Goal: Transaction & Acquisition: Book appointment/travel/reservation

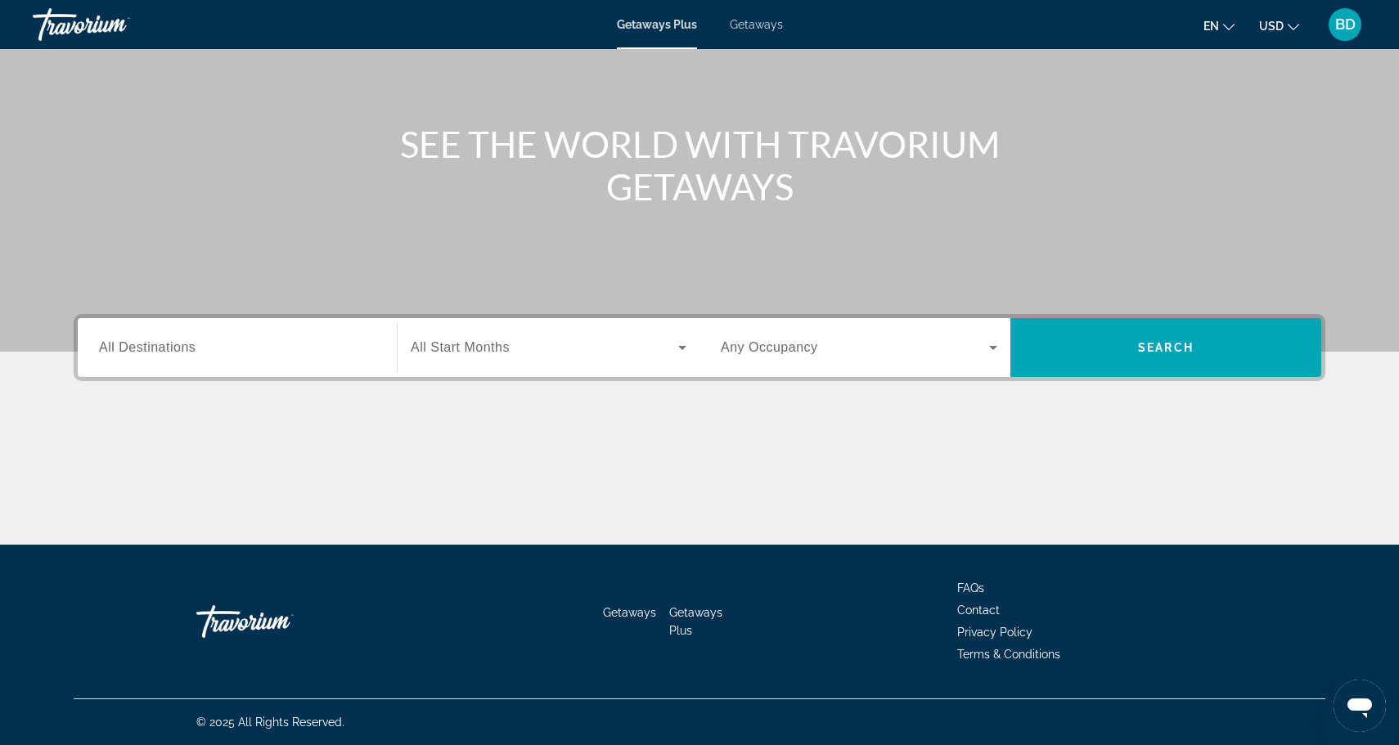
scroll to position [139, 0]
click at [287, 359] on div "Search widget" at bounding box center [237, 348] width 277 height 47
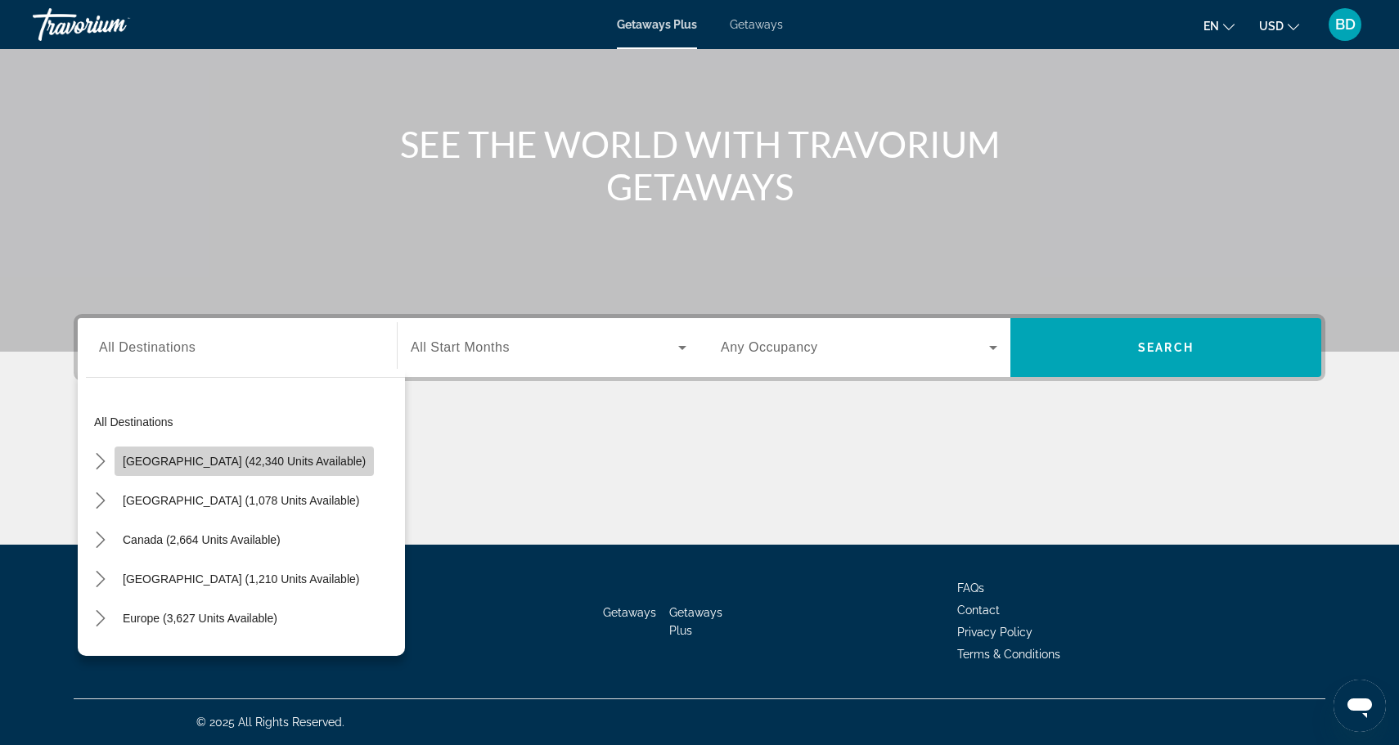
click at [288, 460] on span "[GEOGRAPHIC_DATA] (42,340 units available)" at bounding box center [244, 461] width 243 height 13
type input "**********"
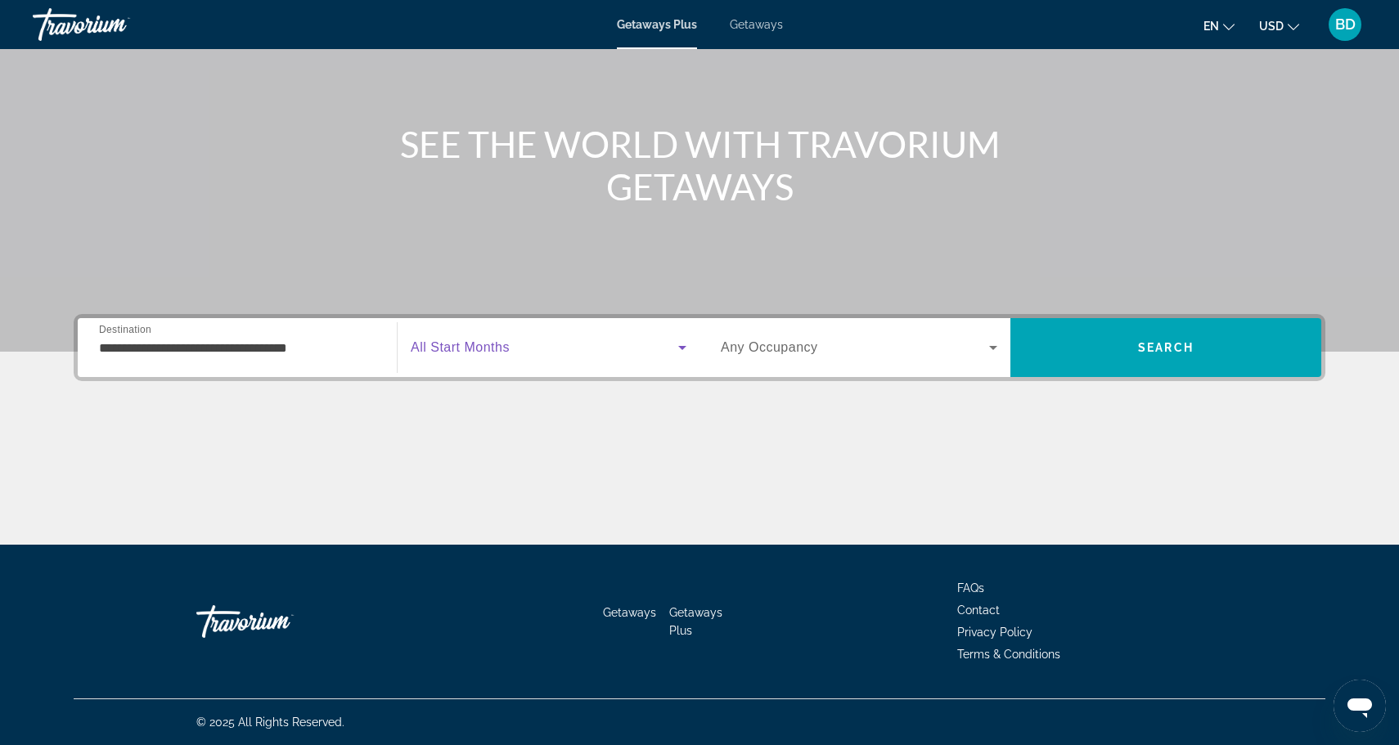
click at [567, 348] on span "Search widget" at bounding box center [545, 348] width 268 height 20
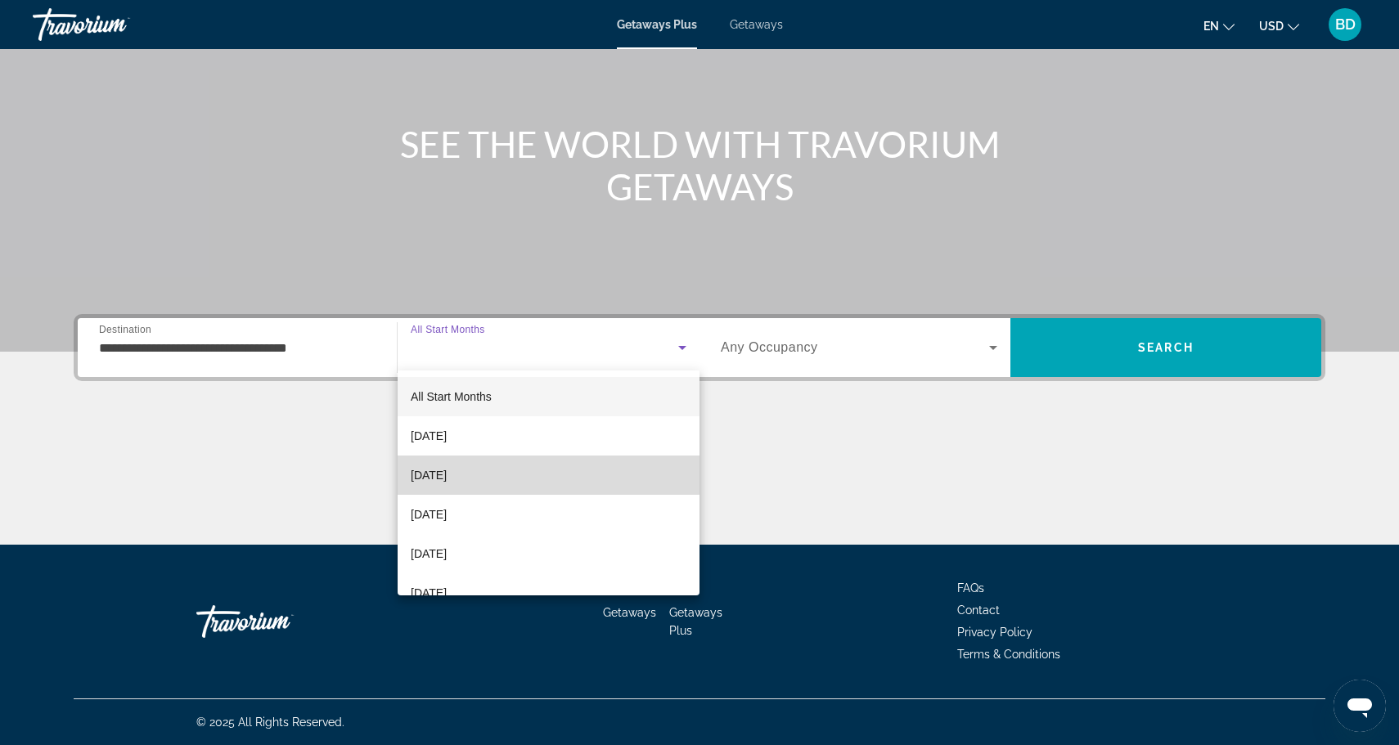
click at [545, 467] on mat-option "[DATE]" at bounding box center [549, 475] width 302 height 39
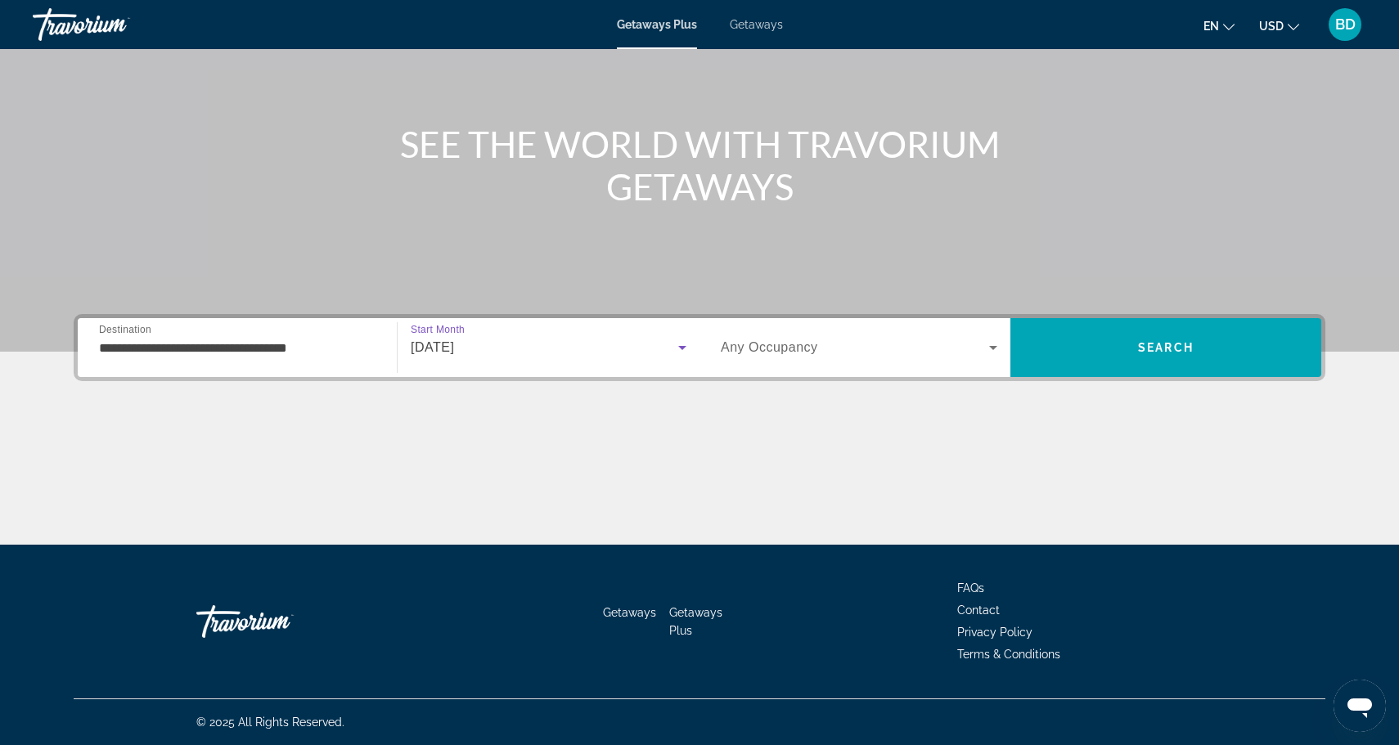
click at [751, 349] on span "Any Occupancy" at bounding box center [769, 347] width 97 height 14
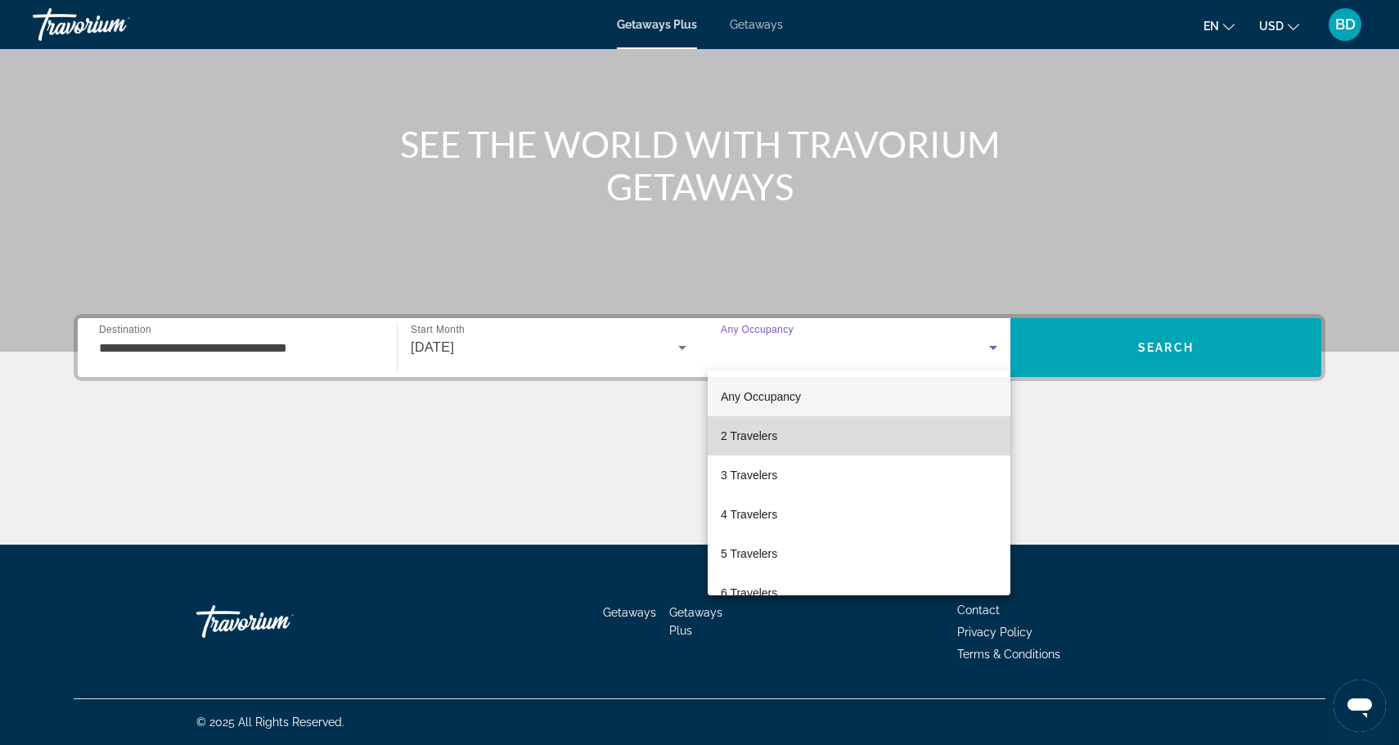
click at [759, 435] on span "2 Travelers" at bounding box center [749, 436] width 56 height 20
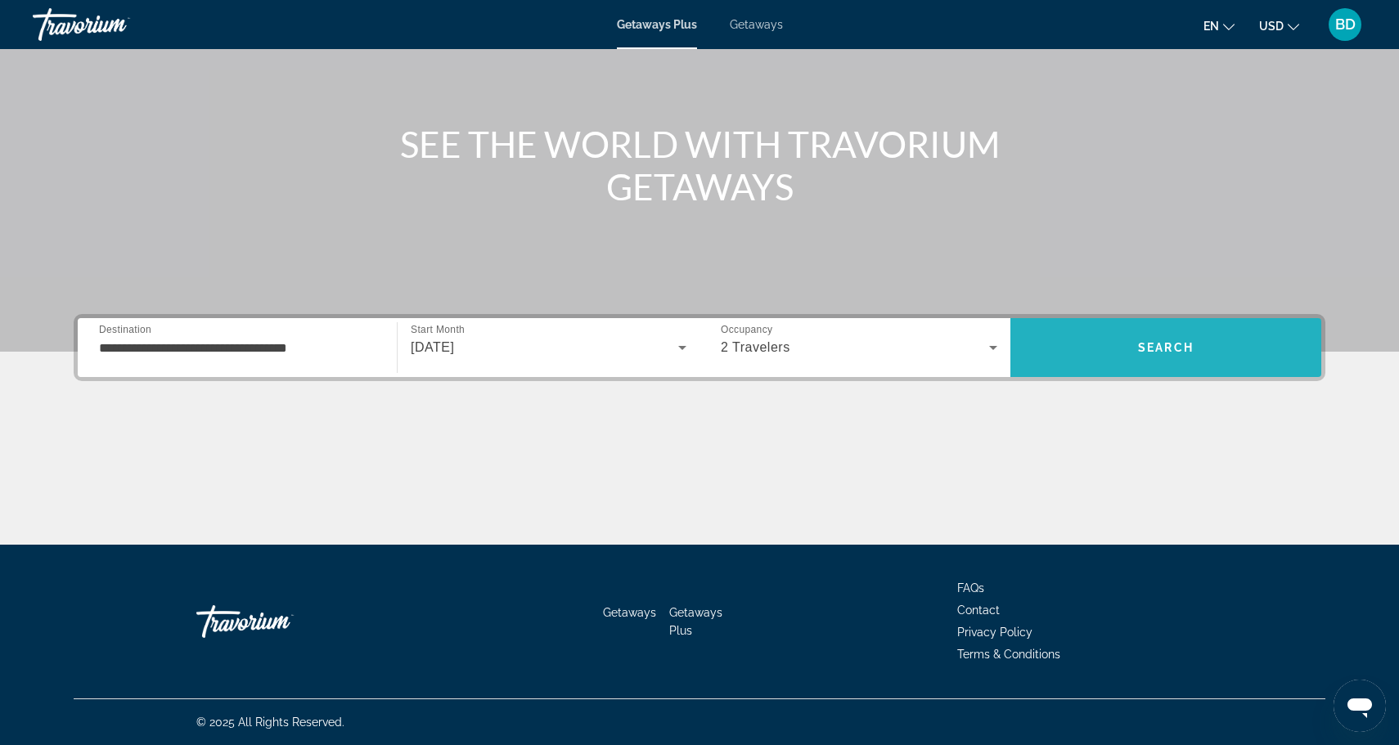
click at [1106, 344] on span "Search" at bounding box center [1165, 347] width 311 height 39
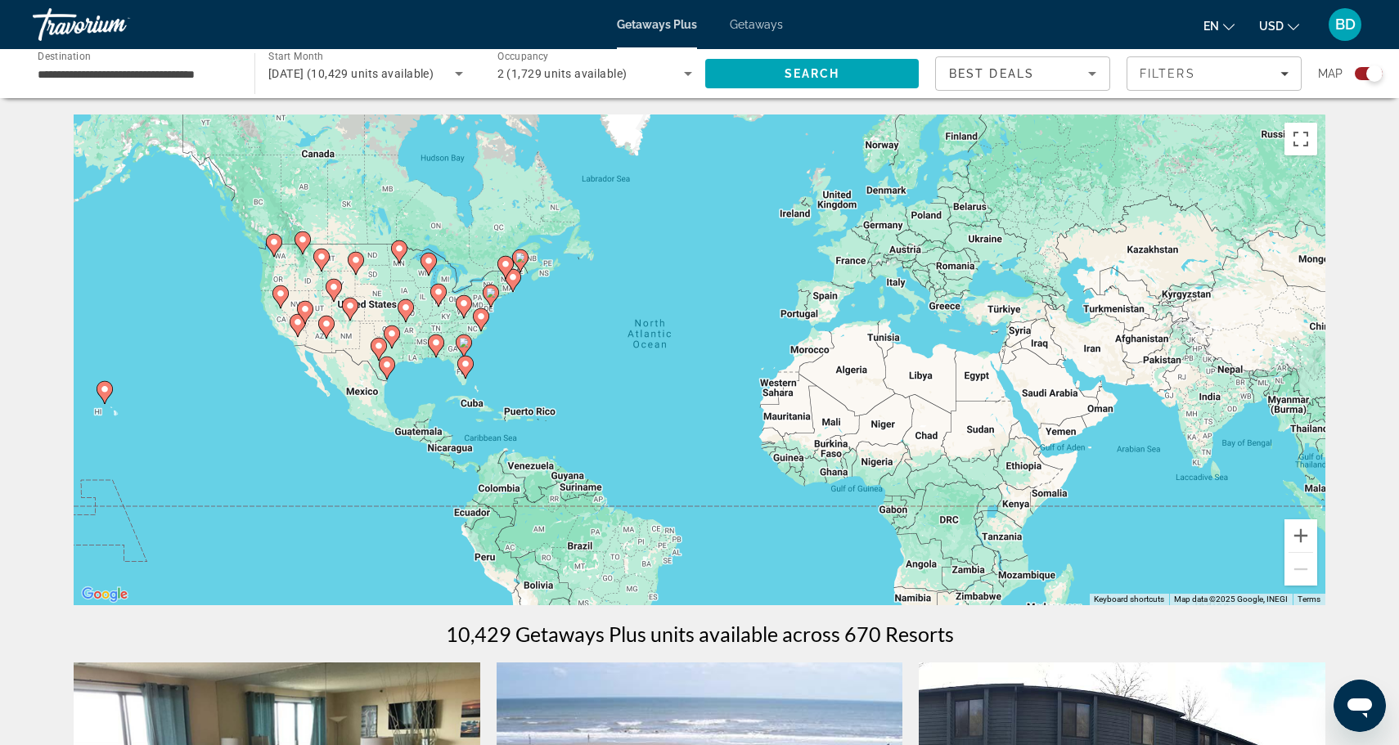
click at [537, 354] on div "To activate drag with keyboard, press Alt + Enter. Once in keyboard drag state,…" at bounding box center [700, 360] width 1252 height 491
click at [537, 355] on div "To activate drag with keyboard, press Alt + Enter. Once in keyboard drag state,…" at bounding box center [700, 360] width 1252 height 491
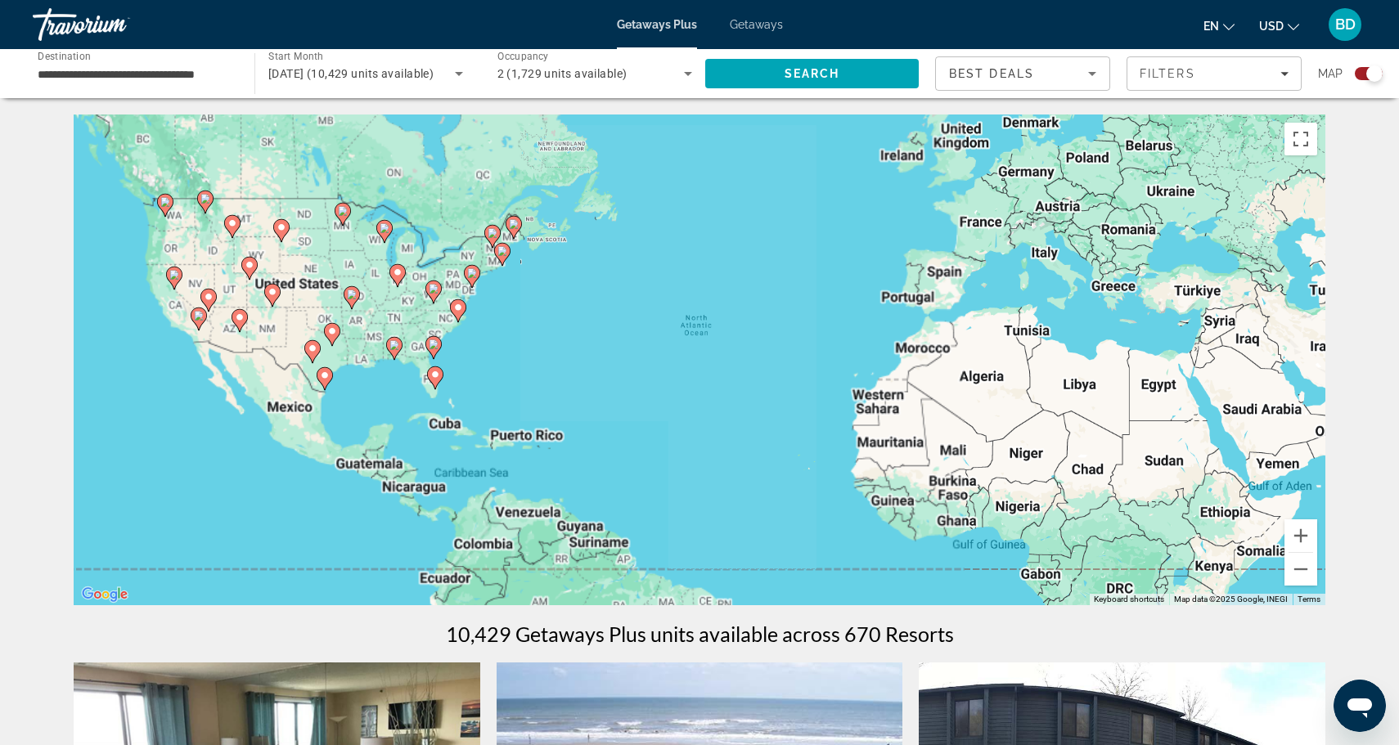
click at [537, 355] on div "To activate drag with keyboard, press Alt + Enter. Once in keyboard drag state,…" at bounding box center [700, 360] width 1252 height 491
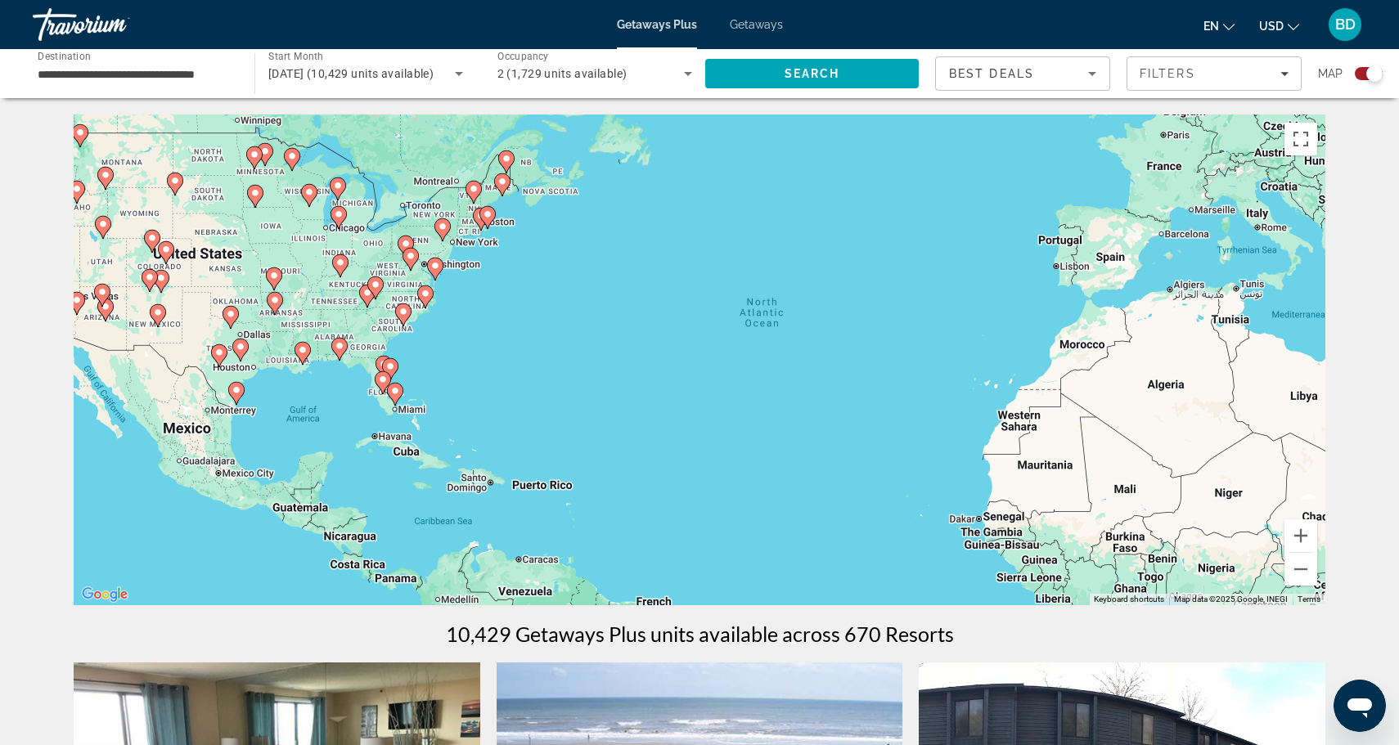
click at [537, 355] on div "To activate drag with keyboard, press Alt + Enter. Once in keyboard drag state,…" at bounding box center [700, 360] width 1252 height 491
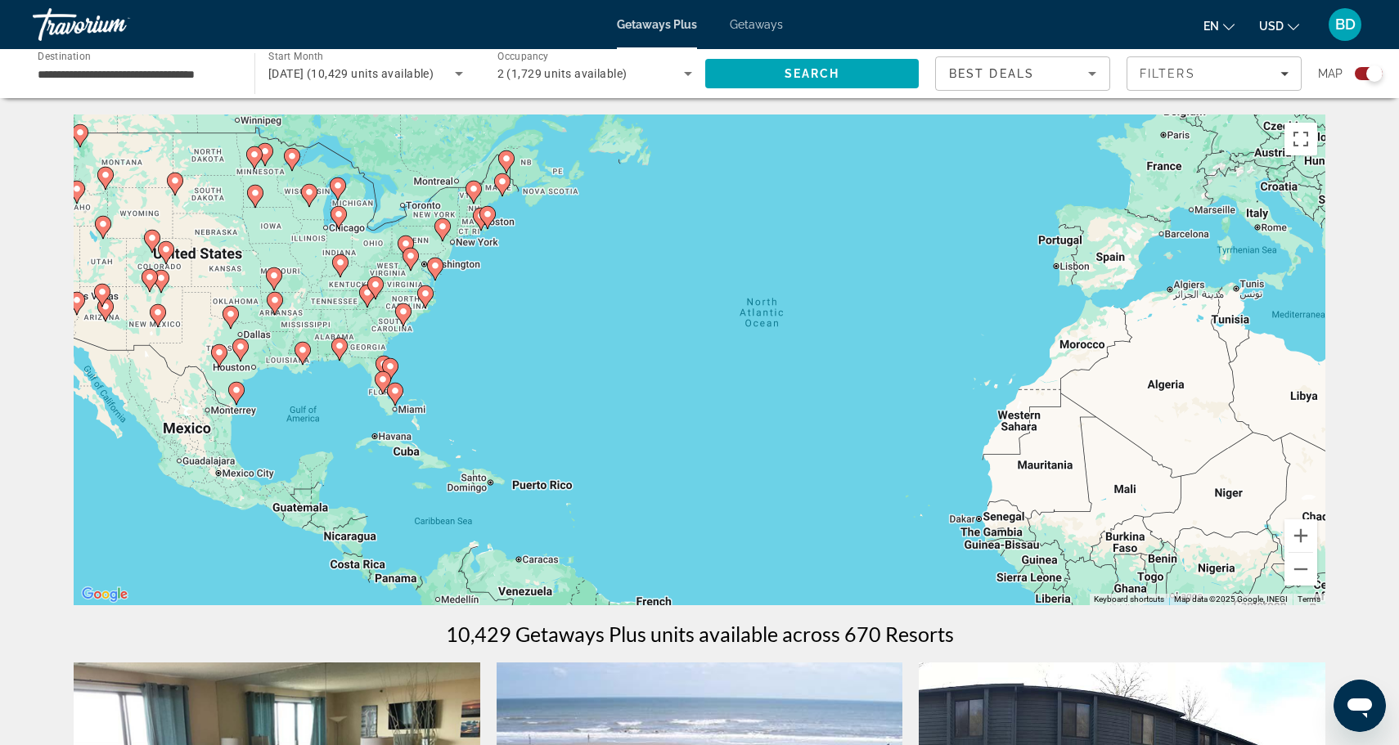
click at [537, 355] on div "To activate drag with keyboard, press Alt + Enter. Once in keyboard drag state,…" at bounding box center [700, 360] width 1252 height 491
drag, startPoint x: 537, startPoint y: 352, endPoint x: 535, endPoint y: 285, distance: 67.1
click at [533, 293] on div "To activate drag with keyboard, press Alt + Enter. Once in keyboard drag state,…" at bounding box center [700, 360] width 1252 height 491
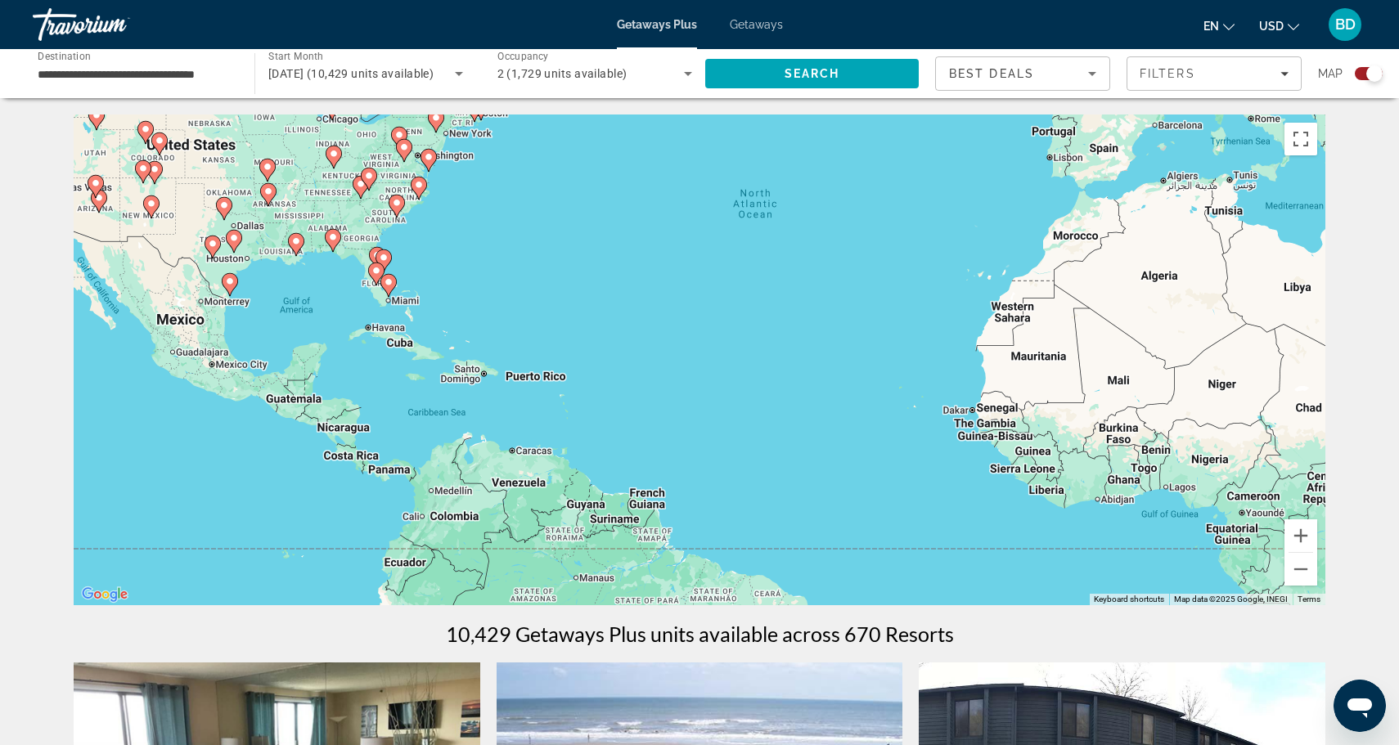
click at [486, 299] on div "To activate drag with keyboard, press Alt + Enter. Once in keyboard drag state,…" at bounding box center [700, 360] width 1252 height 491
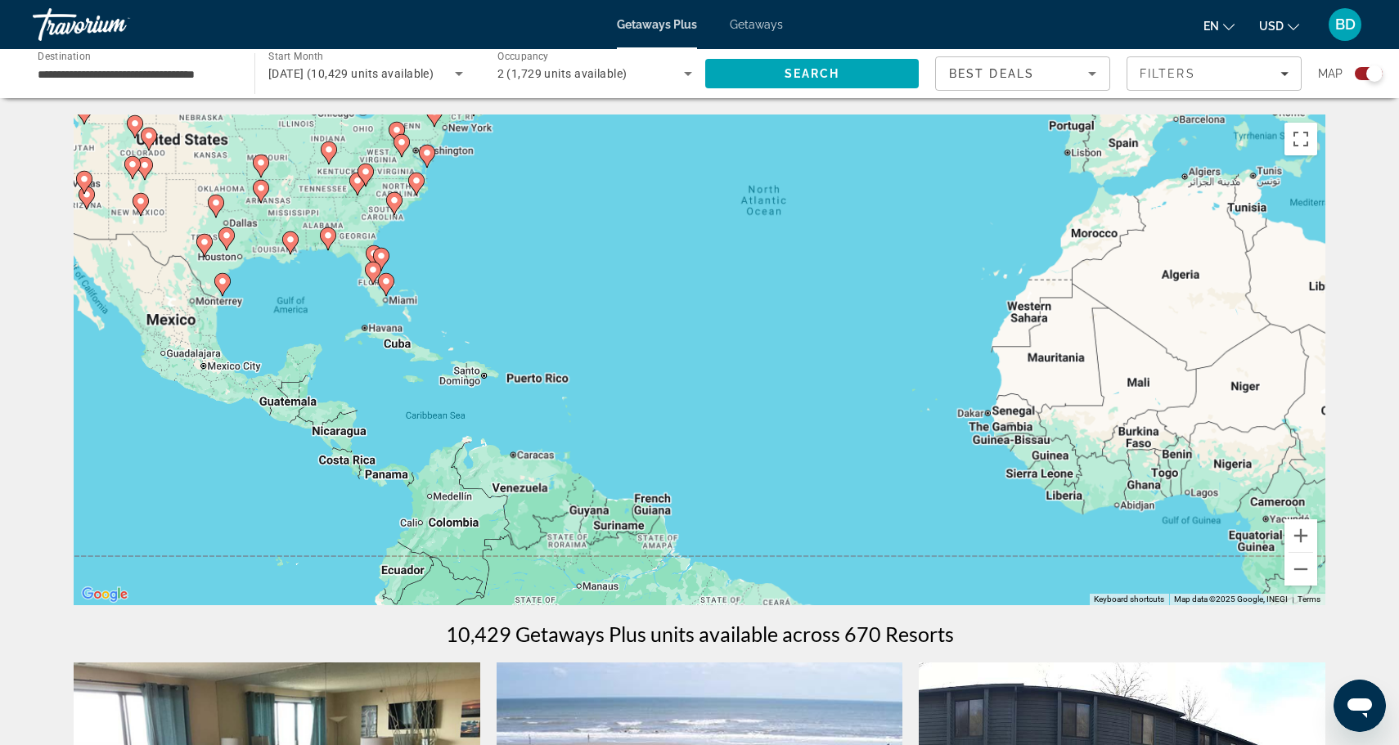
click at [486, 299] on div "To activate drag with keyboard, press Alt + Enter. Once in keyboard drag state,…" at bounding box center [700, 360] width 1252 height 491
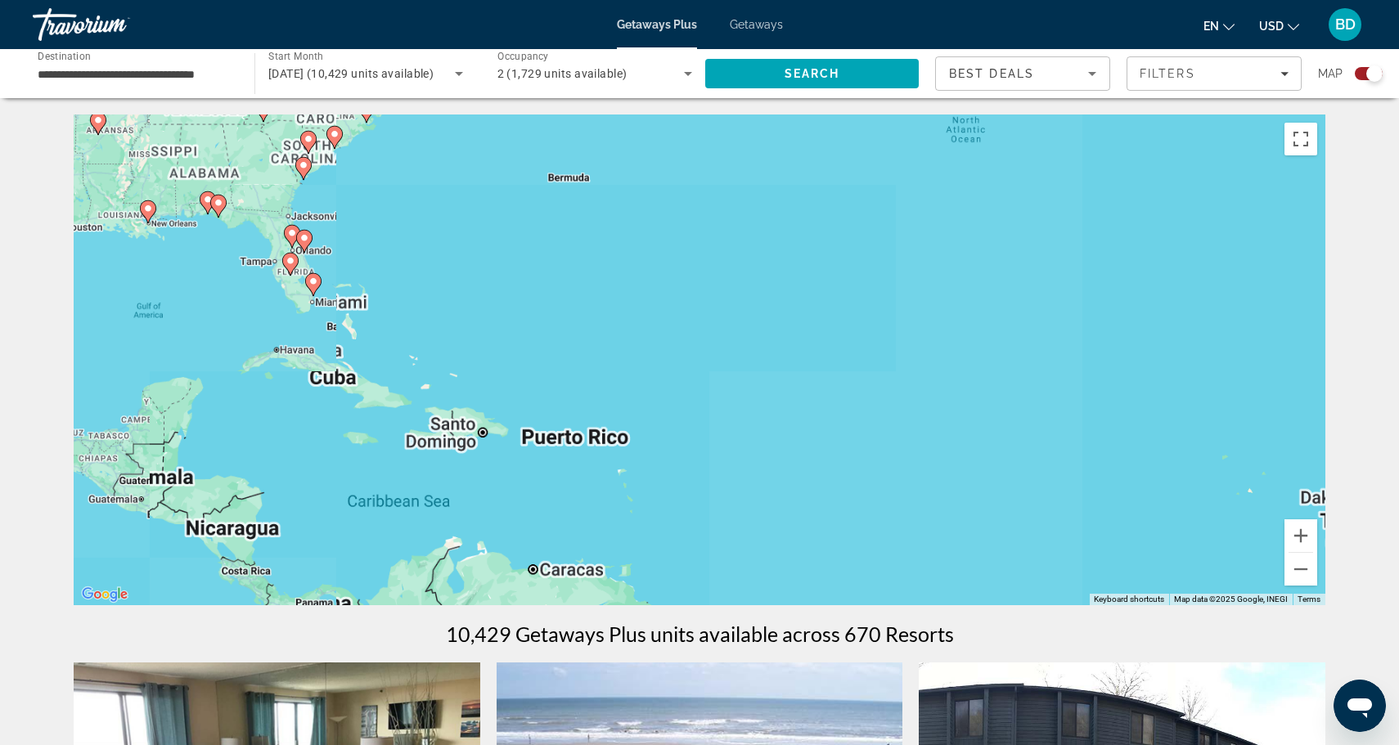
click at [486, 299] on div "To activate drag with keyboard, press Alt + Enter. Once in keyboard drag state,…" at bounding box center [700, 360] width 1252 height 491
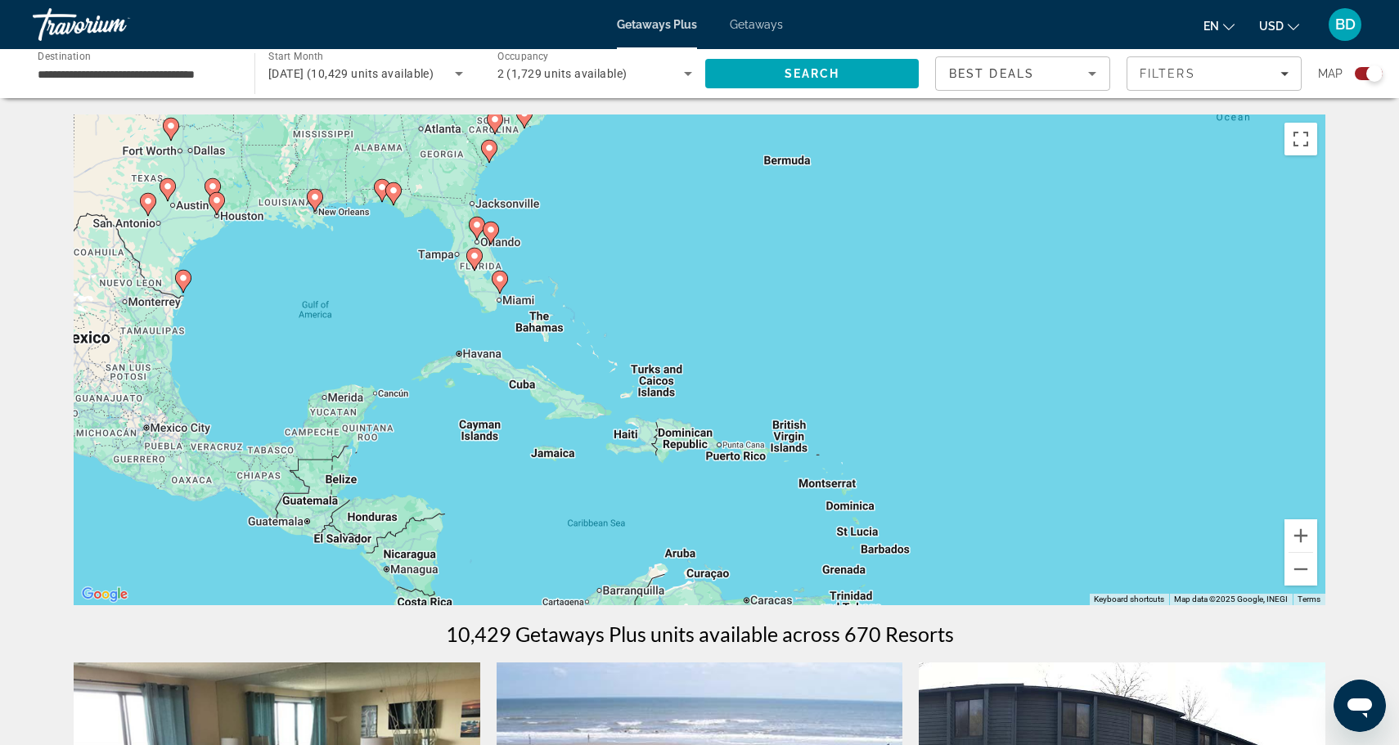
drag, startPoint x: 430, startPoint y: 292, endPoint x: 641, endPoint y: 292, distance: 211.1
click at [641, 292] on div "To activate drag with keyboard, press Alt + Enter. Once in keyboard drag state,…" at bounding box center [700, 360] width 1252 height 491
click at [601, 288] on div "To activate drag with keyboard, press Alt + Enter. Once in keyboard drag state,…" at bounding box center [700, 360] width 1252 height 491
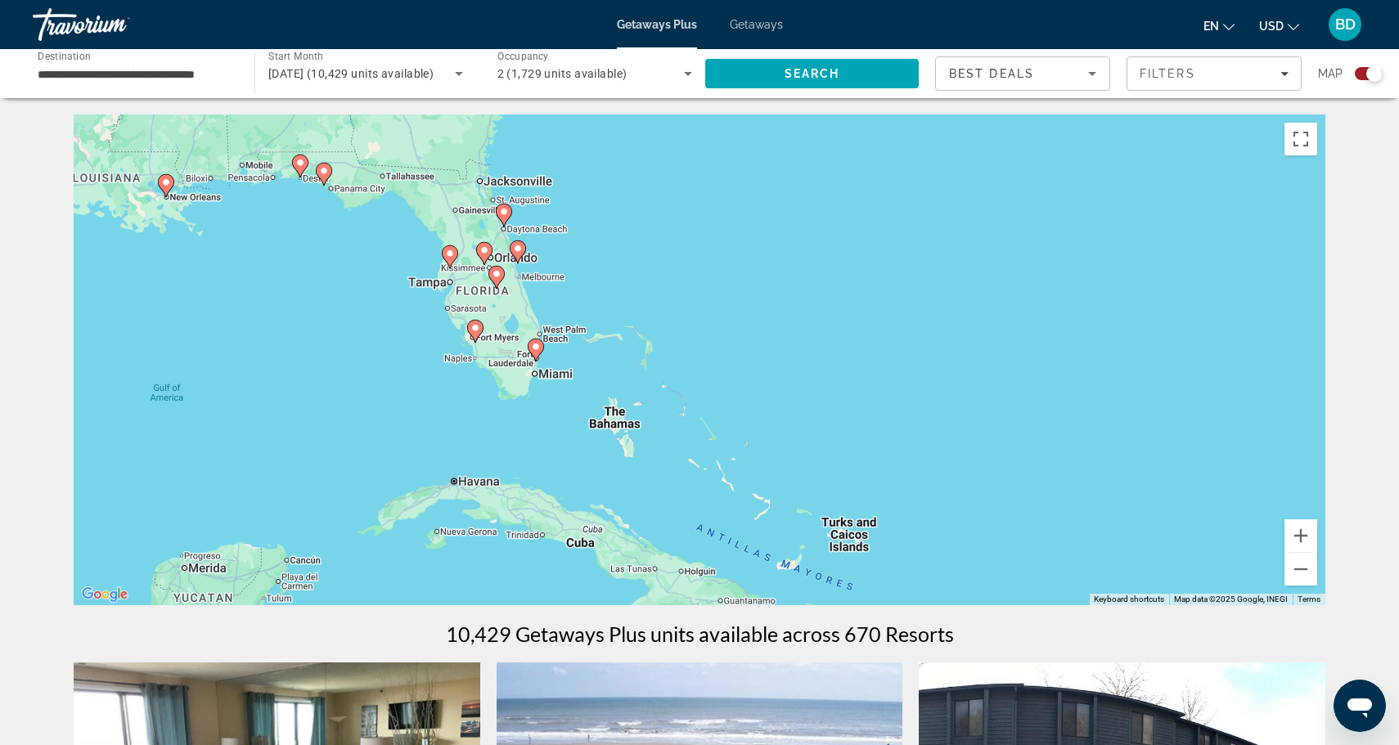
drag, startPoint x: 533, startPoint y: 258, endPoint x: 677, endPoint y: 325, distance: 159.6
click at [677, 324] on div "To activate drag with keyboard, press Alt + Enter. Once in keyboard drag state,…" at bounding box center [700, 360] width 1252 height 491
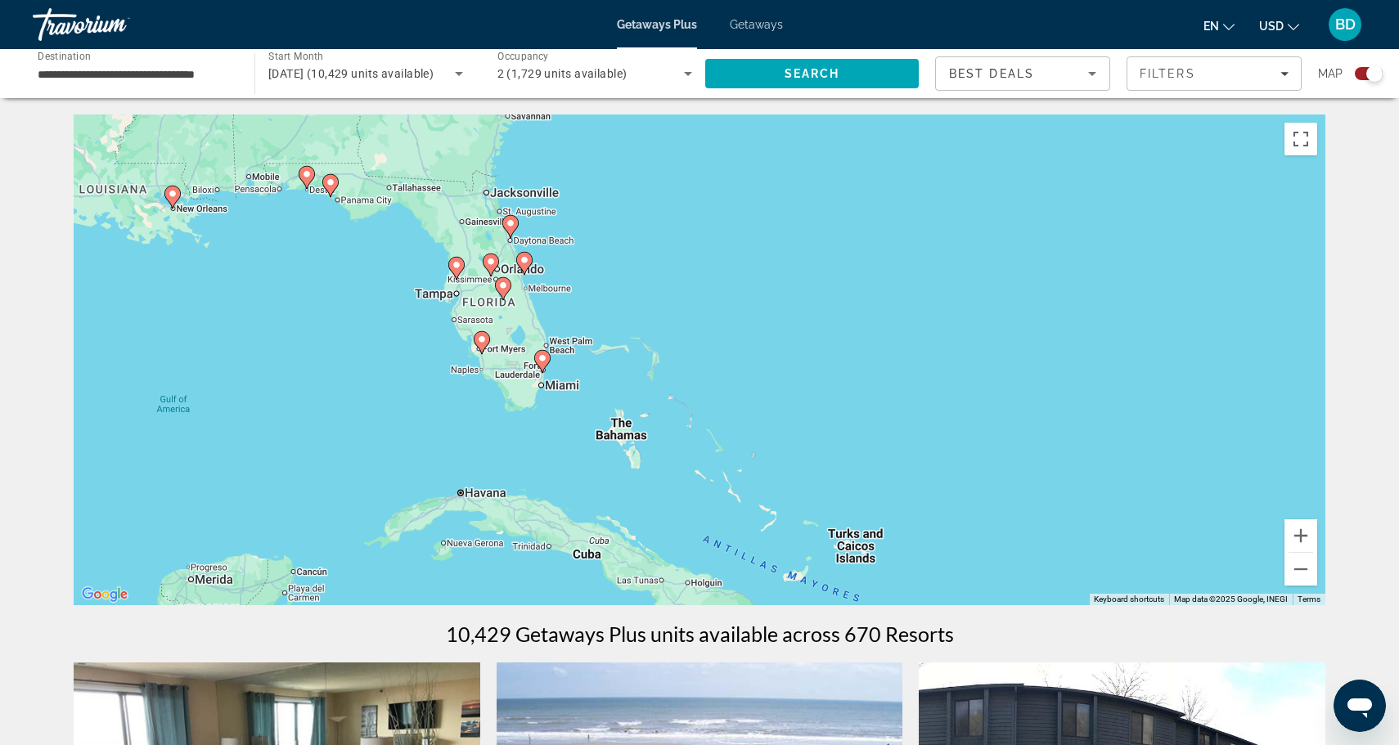
drag, startPoint x: 677, startPoint y: 325, endPoint x: 637, endPoint y: 243, distance: 91.5
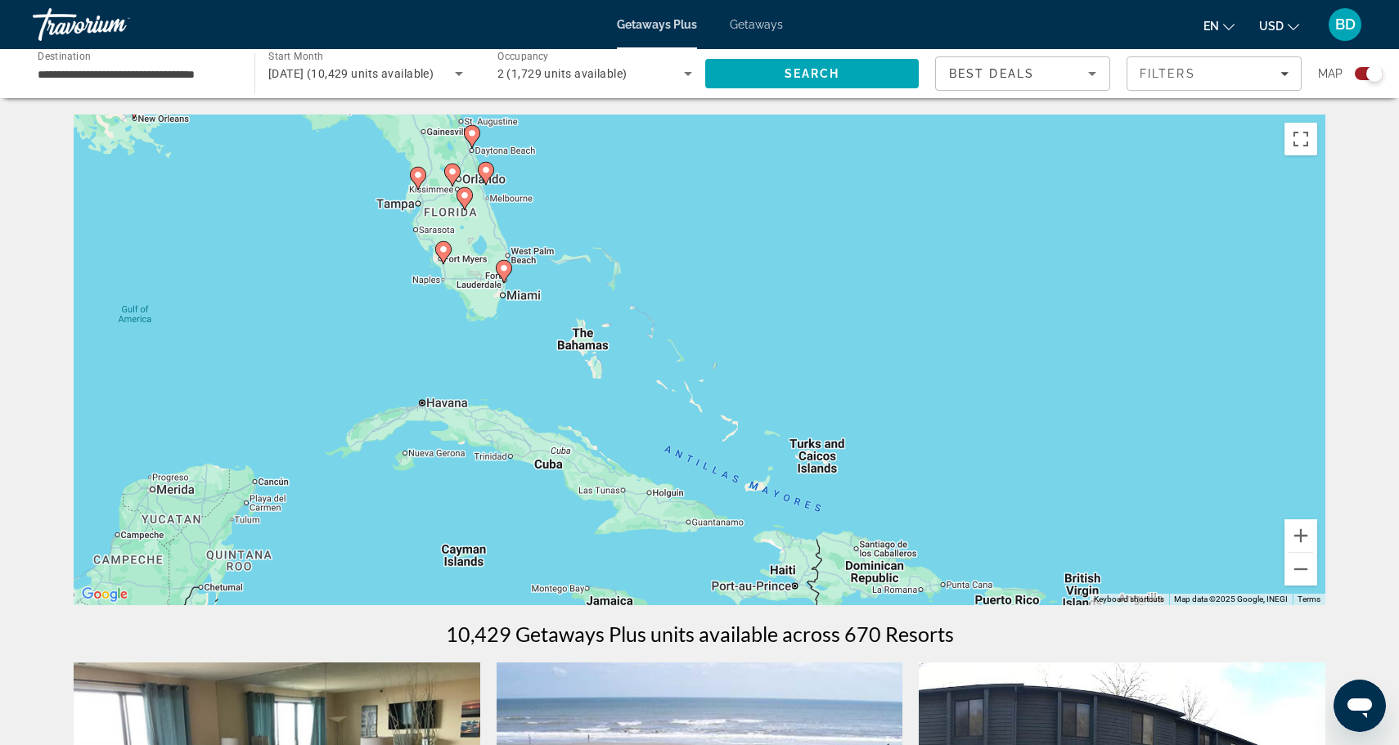
click at [637, 245] on div "To activate drag with keyboard, press Alt + Enter. Once in keyboard drag state,…" at bounding box center [700, 360] width 1252 height 491
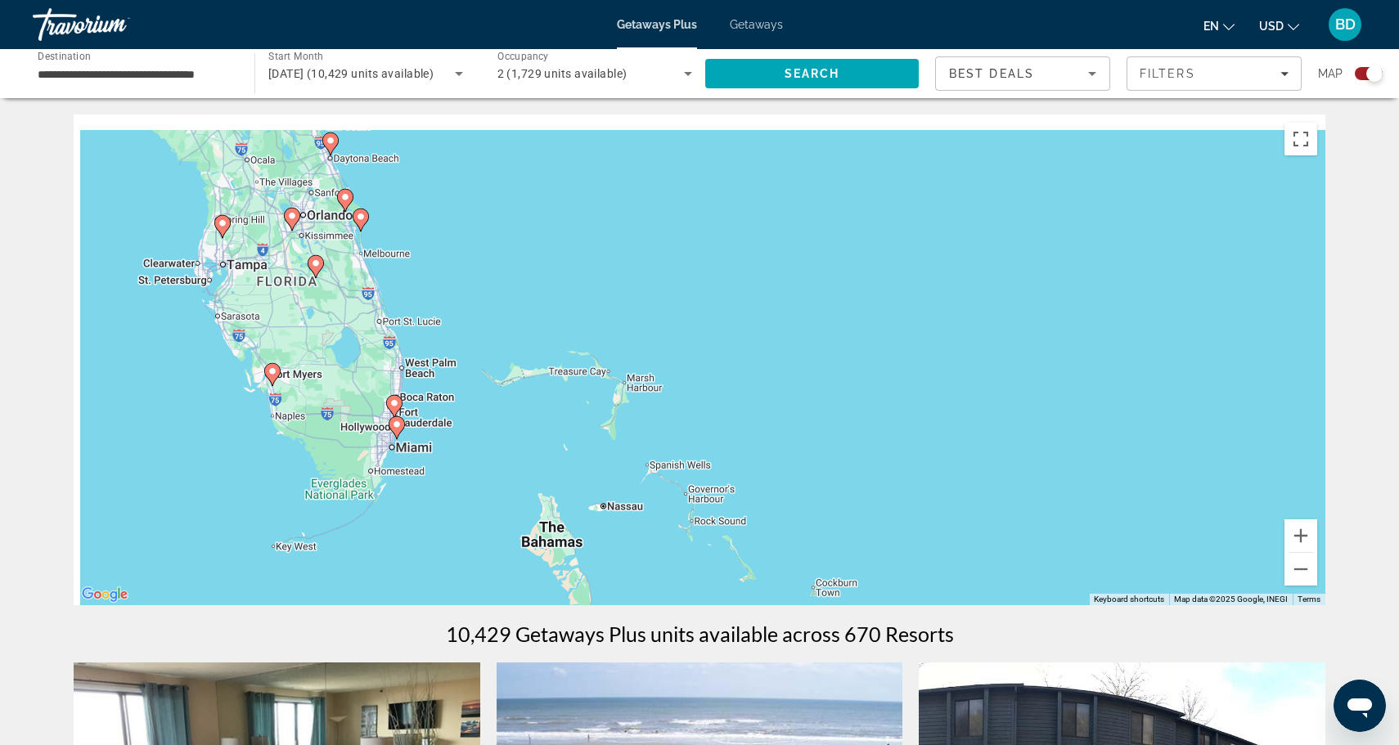
drag, startPoint x: 637, startPoint y: 245, endPoint x: 673, endPoint y: 359, distance: 120.1
click at [673, 359] on div "To activate drag with keyboard, press Alt + Enter. Once in keyboard drag state,…" at bounding box center [700, 360] width 1252 height 491
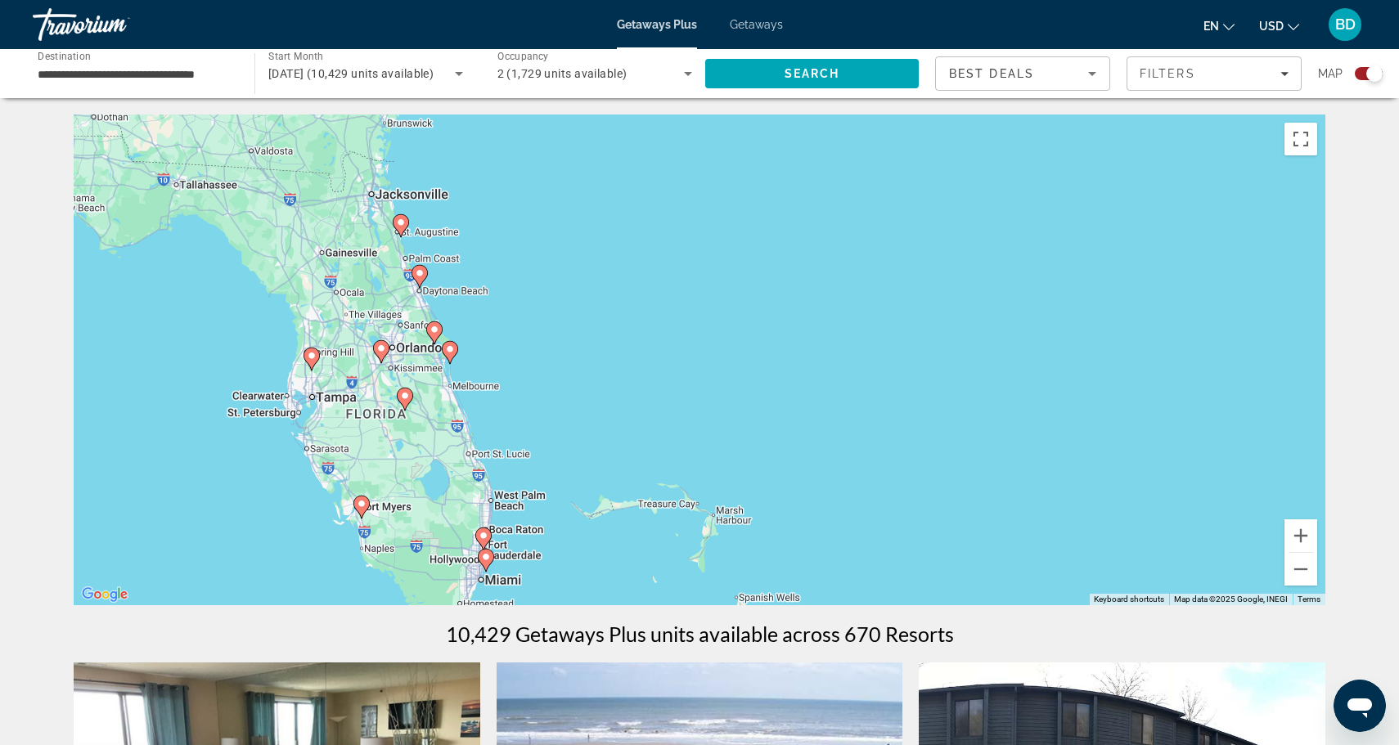
drag, startPoint x: 623, startPoint y: 305, endPoint x: 700, endPoint y: 426, distance: 143.5
click at [700, 426] on div "To activate drag with keyboard, press Alt + Enter. Once in keyboard drag state,…" at bounding box center [700, 360] width 1252 height 491
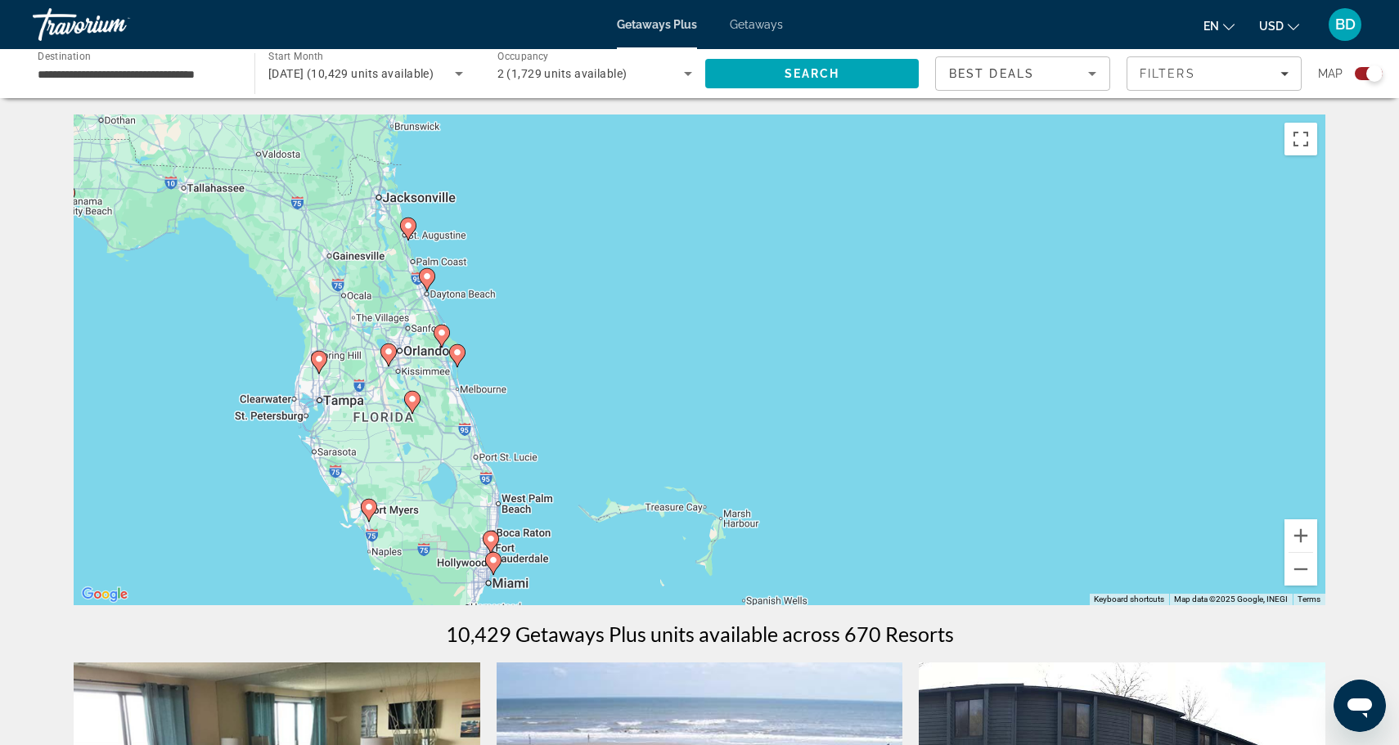
click at [392, 358] on icon "Main content" at bounding box center [388, 354] width 15 height 21
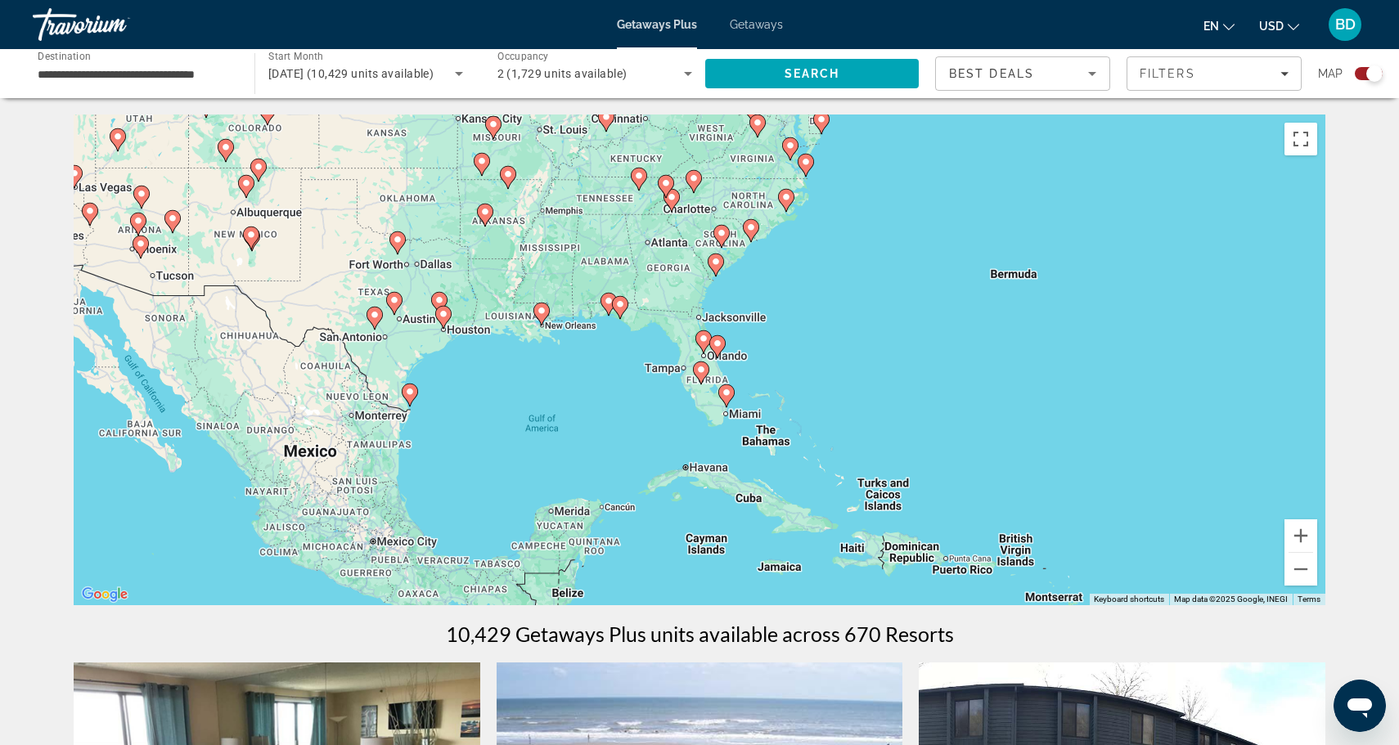
click at [706, 358] on div "To navigate, press the arrow keys. To activate drag with keyboard, press Alt + …" at bounding box center [700, 360] width 1252 height 491
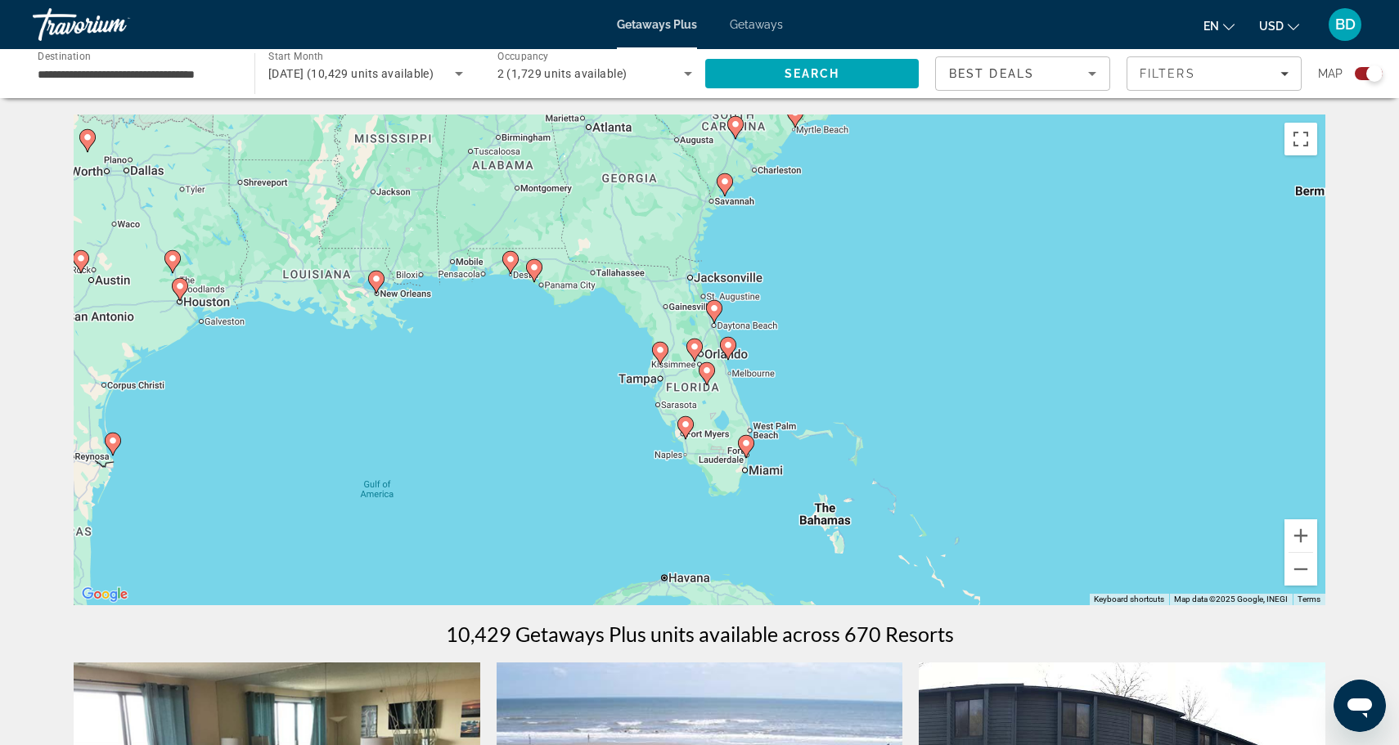
click at [693, 353] on icon "Main content" at bounding box center [694, 350] width 15 height 21
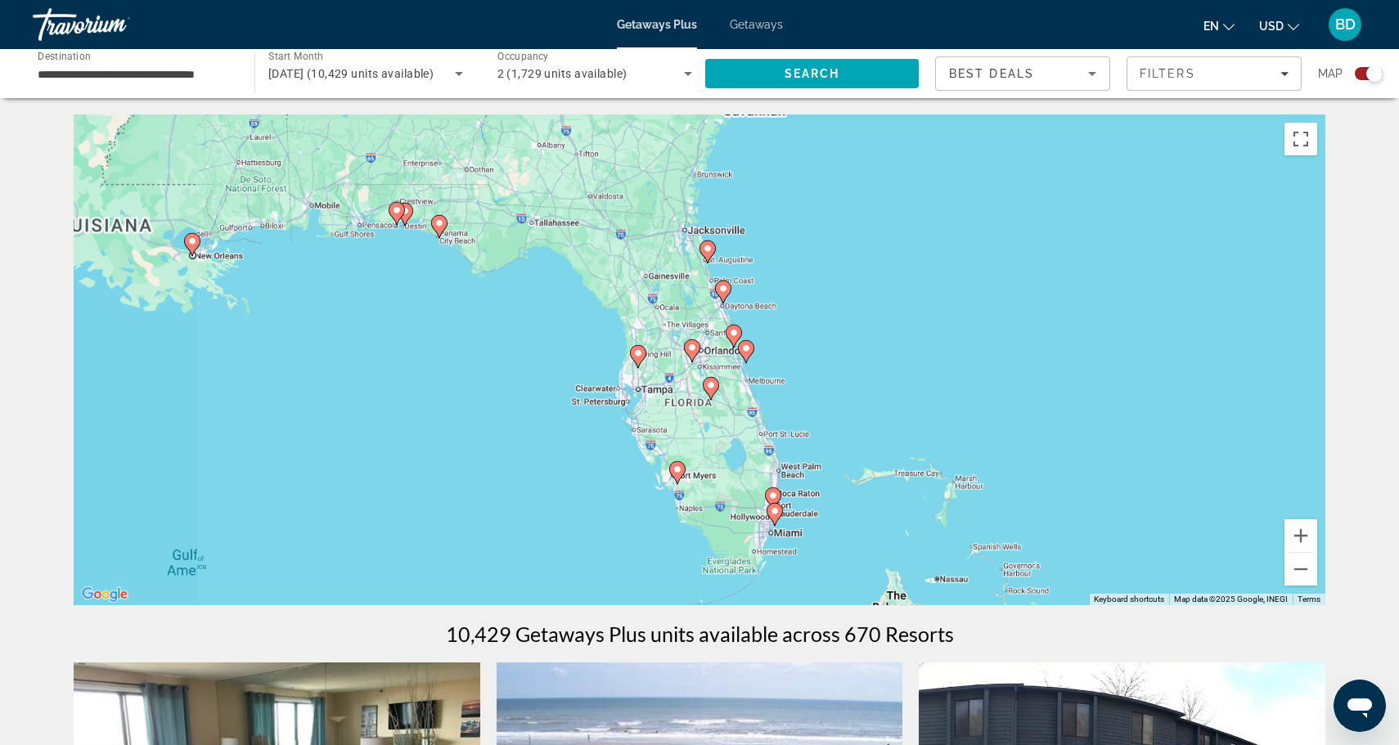
click at [693, 353] on icon "Main content" at bounding box center [692, 350] width 15 height 21
type input "**********"
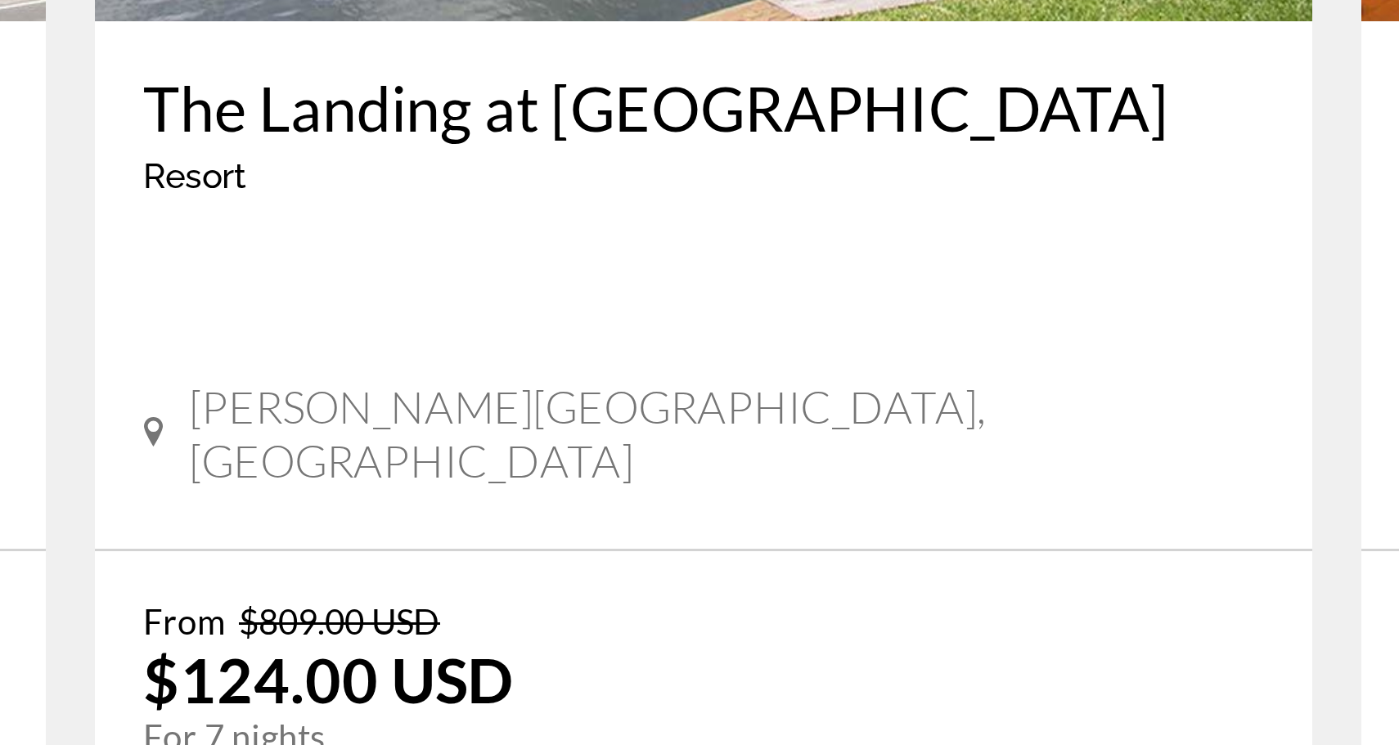
scroll to position [997, 0]
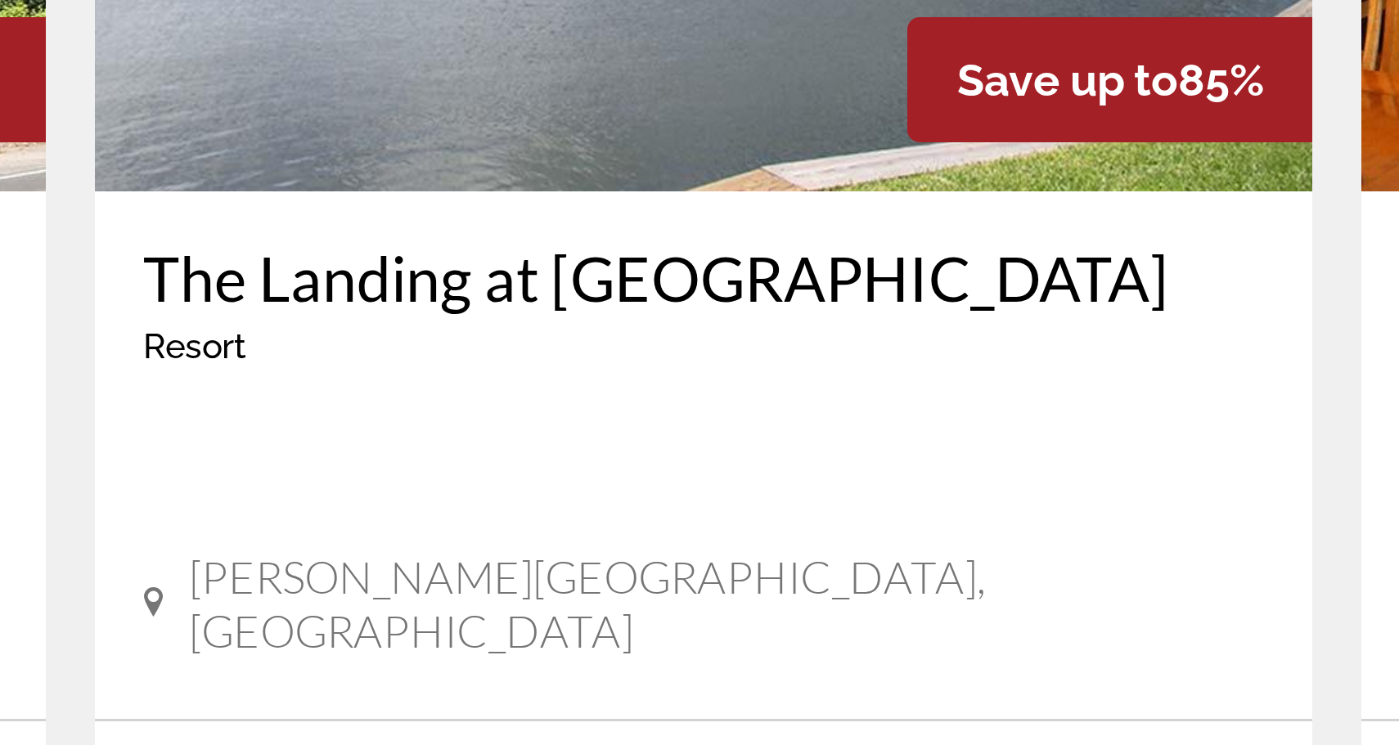
click at [488, 241] on app-exchanges-search-item "Save up to 85% The Landing at [GEOGRAPHIC_DATA] - This is an adults only resort…" at bounding box center [699, 536] width 423 height 591
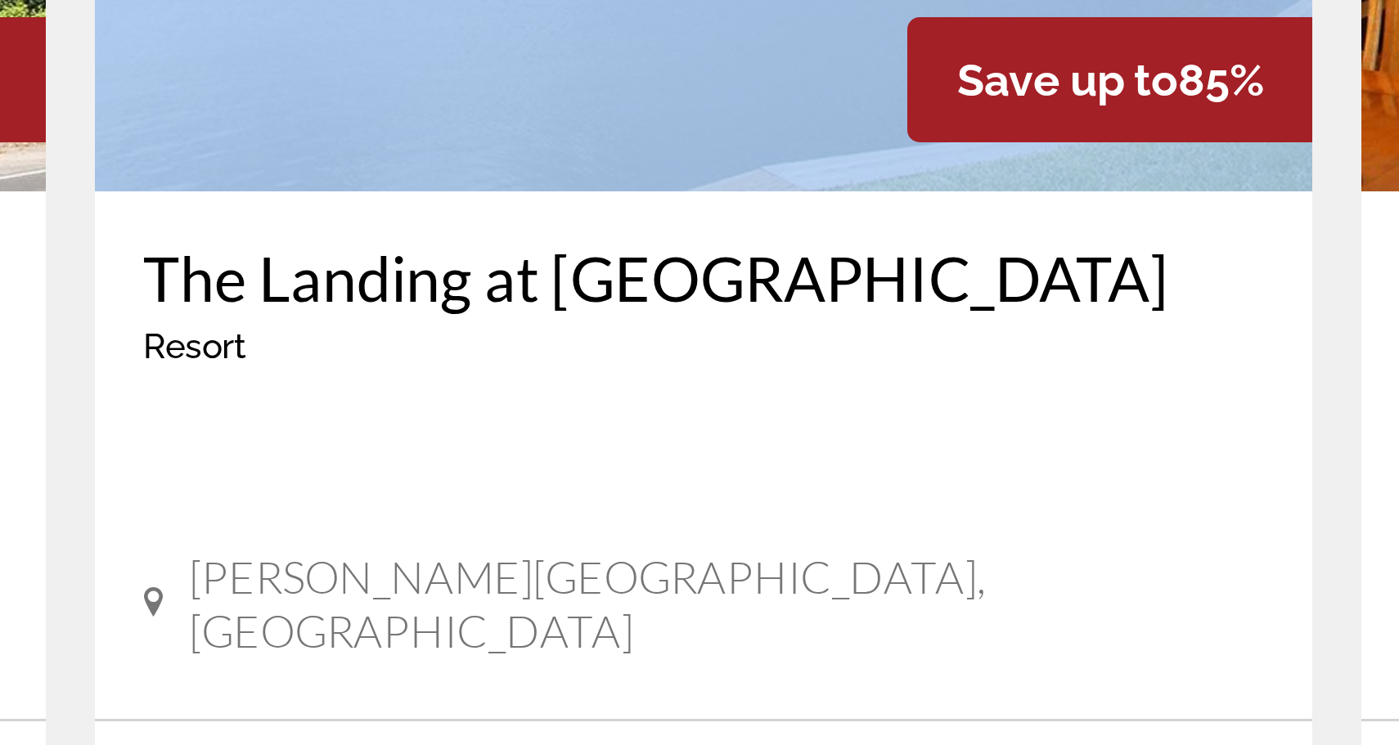
click at [488, 241] on app-exchanges-search-item "Save up to 85% The Landing at [GEOGRAPHIC_DATA] - This is an adults only resort…" at bounding box center [699, 536] width 423 height 591
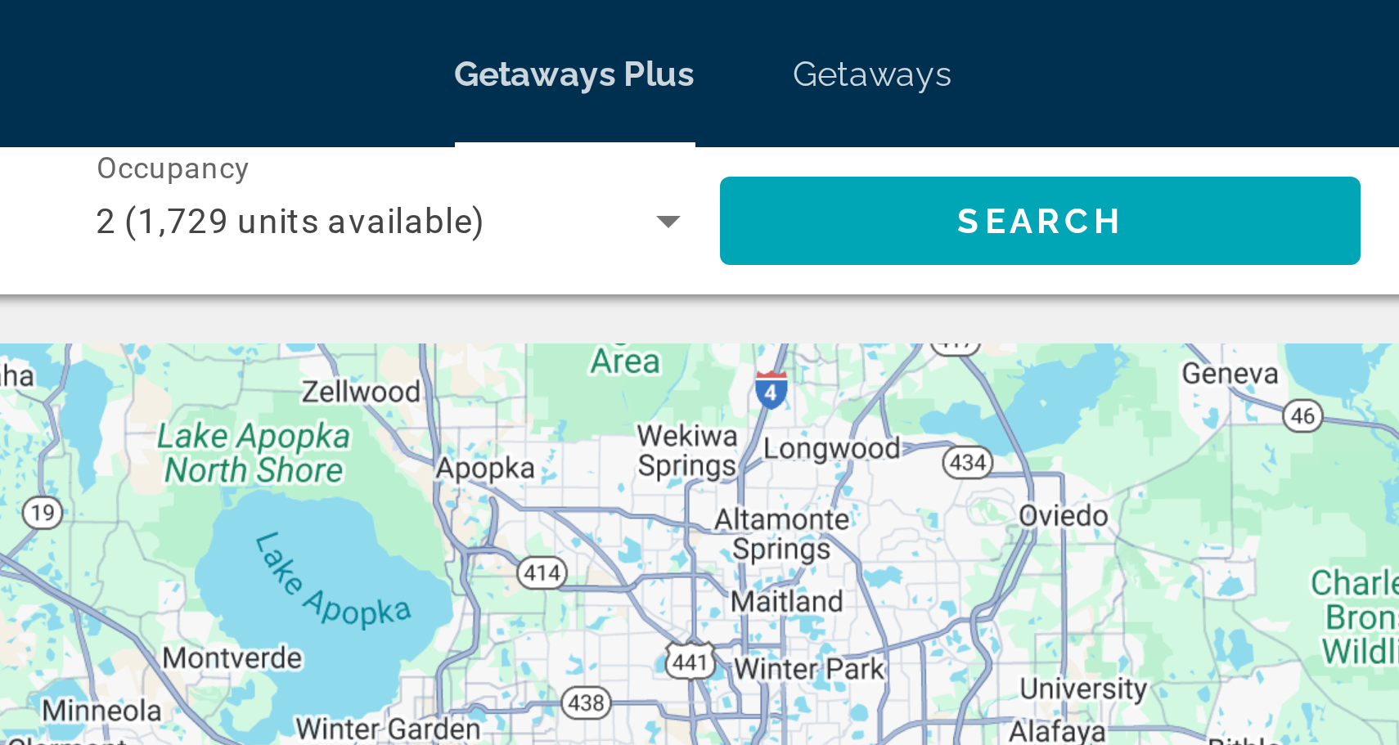
scroll to position [0, 0]
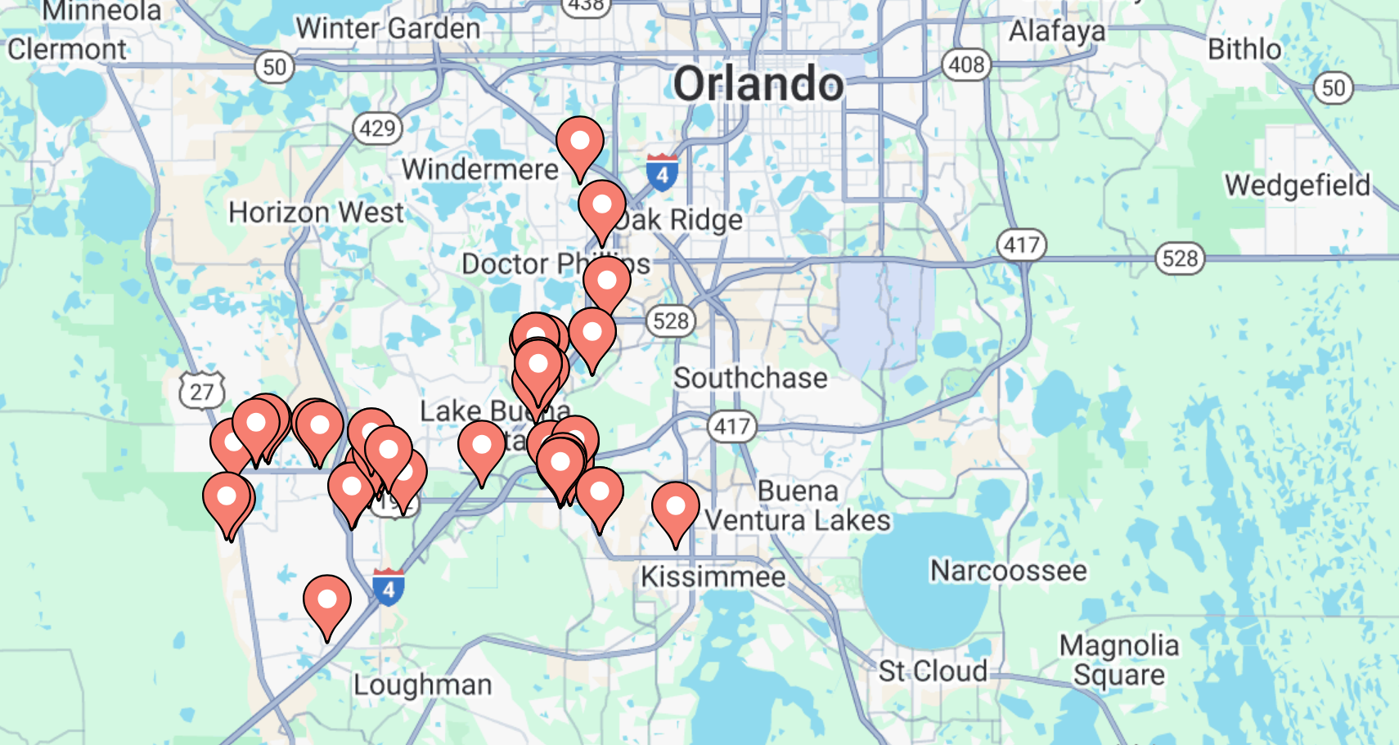
click at [663, 322] on image "Main content" at bounding box center [668, 327] width 10 height 10
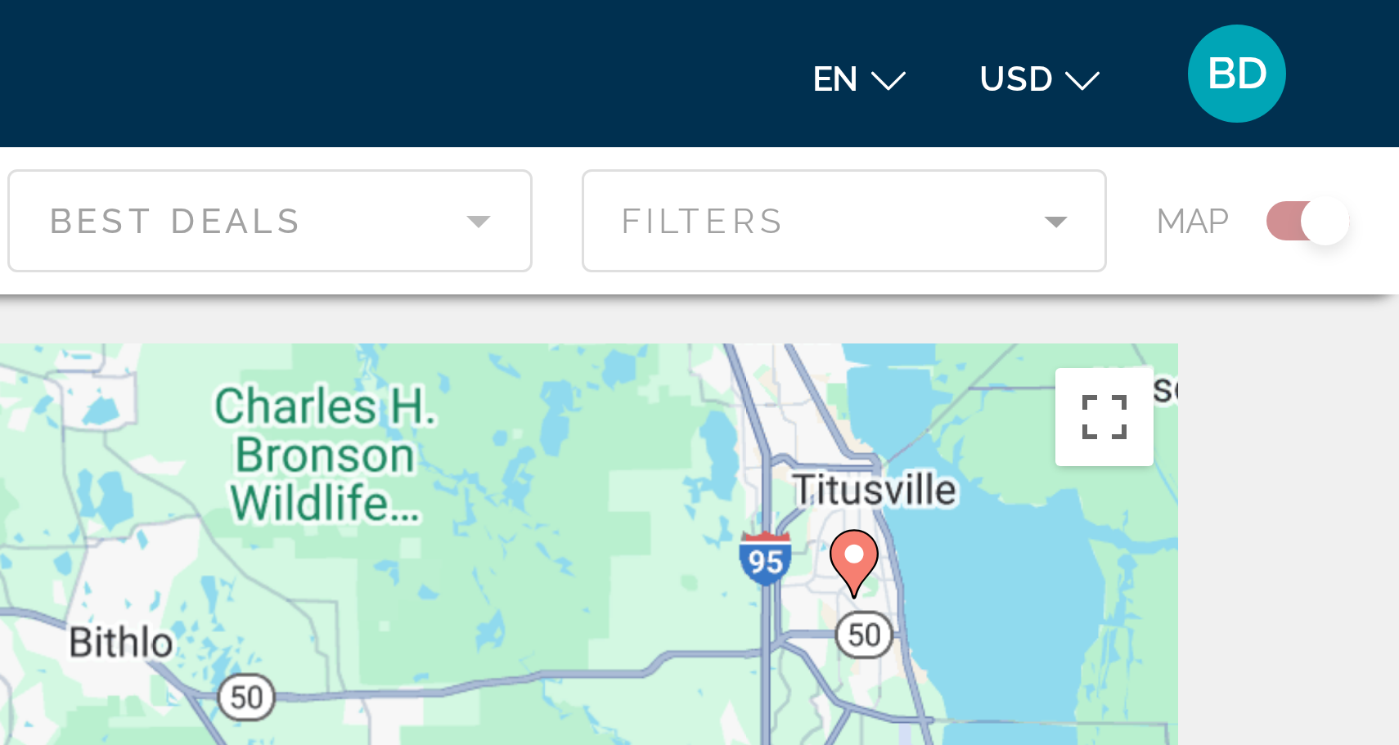
click at [202, 95] on div "**********" at bounding box center [699, 376] width 1399 height 753
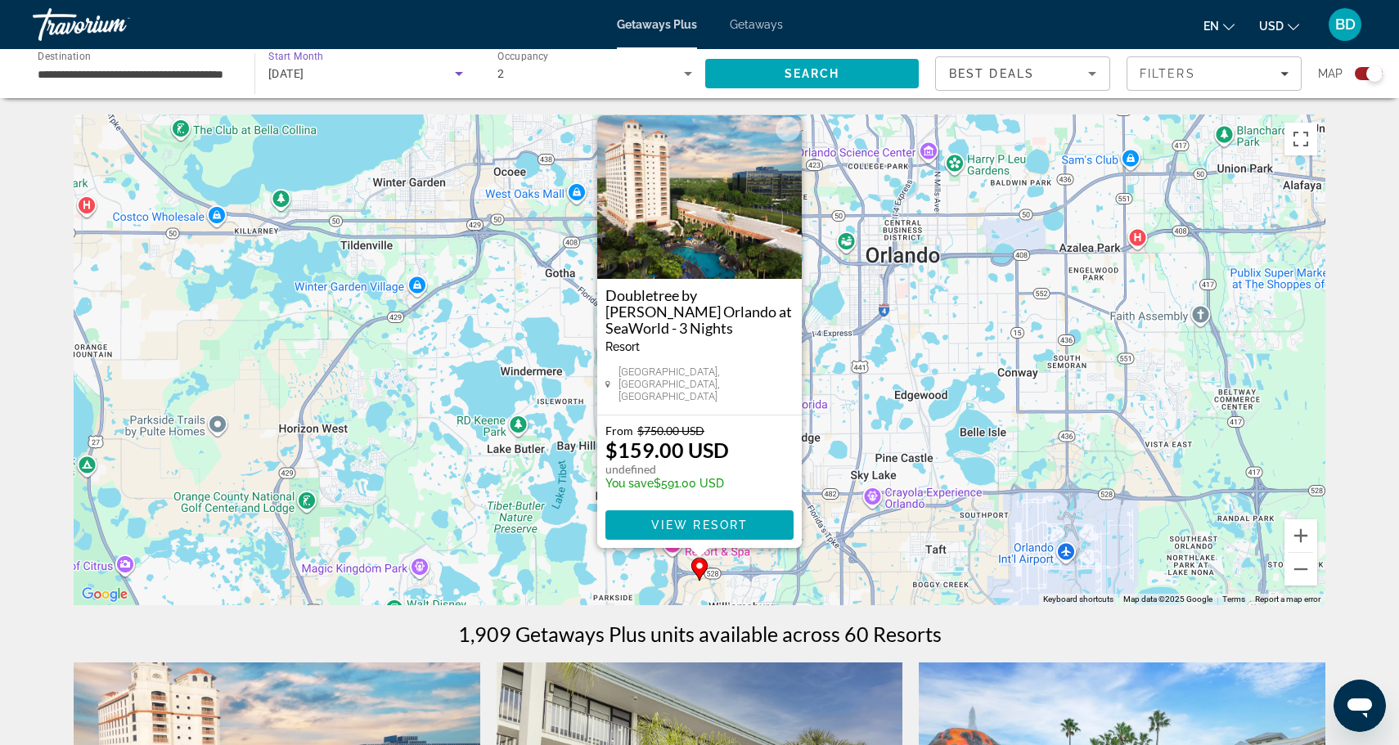
click at [460, 75] on icon "Search widget" at bounding box center [459, 74] width 20 height 20
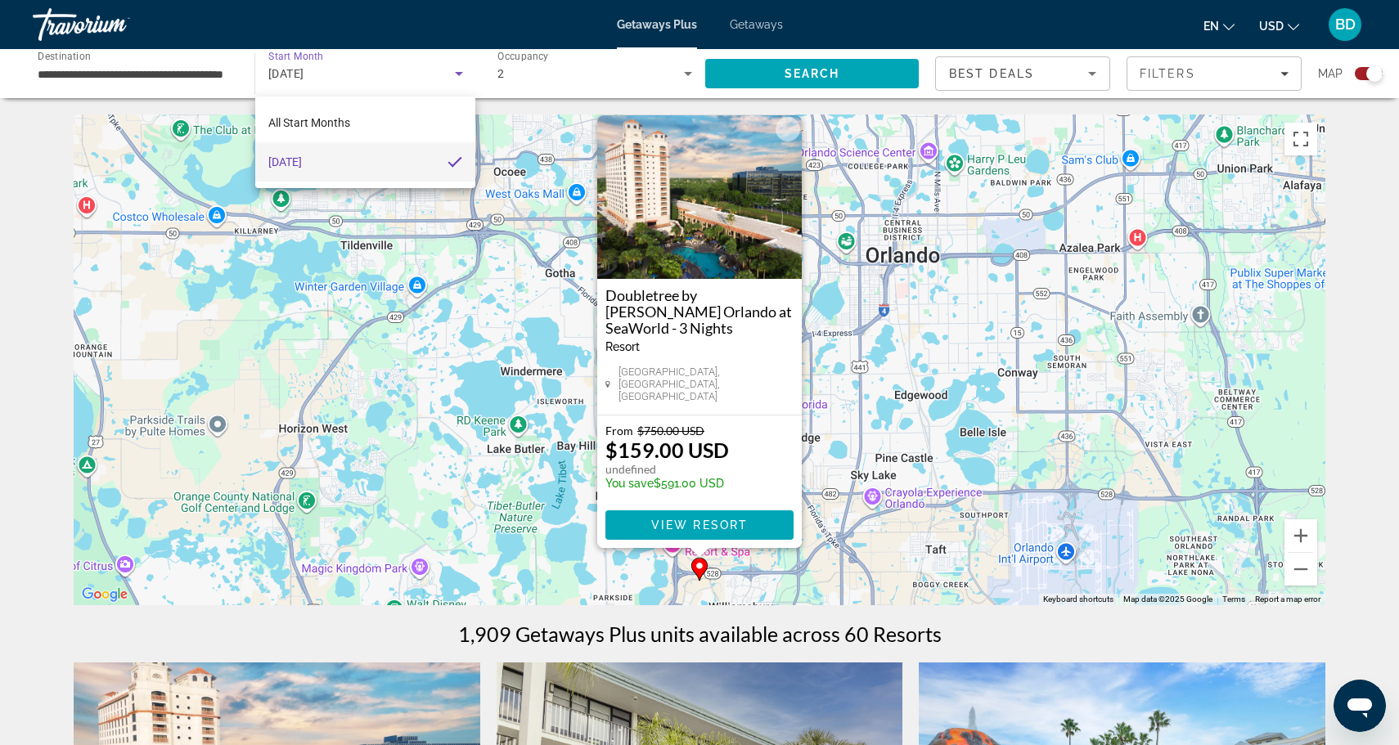
click at [460, 75] on div at bounding box center [699, 372] width 1399 height 745
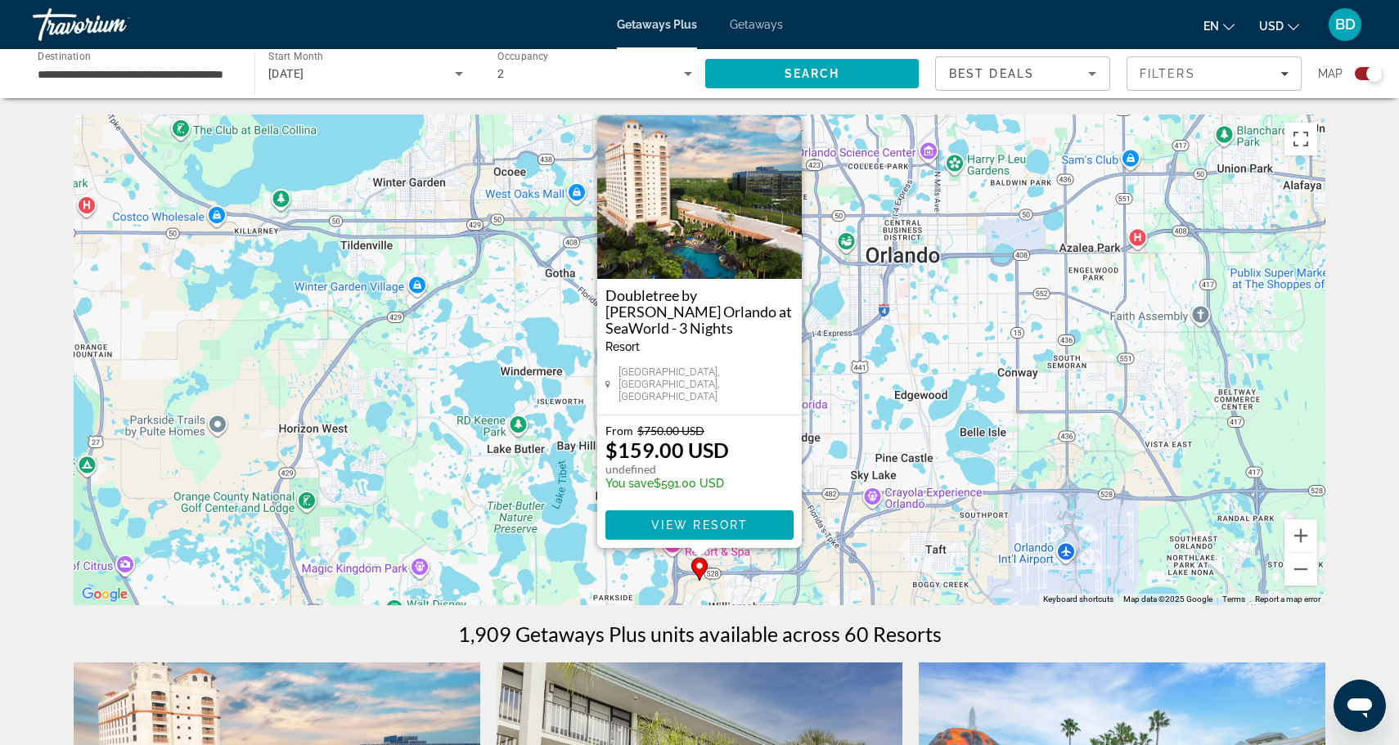
click at [236, 72] on div "**********" at bounding box center [136, 74] width 222 height 47
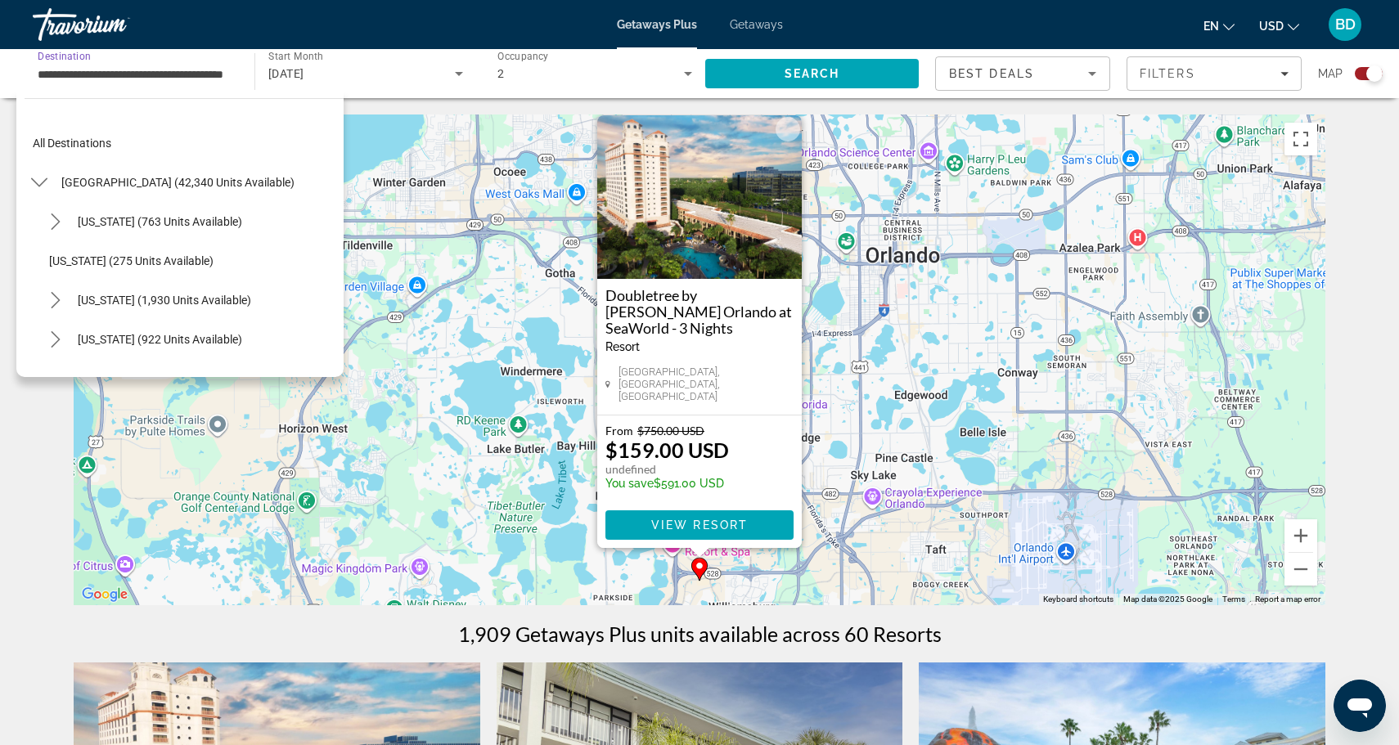
scroll to position [254, 0]
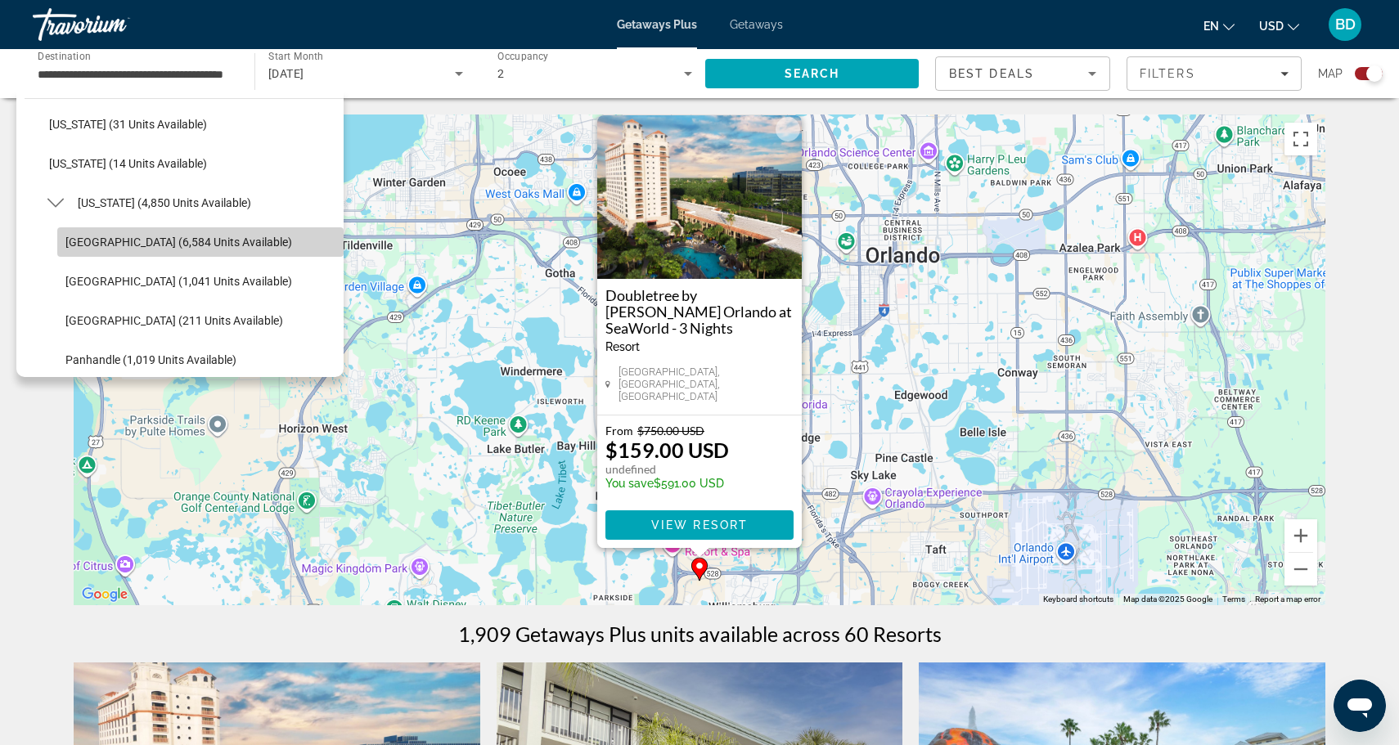
click at [245, 238] on span "[GEOGRAPHIC_DATA] (6,584 units available)" at bounding box center [178, 242] width 227 height 13
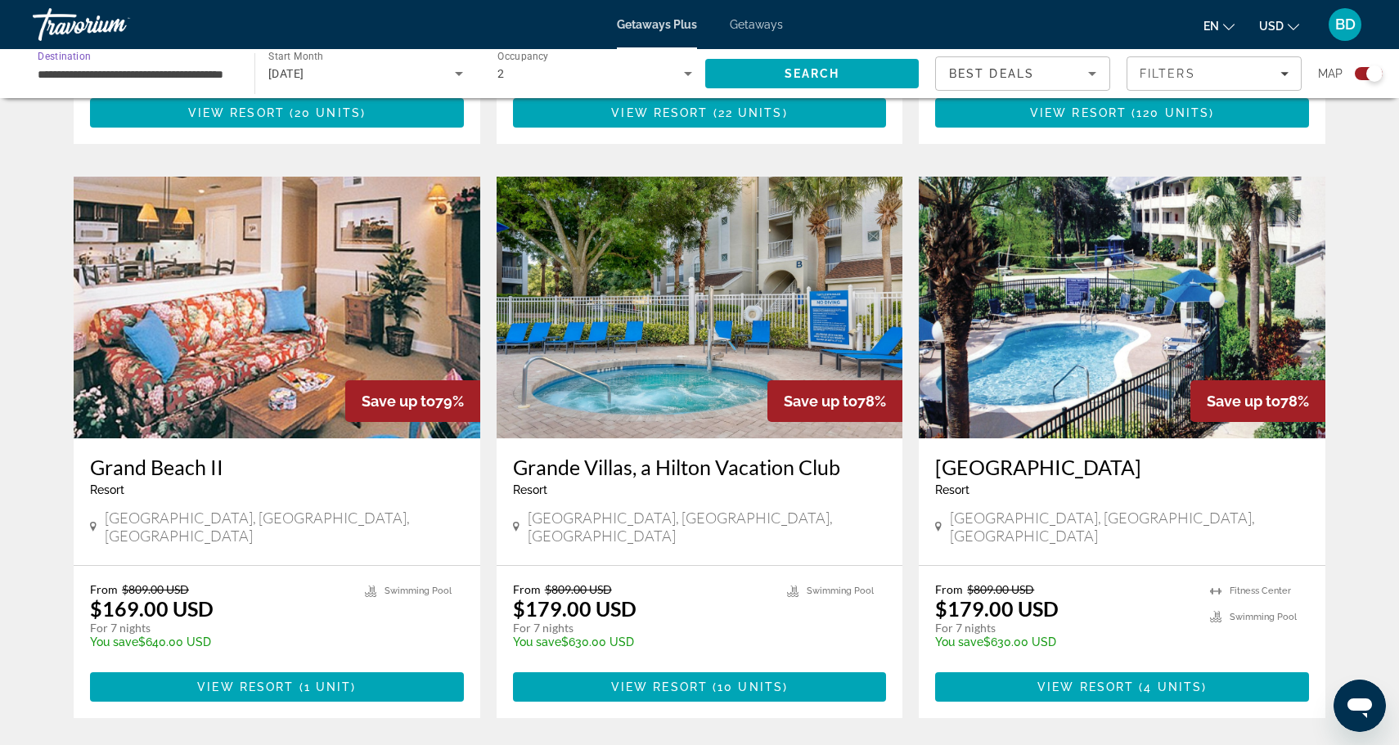
scroll to position [2343, 0]
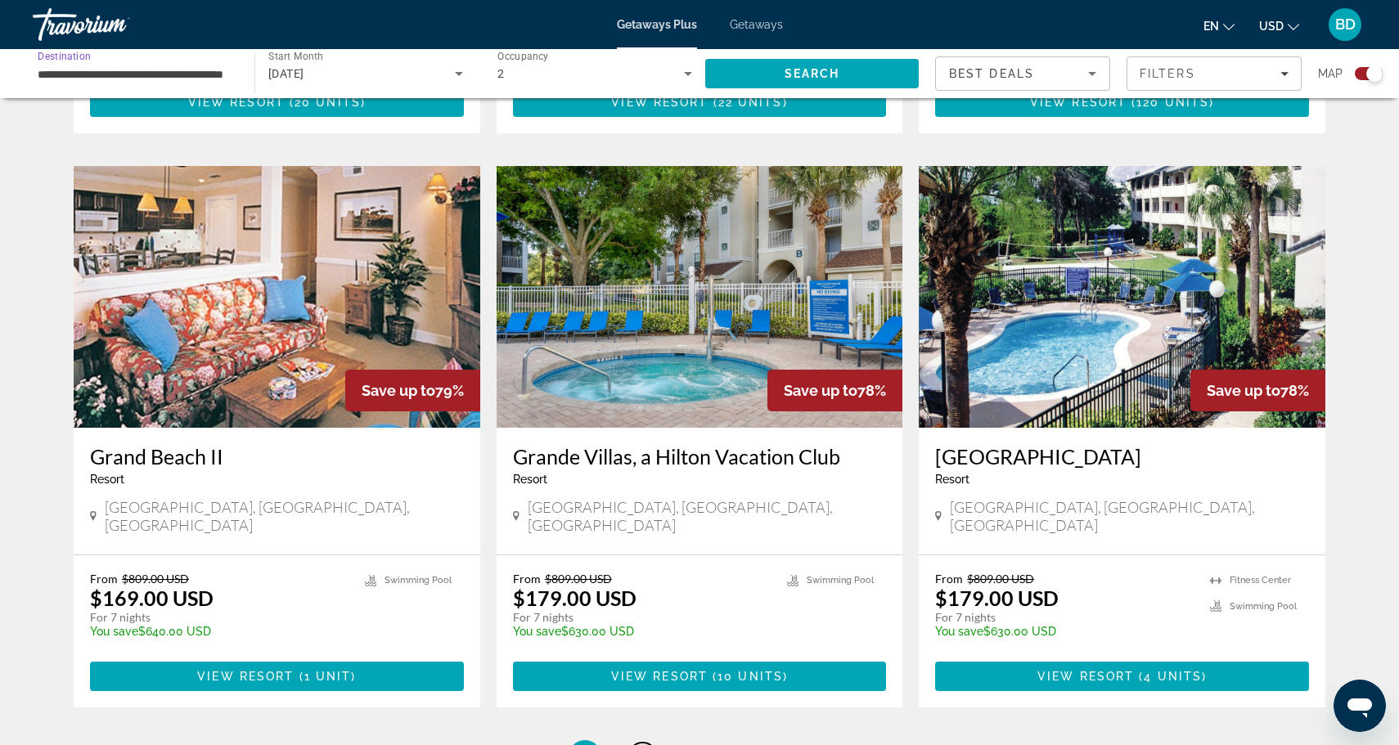
click at [640, 745] on span "2" at bounding box center [642, 757] width 8 height 18
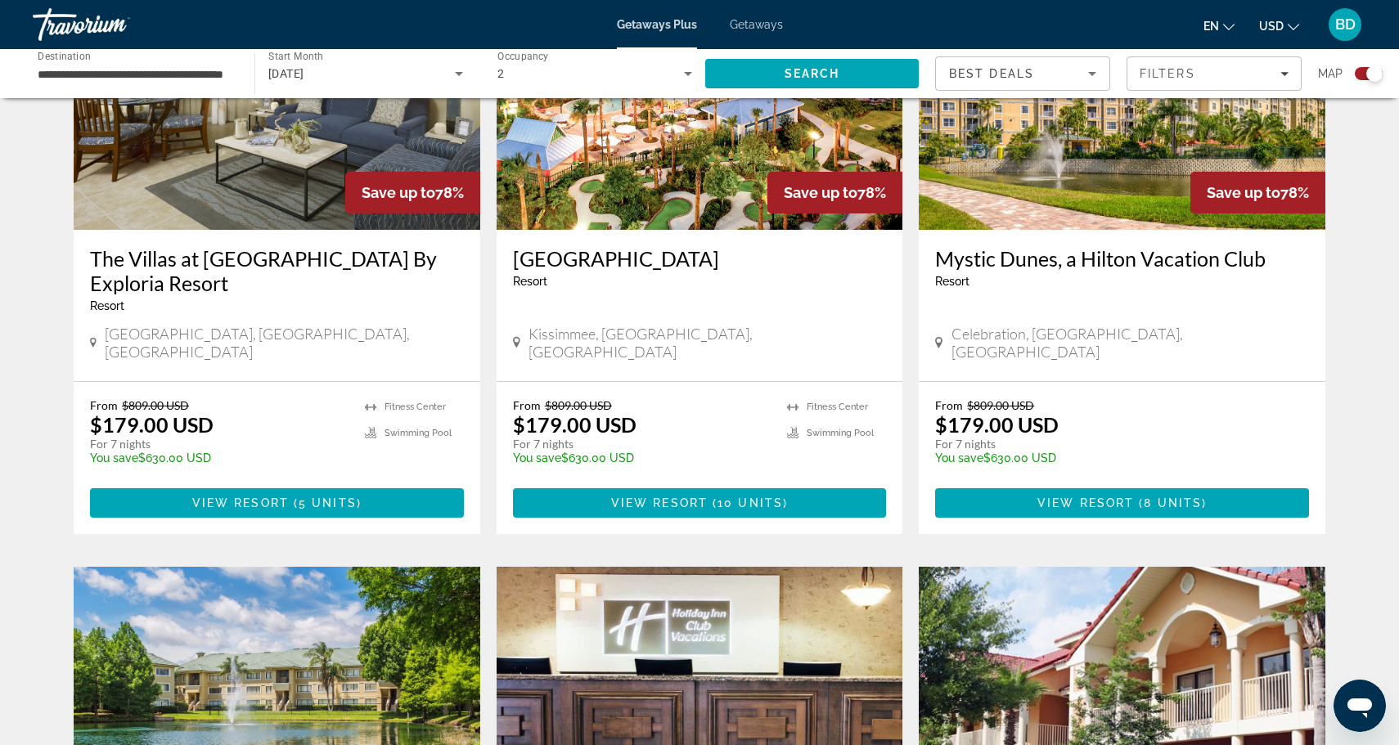
scroll to position [1975, 0]
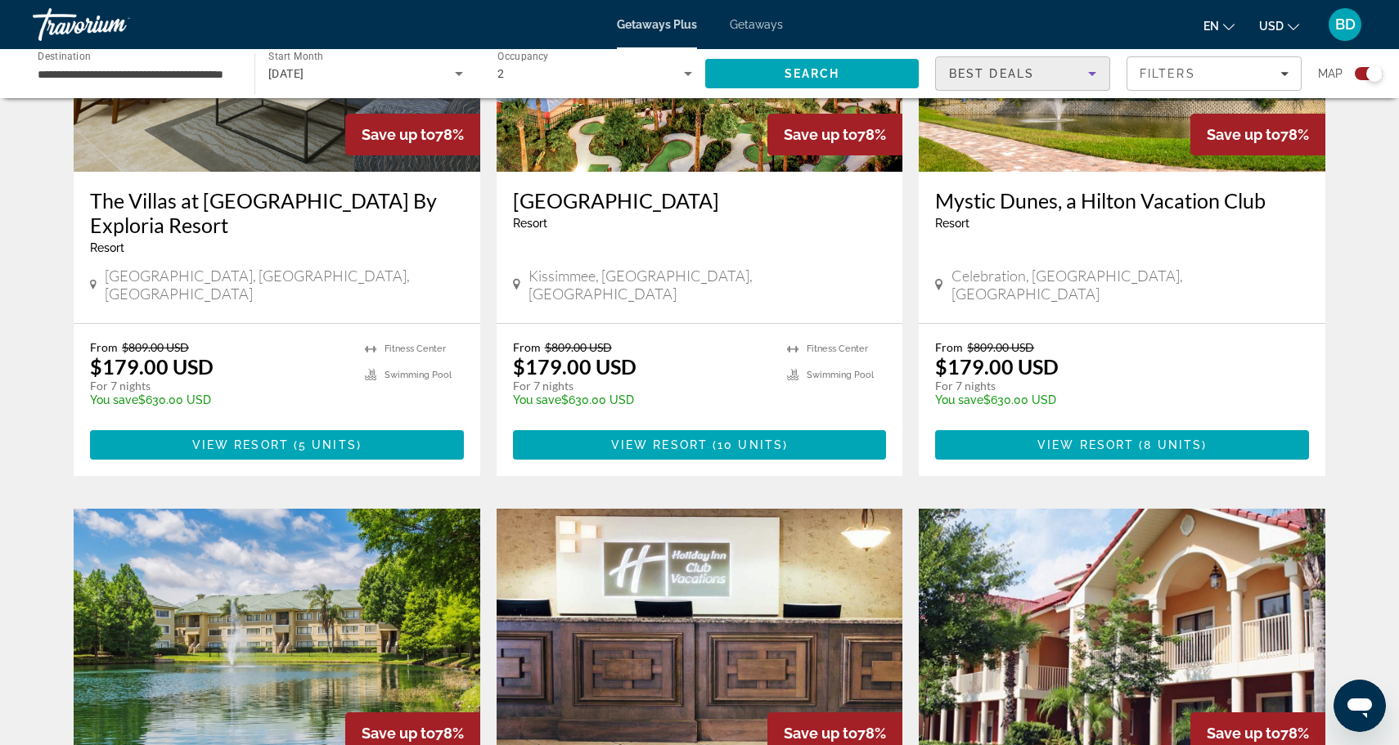
click at [1046, 74] on div "Best Deals" at bounding box center [1018, 74] width 139 height 20
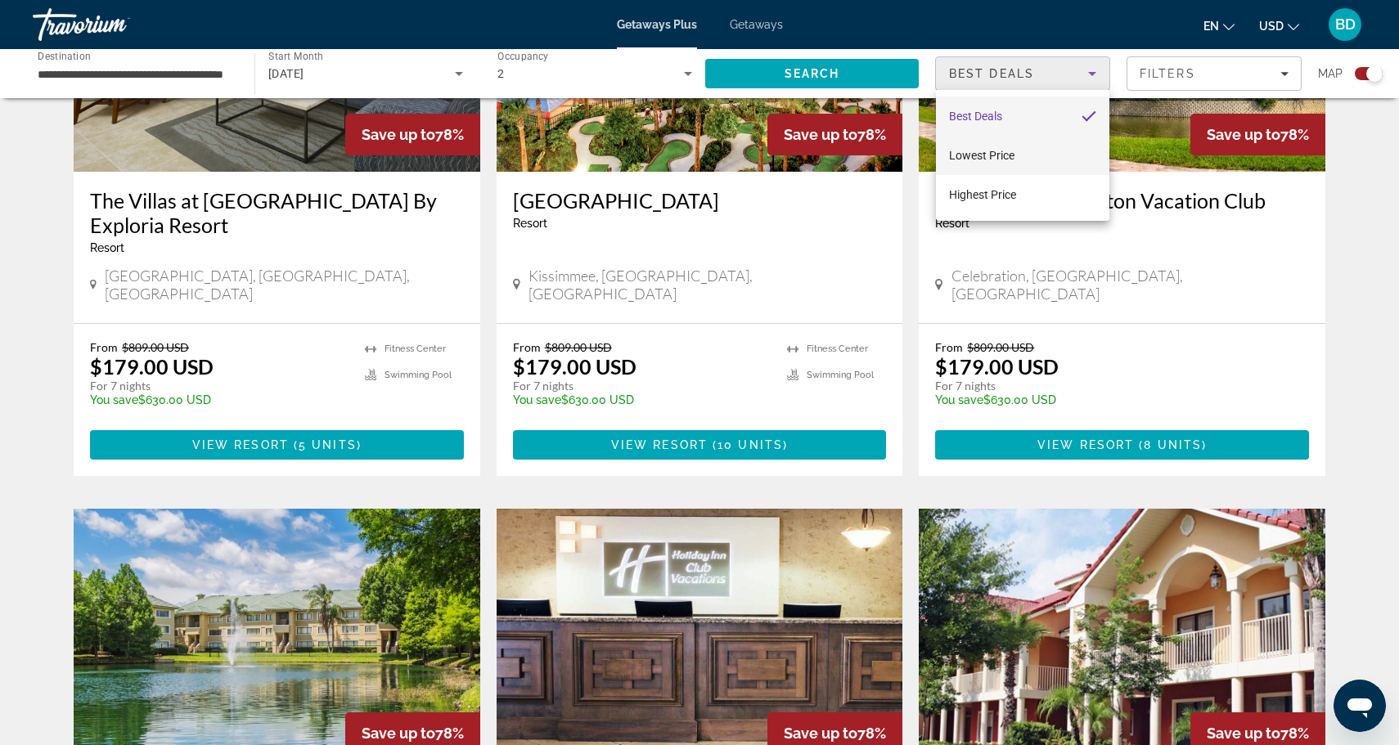
click at [1029, 157] on mat-option "Lowest Price" at bounding box center [1022, 155] width 173 height 39
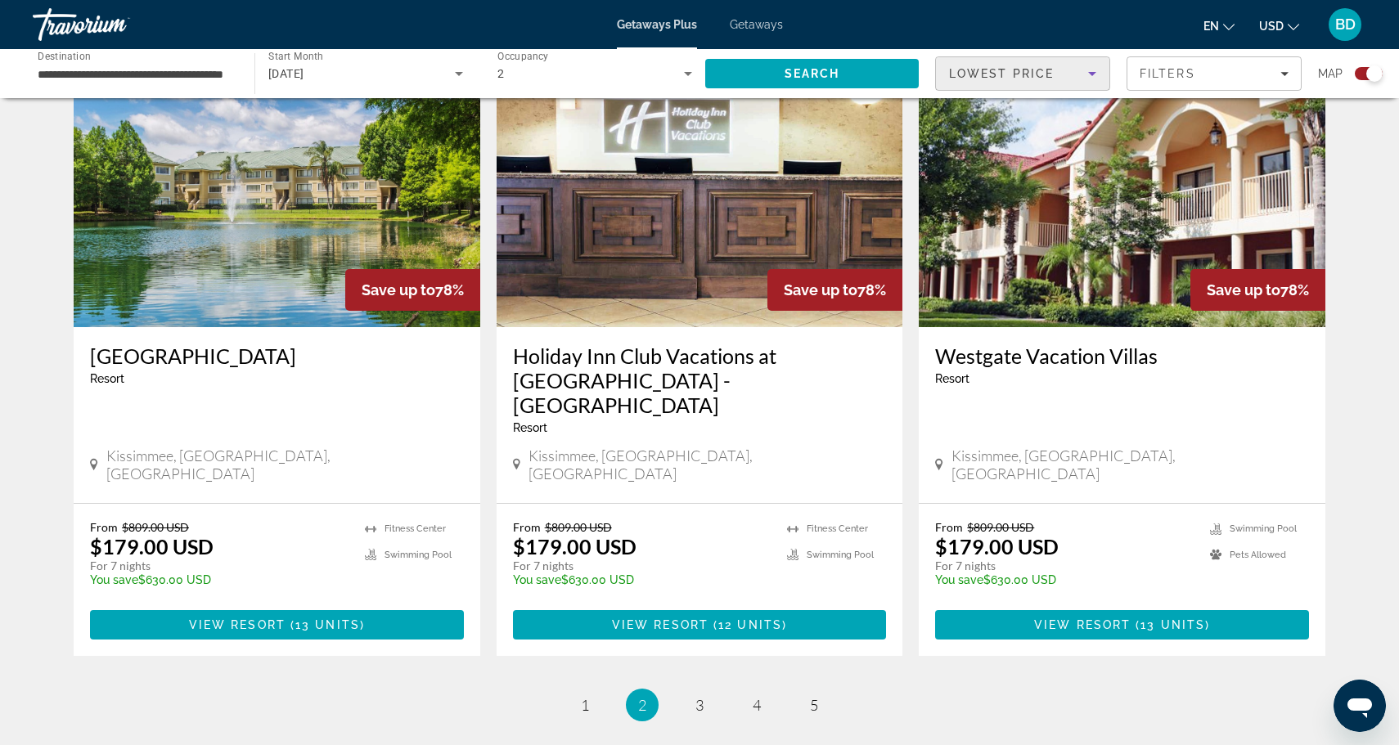
scroll to position [2437, 0]
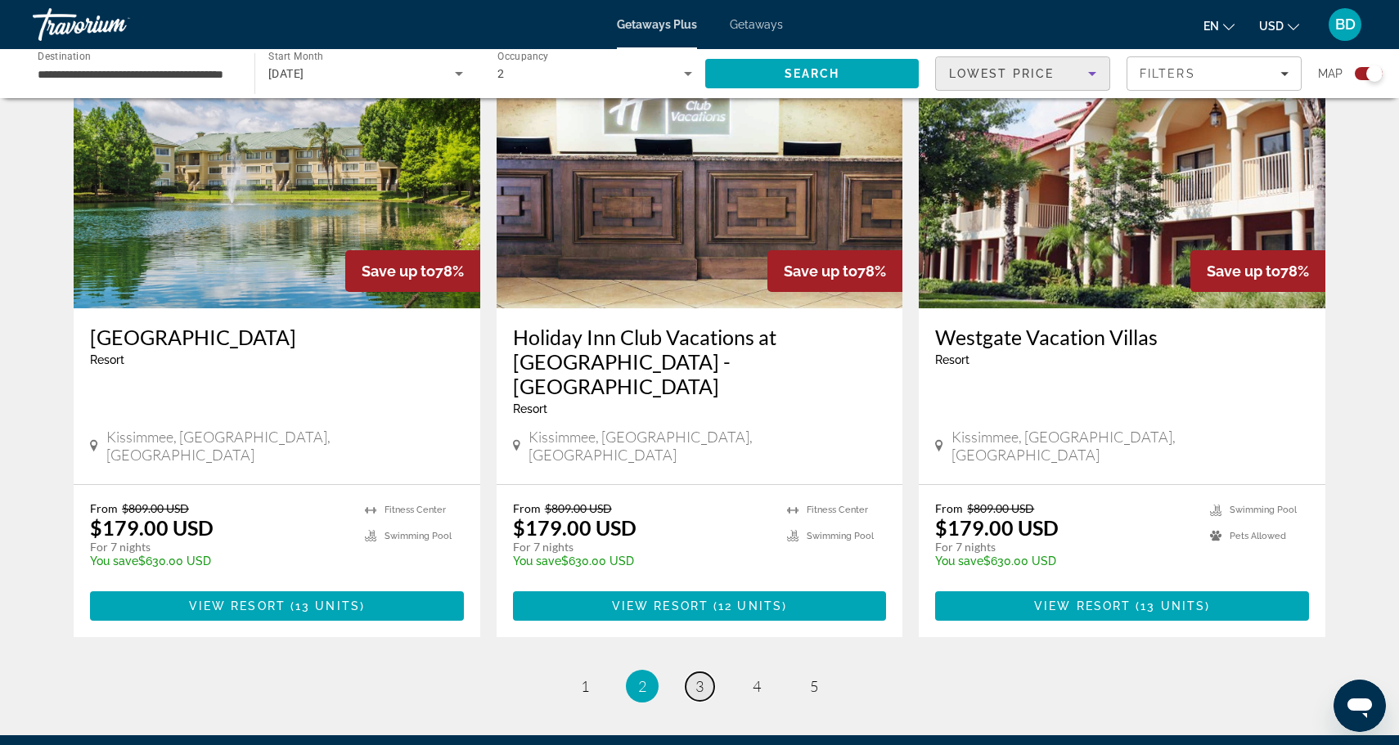
click at [702, 677] on span "3" at bounding box center [699, 686] width 8 height 18
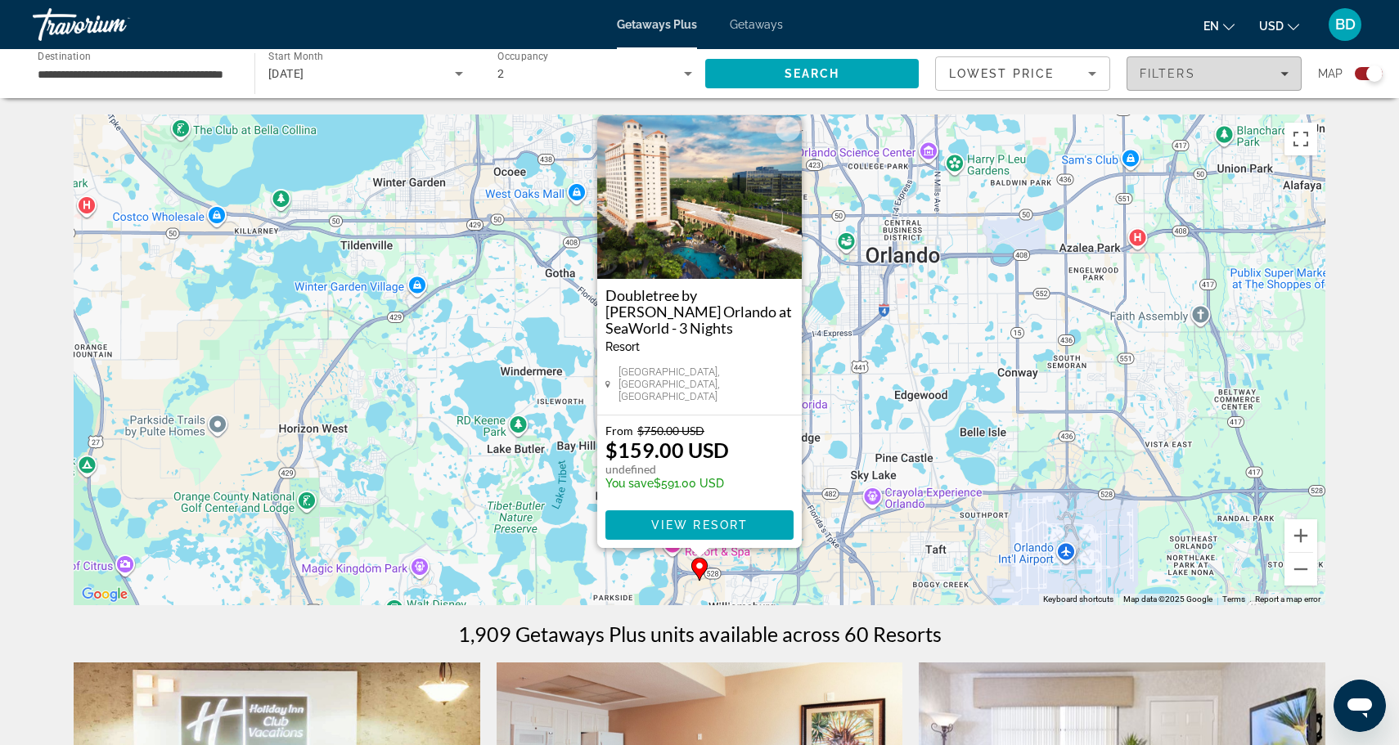
click at [1161, 80] on span "Filters" at bounding box center [1213, 73] width 173 height 39
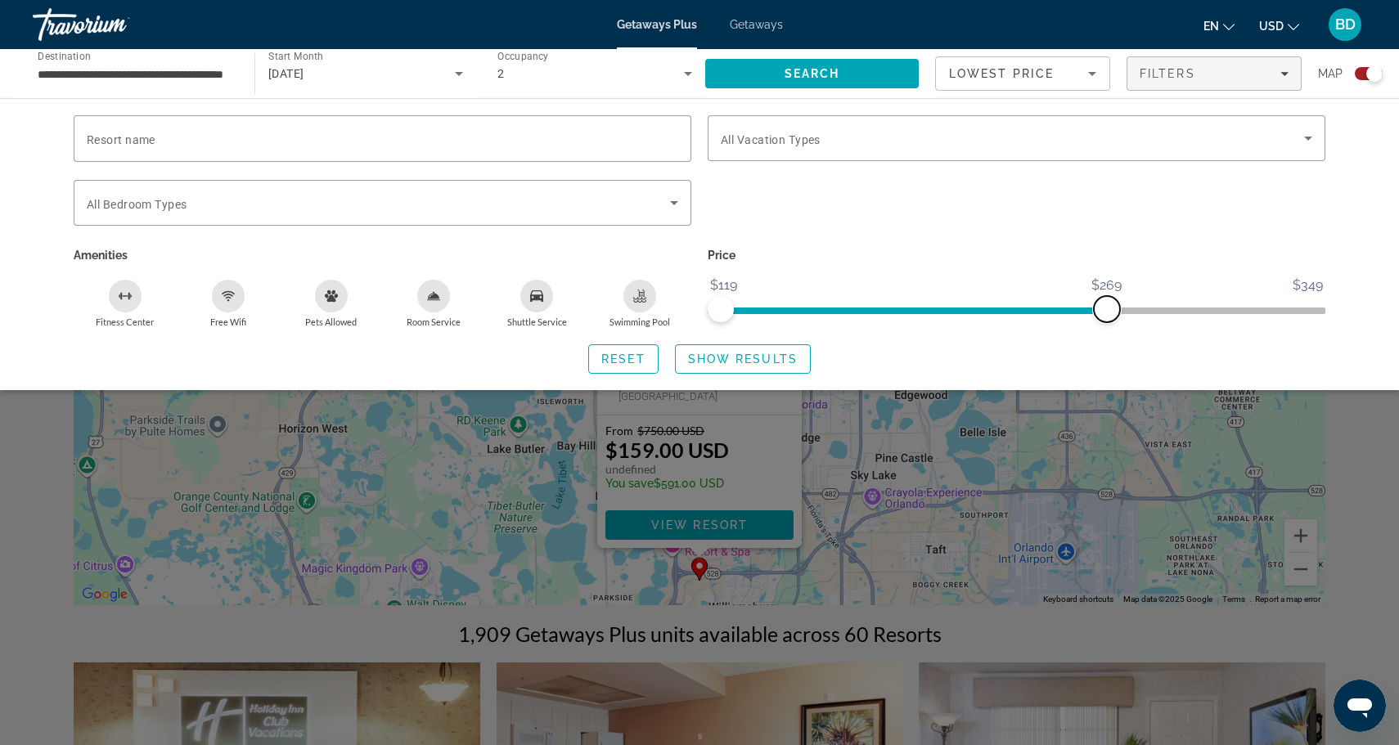
drag, startPoint x: 1311, startPoint y: 315, endPoint x: 1109, endPoint y: 335, distance: 202.3
click at [1109, 335] on div "Resort name Vacation Types All Vacation Types Bedroom Types All Bedroom Types A…" at bounding box center [699, 244] width 1317 height 259
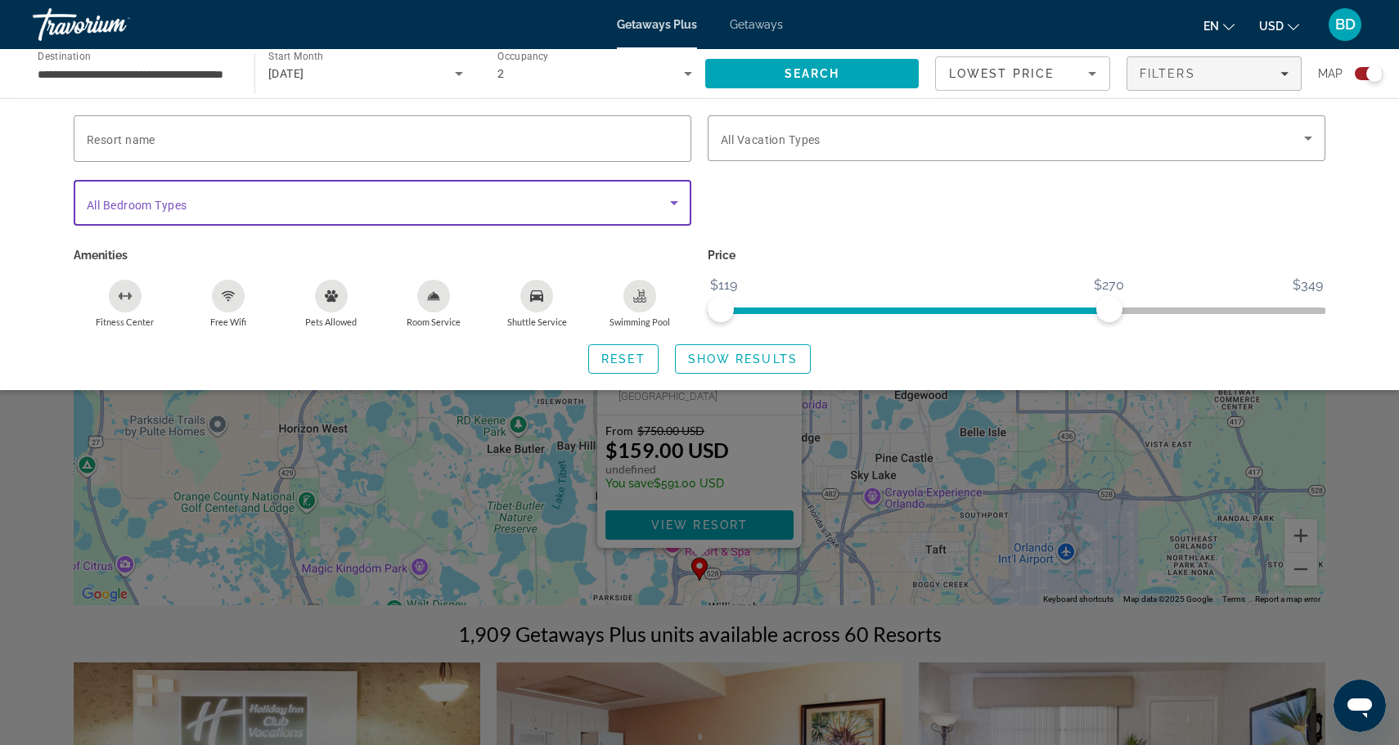
click at [645, 200] on span "Search widget" at bounding box center [378, 203] width 583 height 20
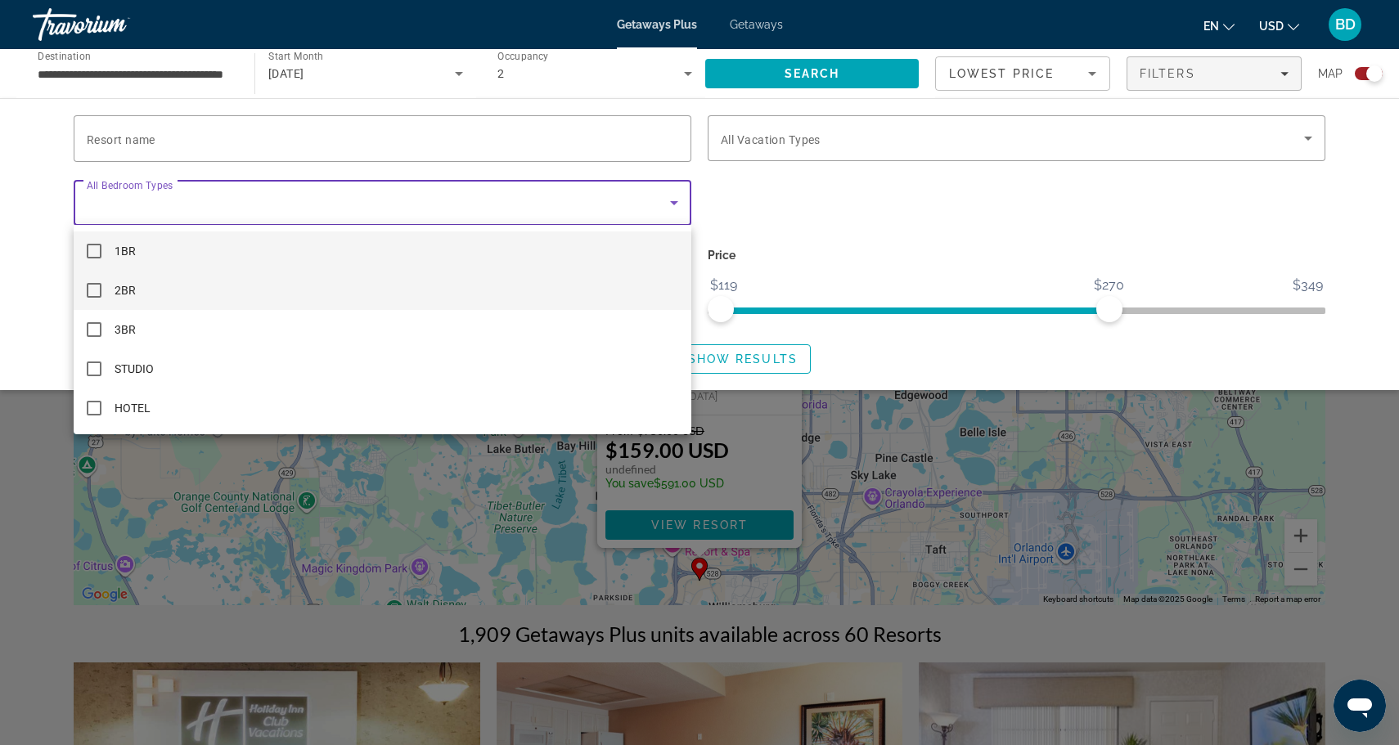
click at [529, 277] on mat-option "2BR" at bounding box center [383, 290] width 618 height 39
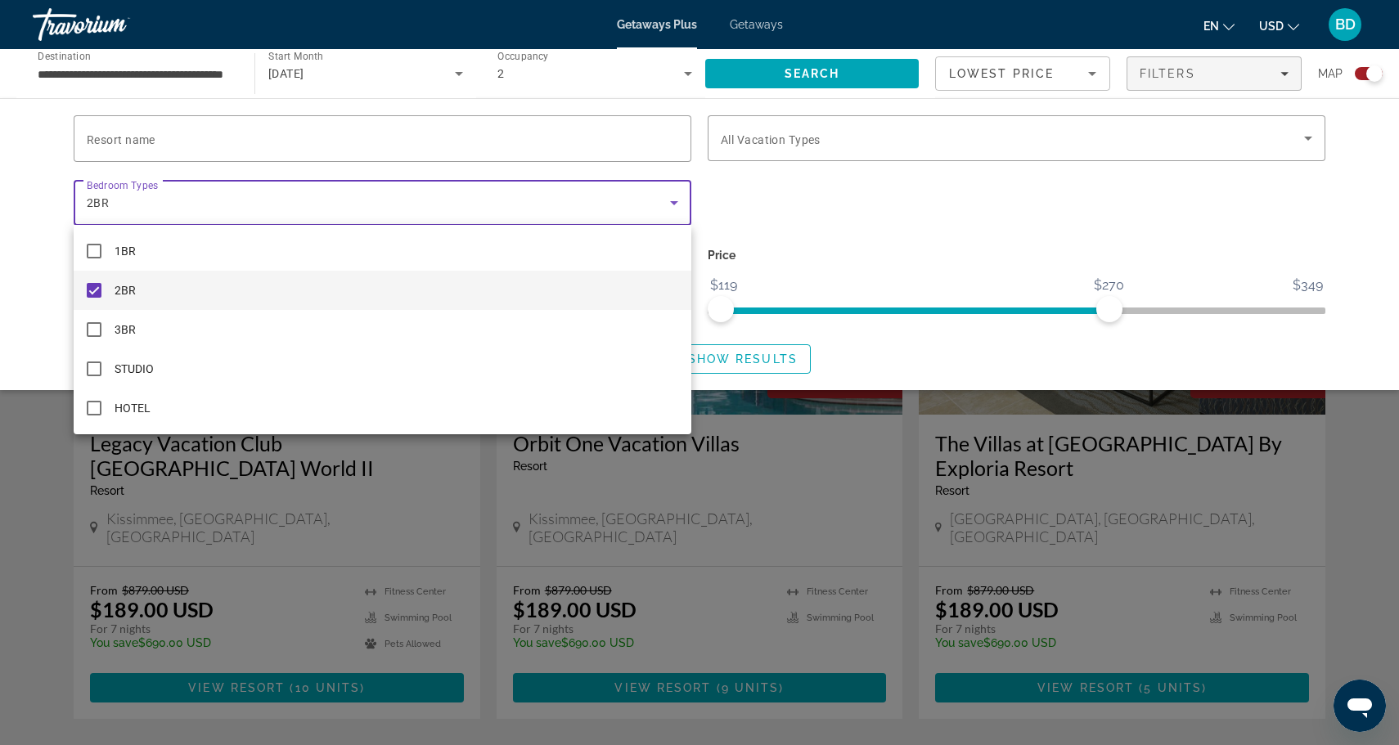
scroll to position [1105, 0]
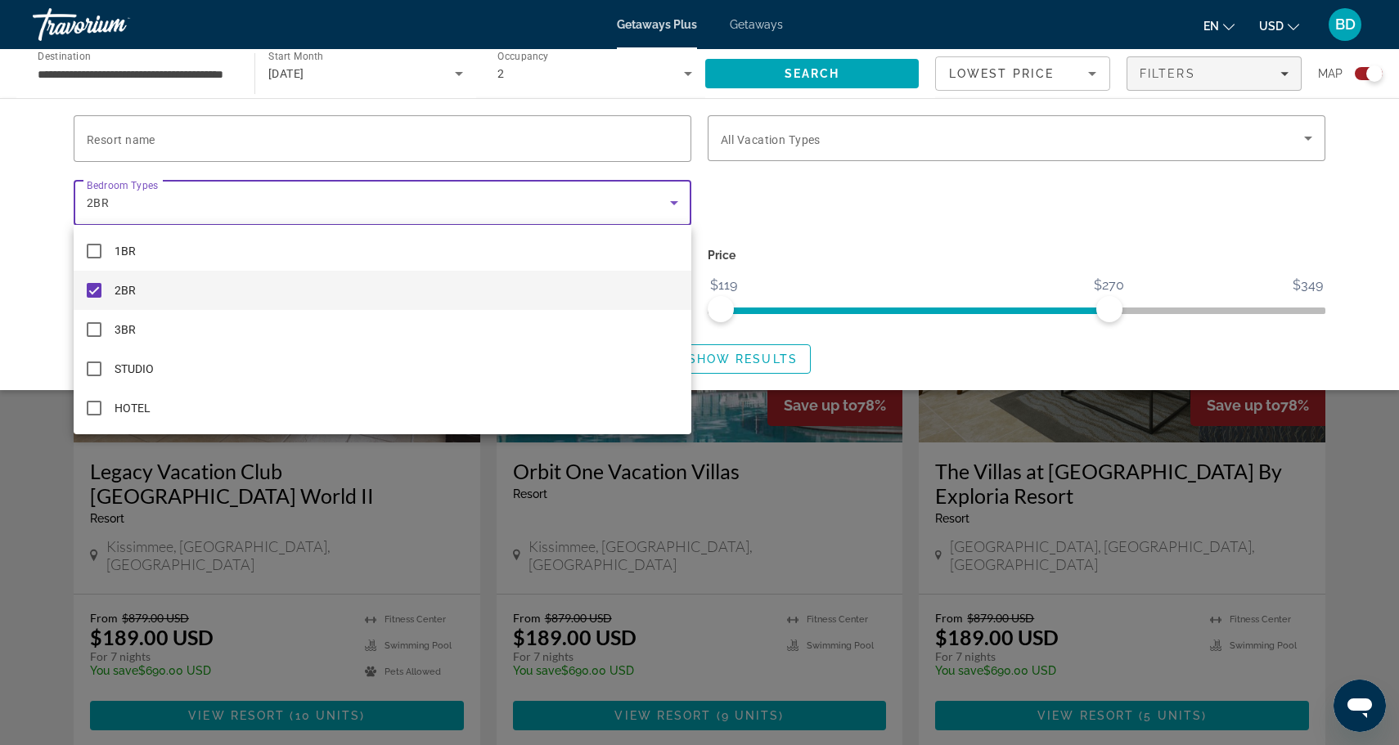
click at [683, 133] on div at bounding box center [699, 372] width 1399 height 745
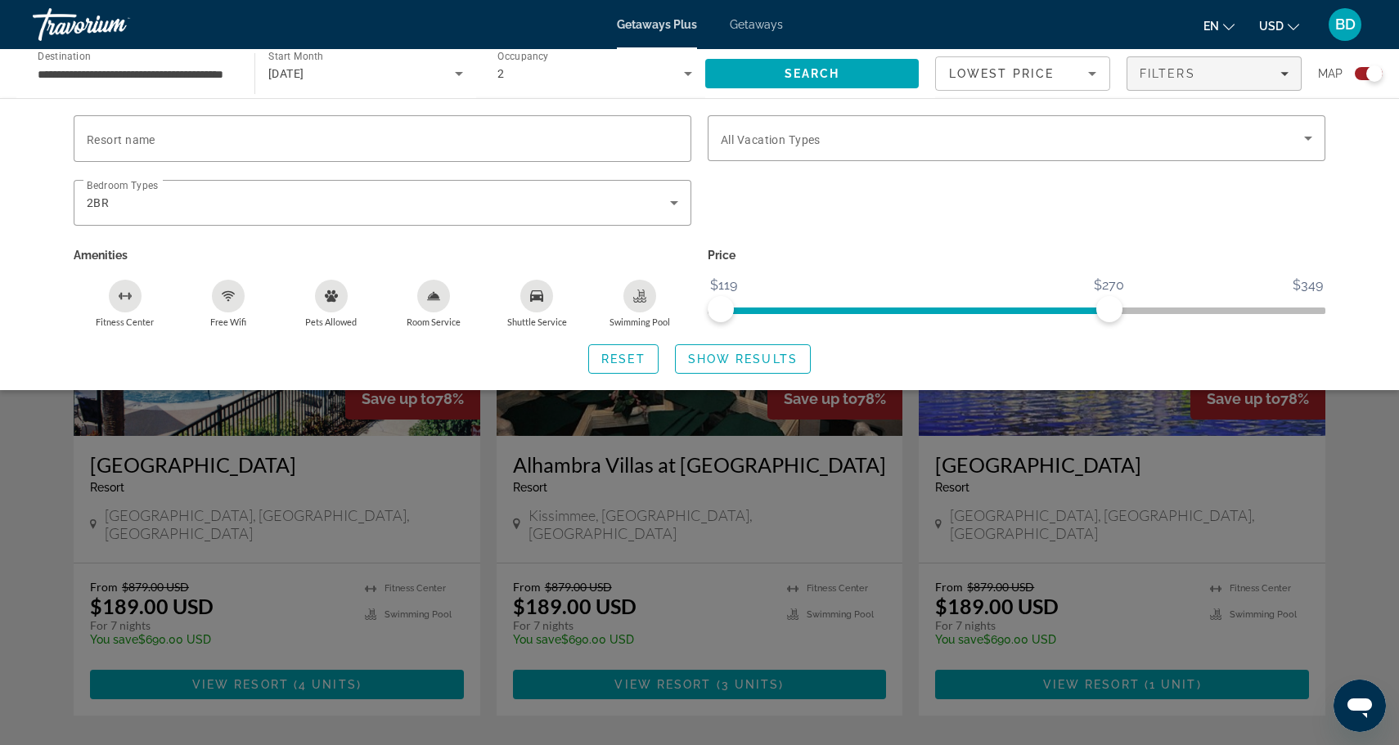
scroll to position [1696, 0]
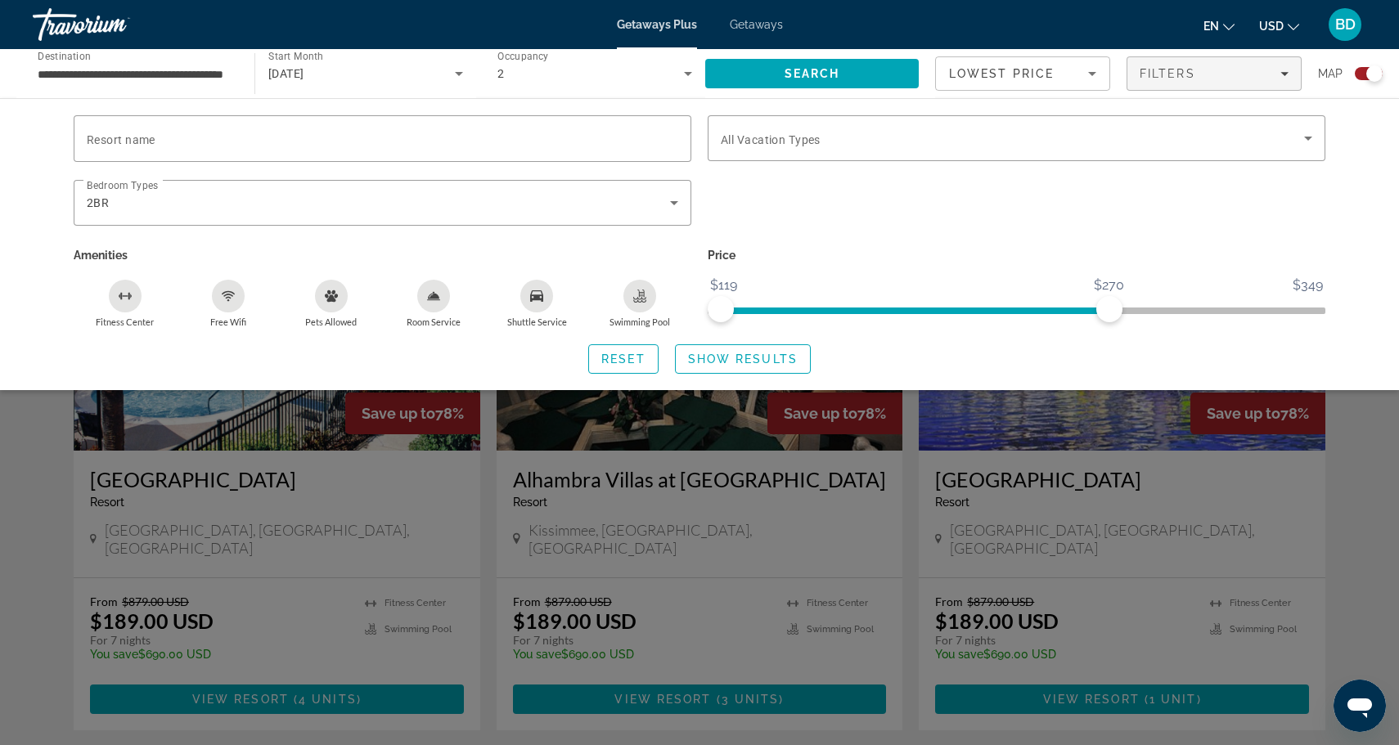
click at [52, 497] on div "Search widget" at bounding box center [699, 495] width 1399 height 500
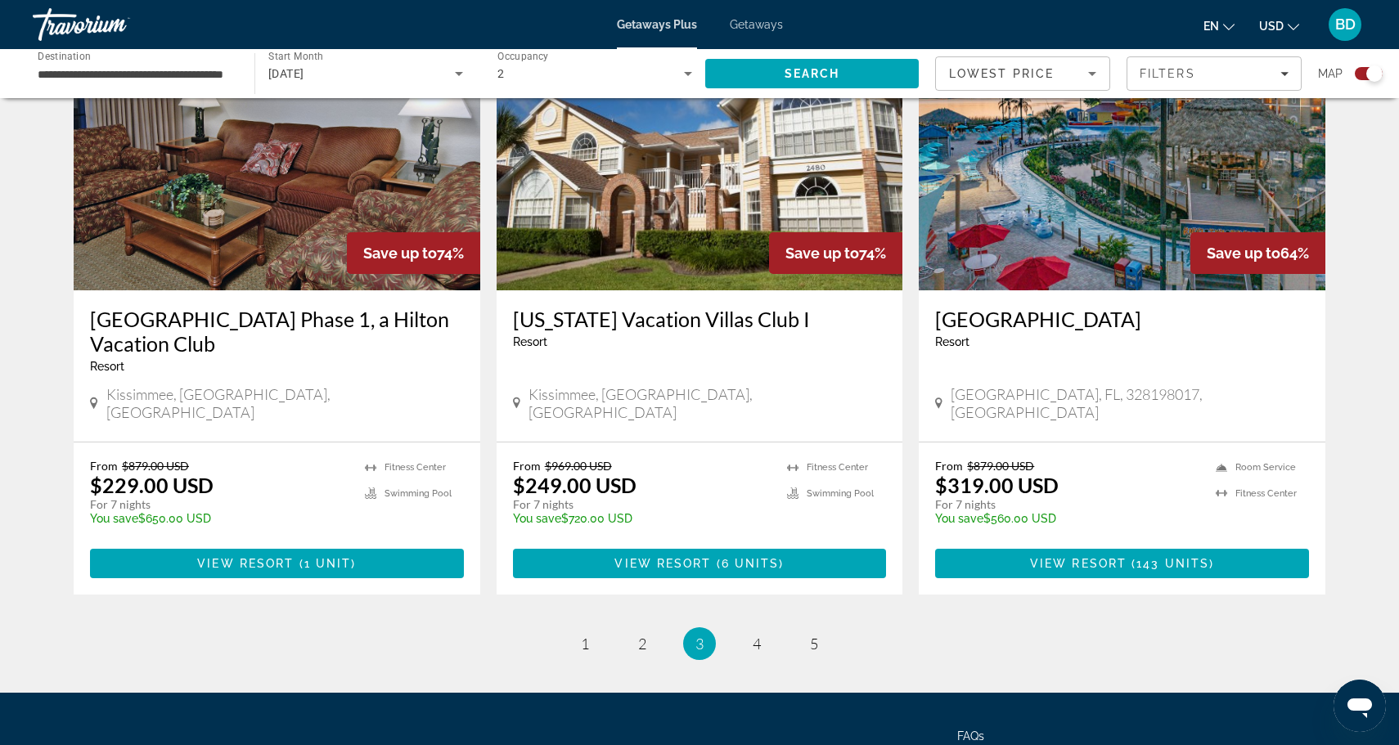
scroll to position [2437, 0]
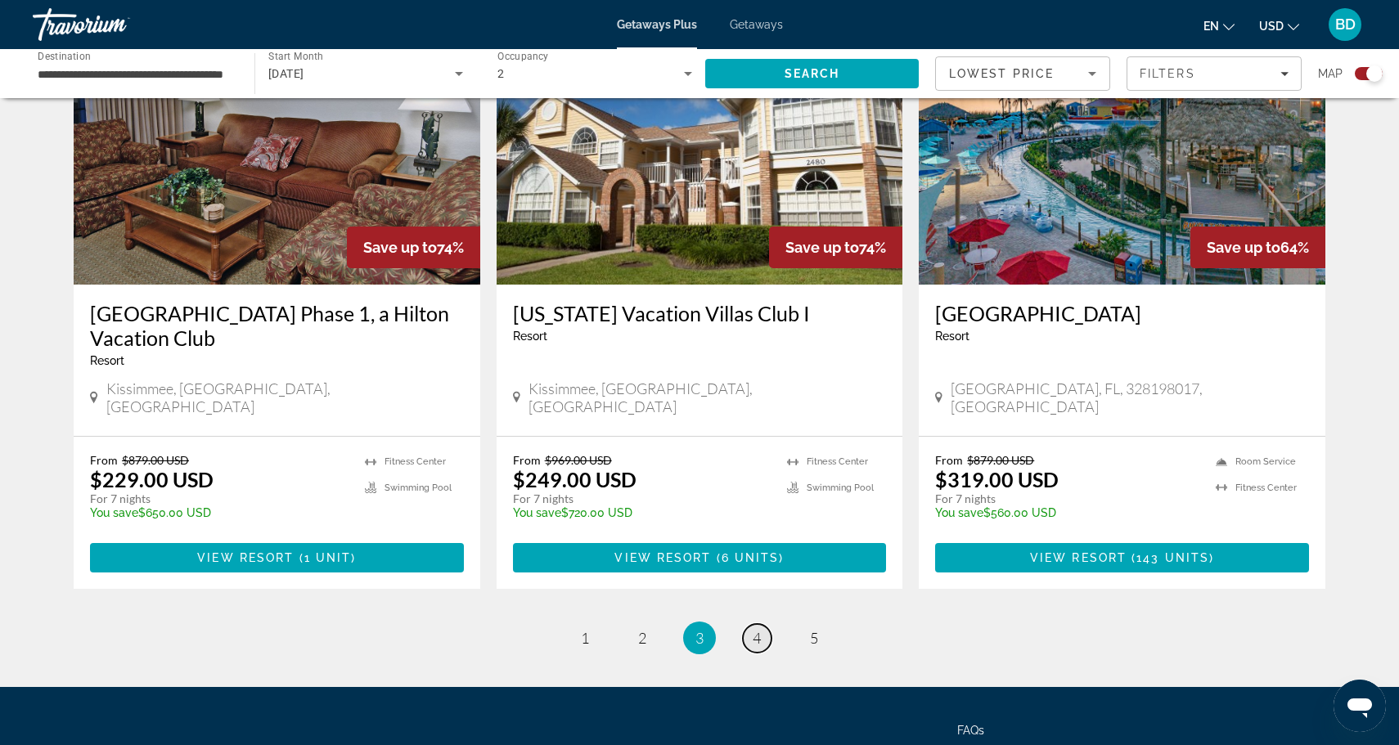
click at [763, 624] on link "page 4" at bounding box center [757, 638] width 29 height 29
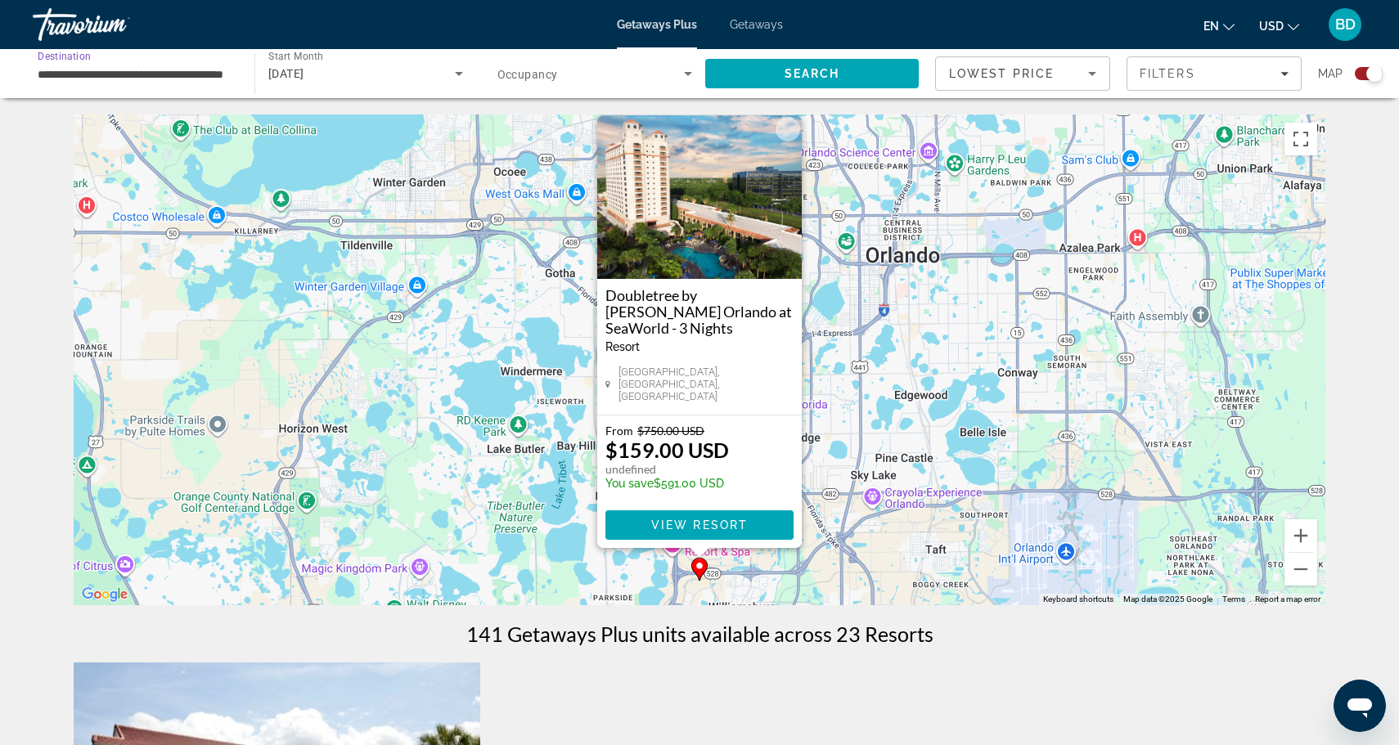
click at [88, 74] on input "**********" at bounding box center [136, 75] width 196 height 20
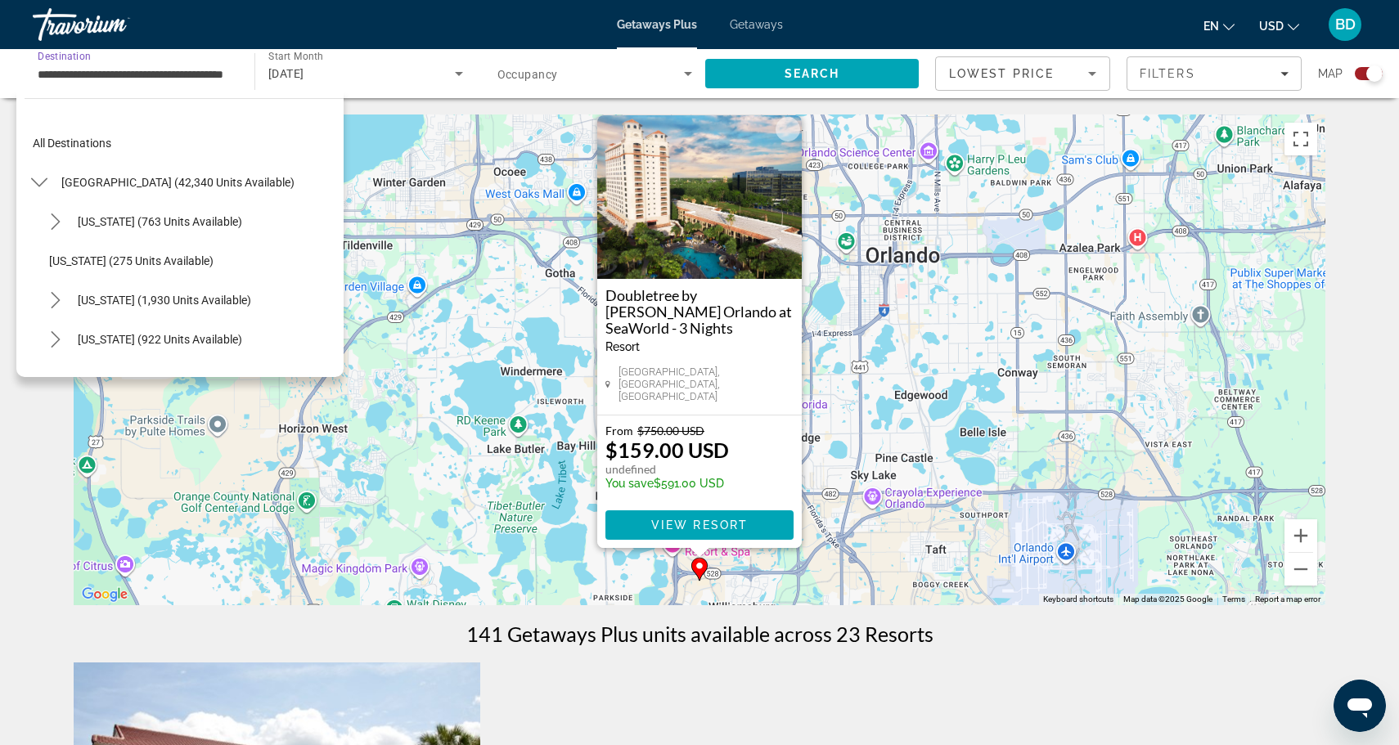
scroll to position [254, 0]
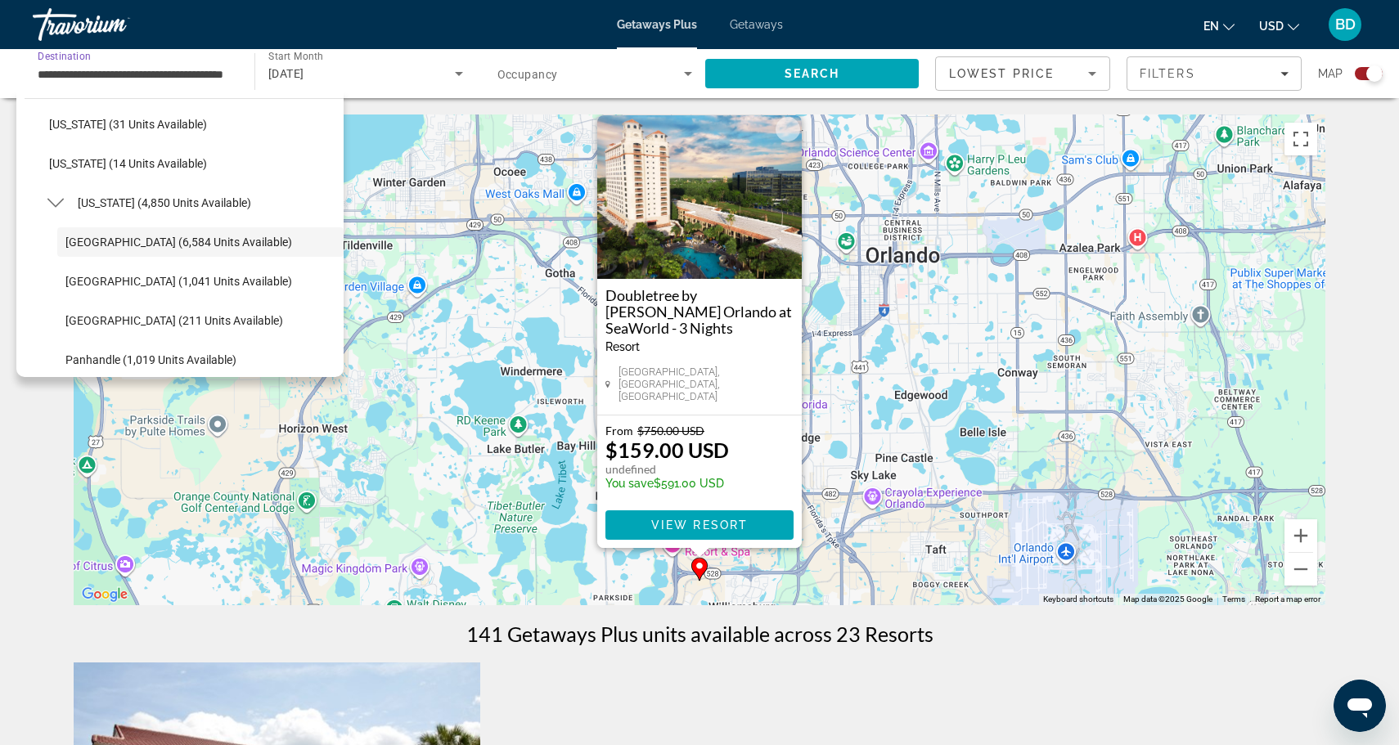
click at [203, 70] on input "**********" at bounding box center [136, 75] width 196 height 20
click at [1088, 79] on icon "Sort by" at bounding box center [1092, 74] width 20 height 20
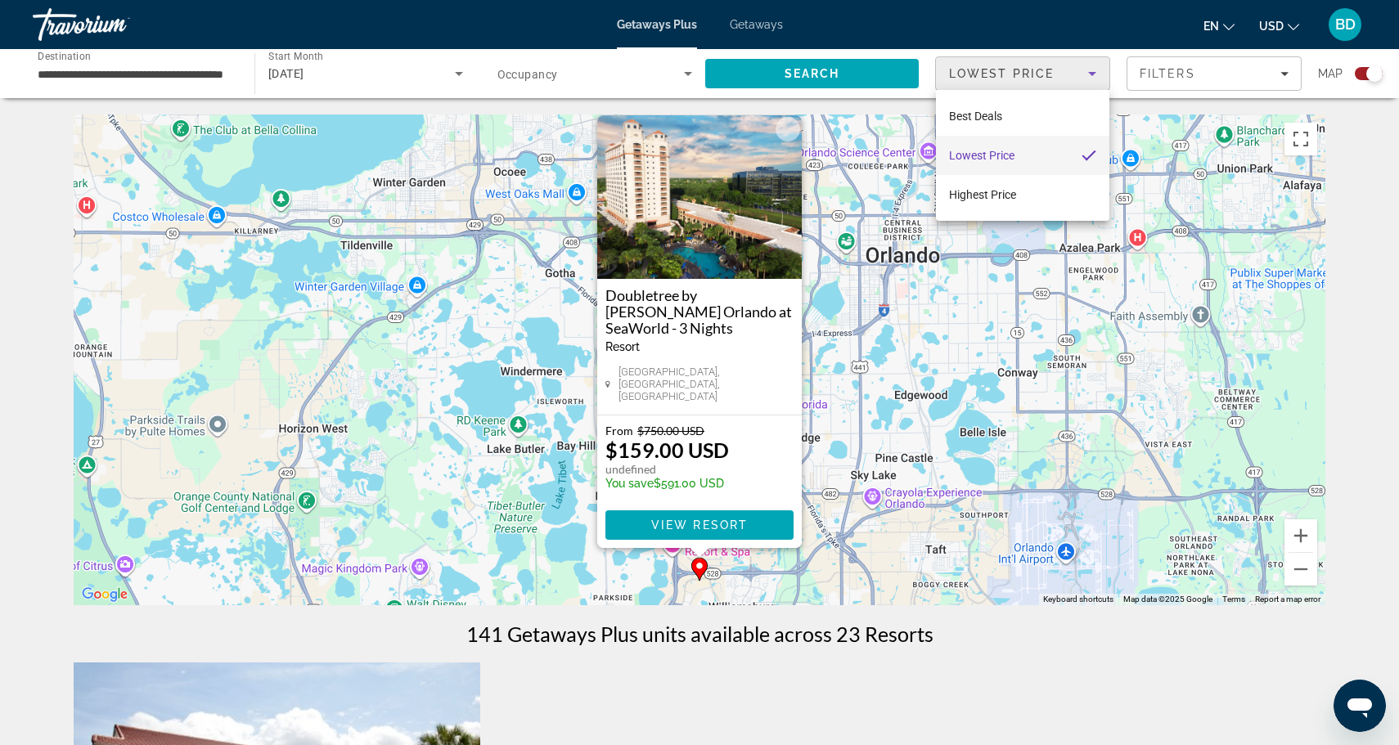
click at [1095, 78] on div at bounding box center [699, 372] width 1399 height 745
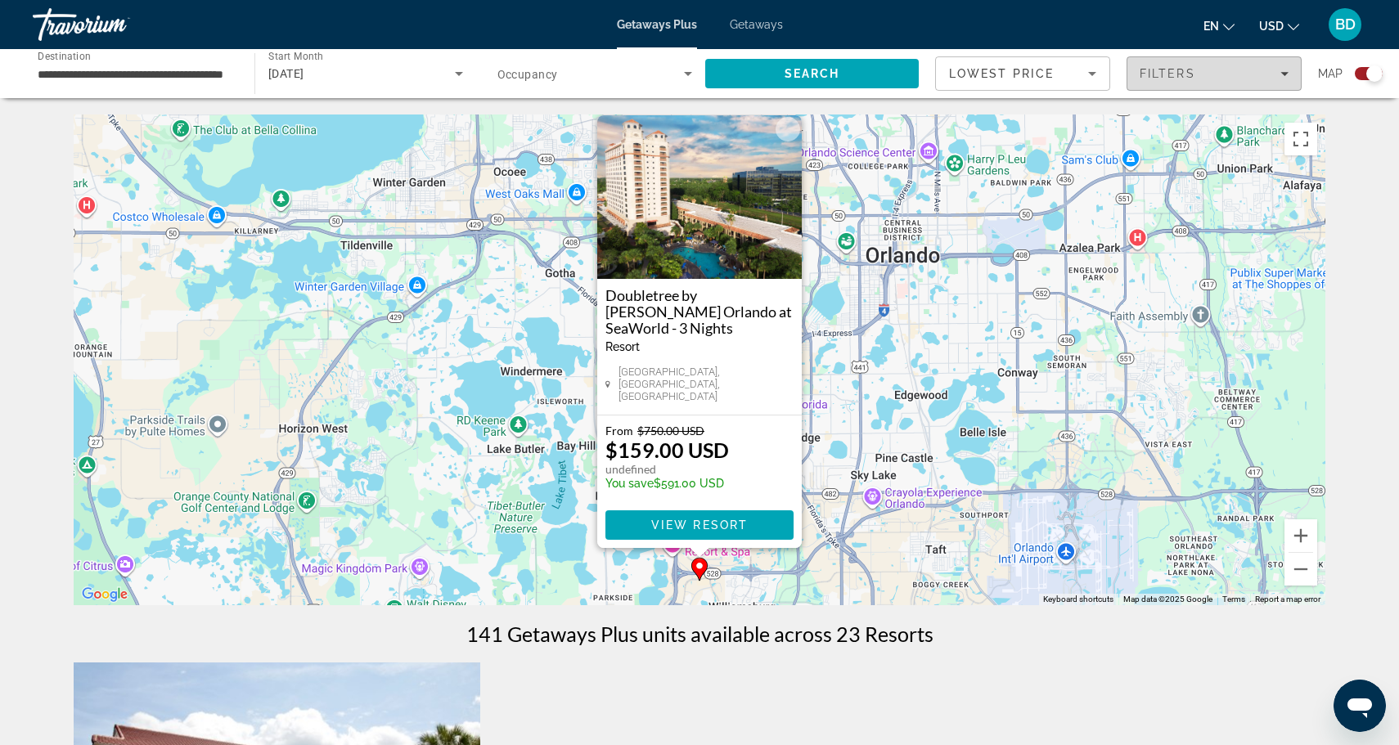
click at [1282, 83] on span "Filters" at bounding box center [1213, 73] width 173 height 39
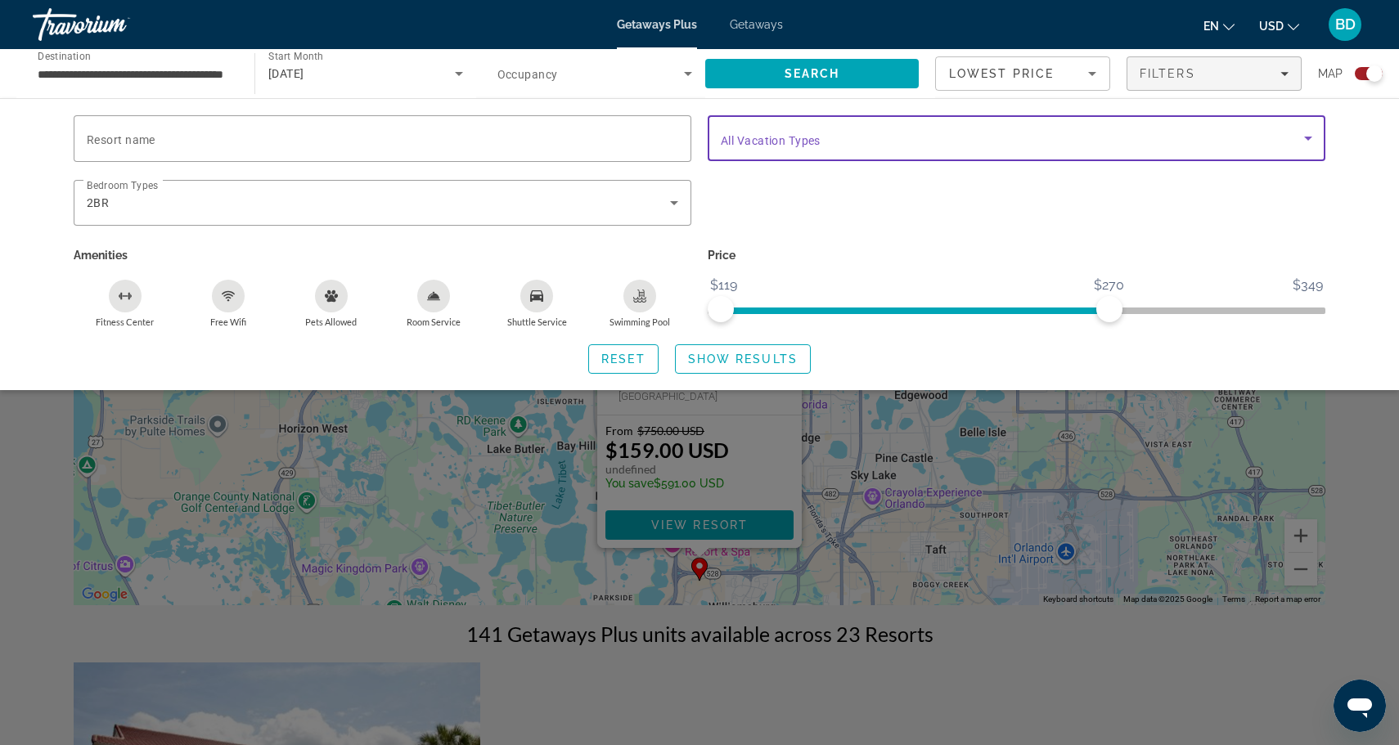
click at [909, 142] on span "Search widget" at bounding box center [1012, 138] width 583 height 20
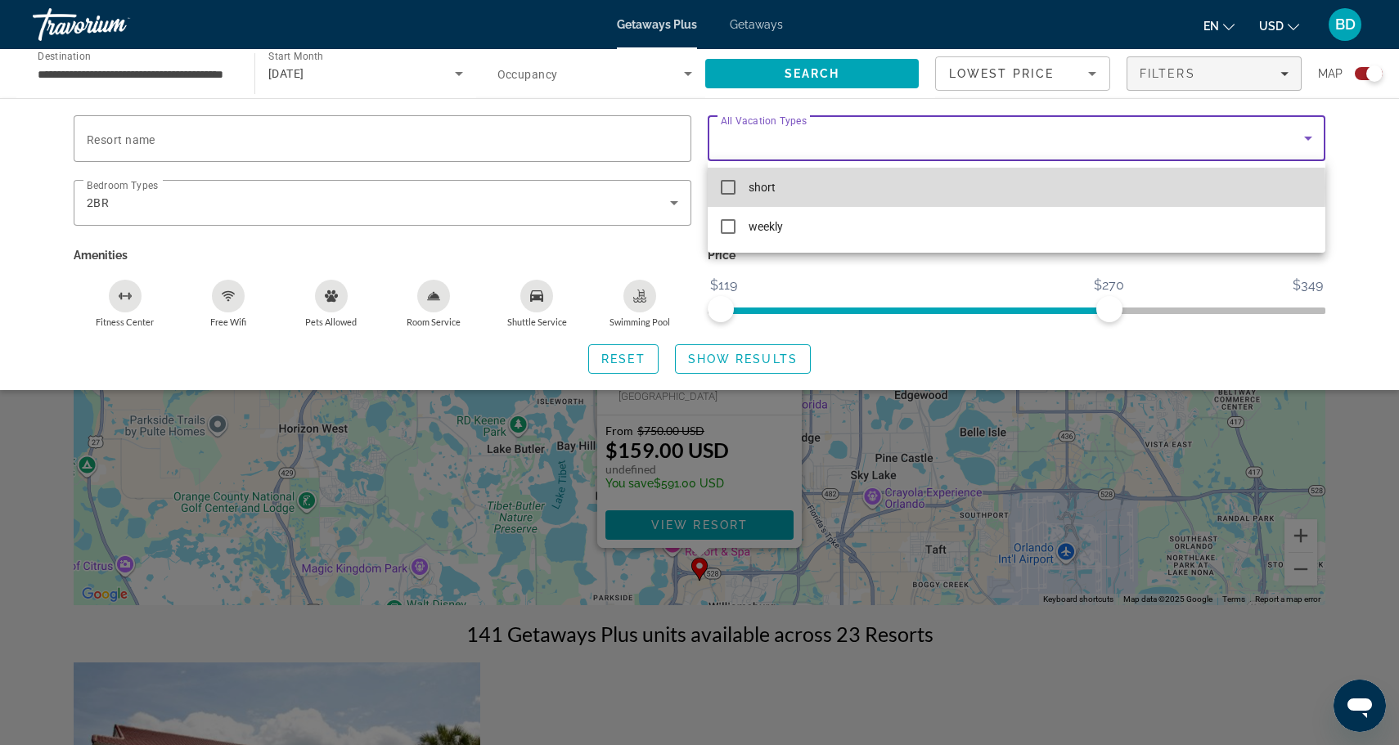
click at [734, 187] on mat-pseudo-checkbox at bounding box center [728, 187] width 15 height 15
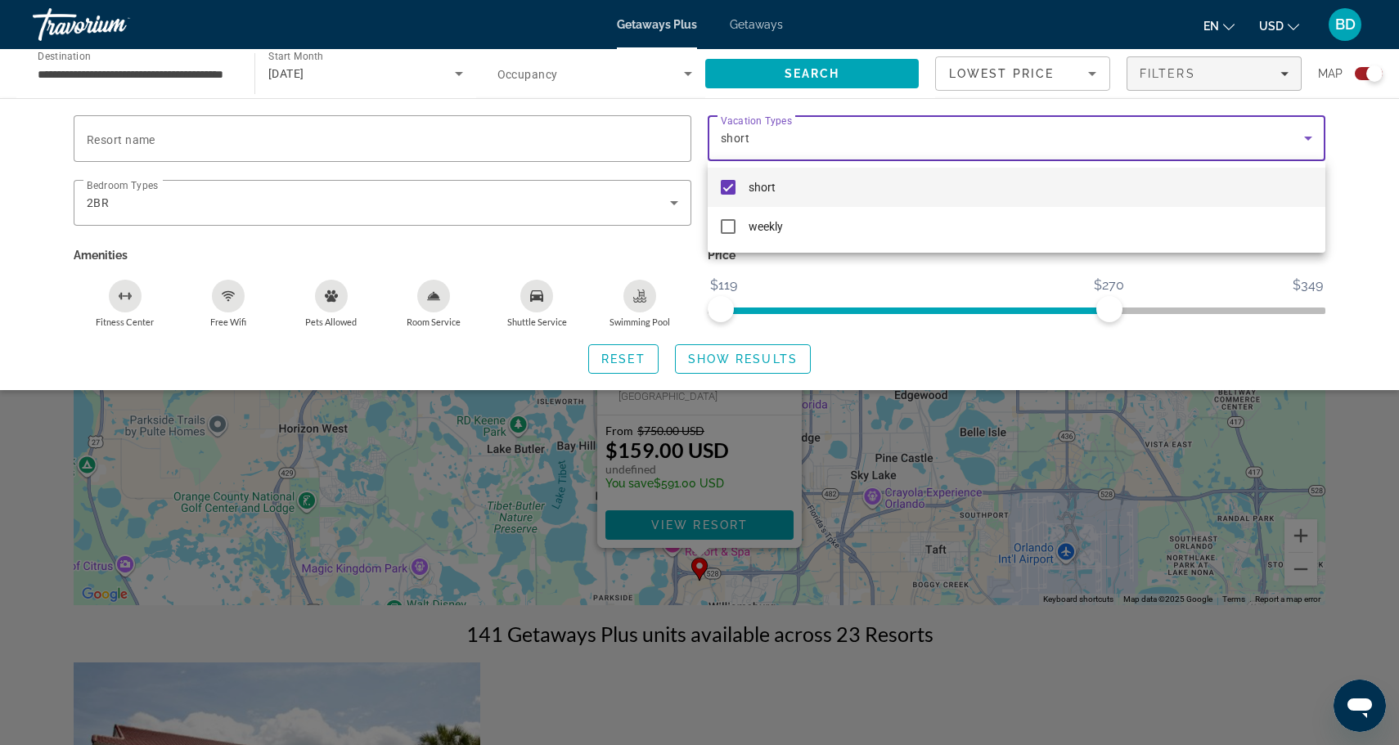
click at [1349, 193] on div at bounding box center [699, 372] width 1399 height 745
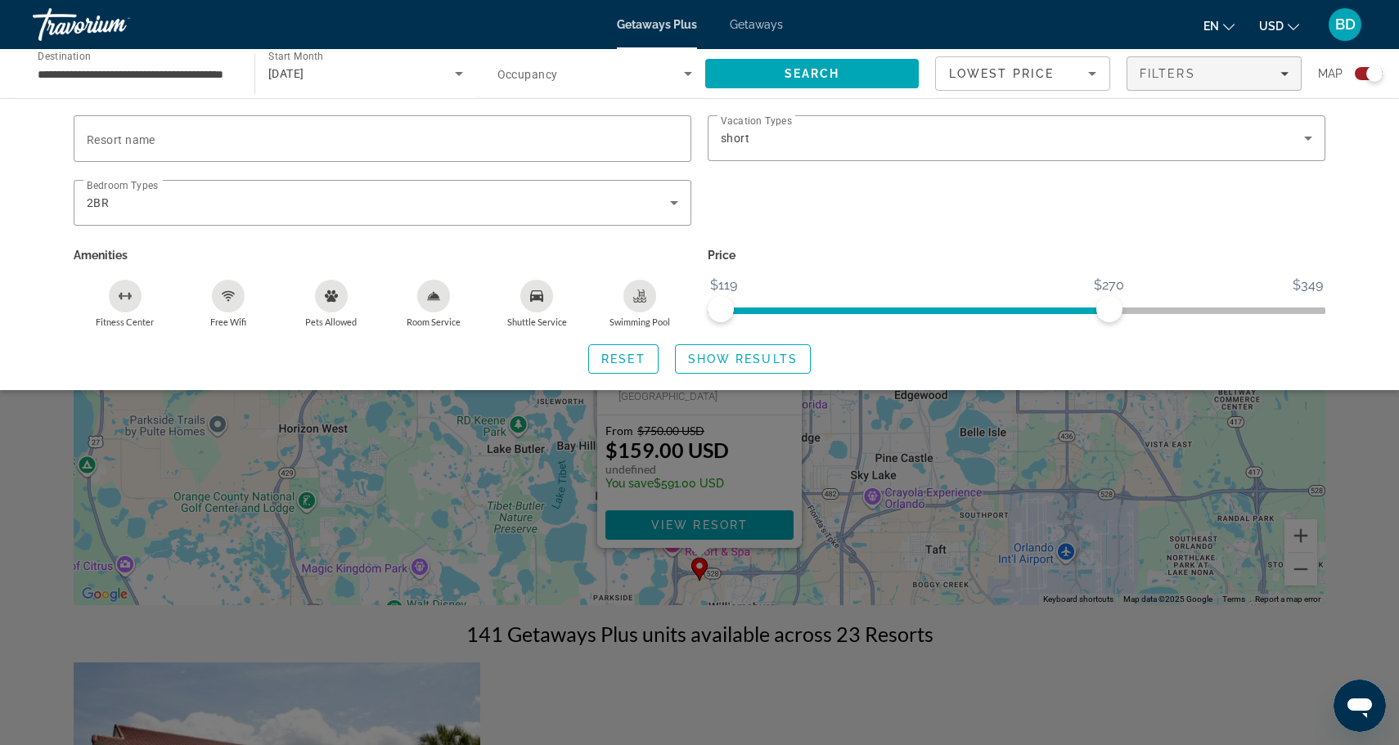
scroll to position [0, 0]
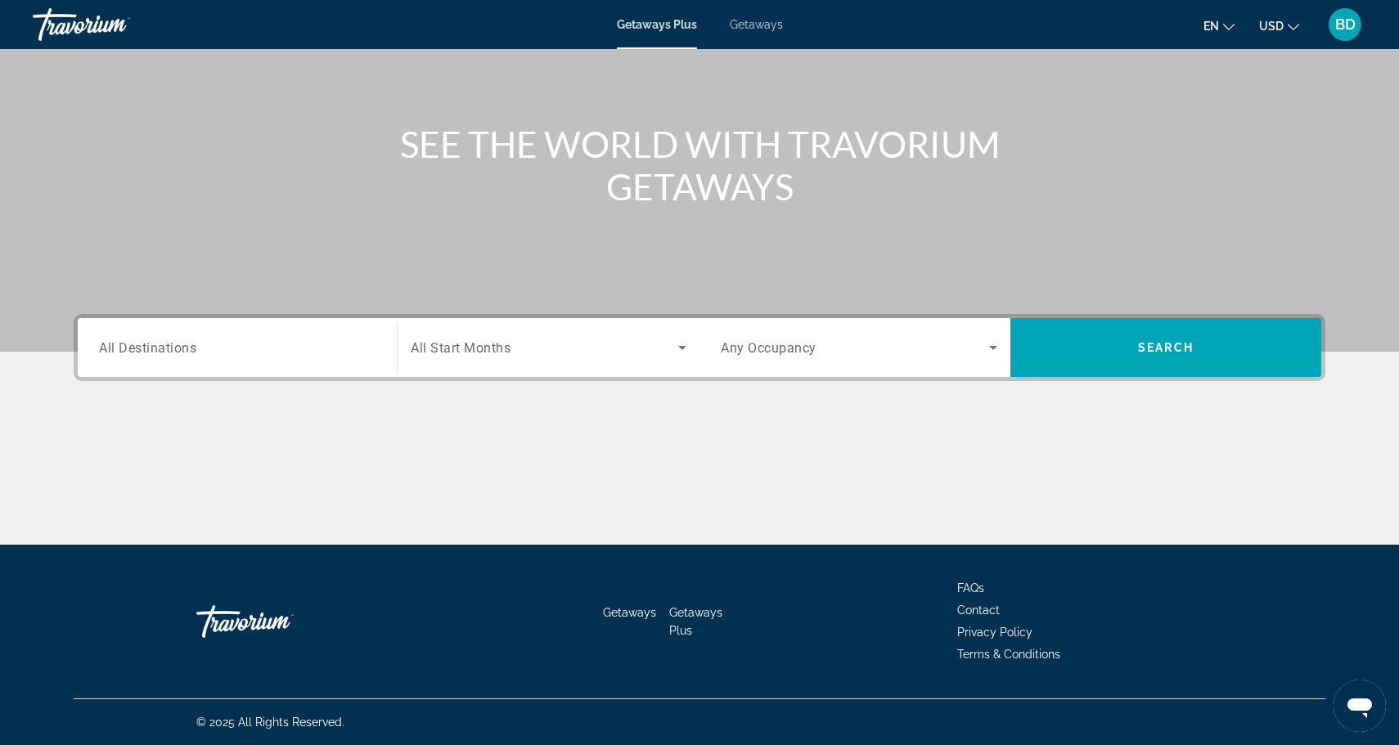
scroll to position [139, 0]
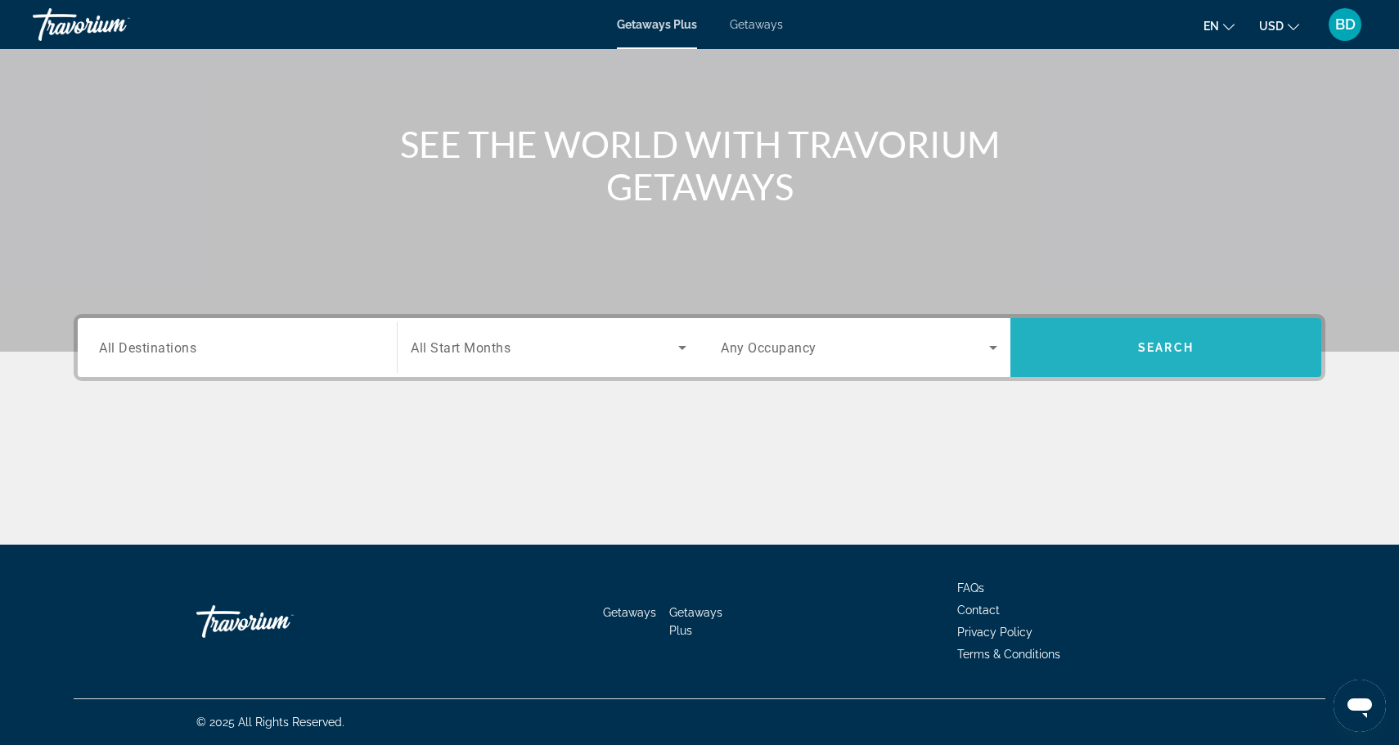
click at [1156, 338] on span "Search" at bounding box center [1165, 347] width 311 height 39
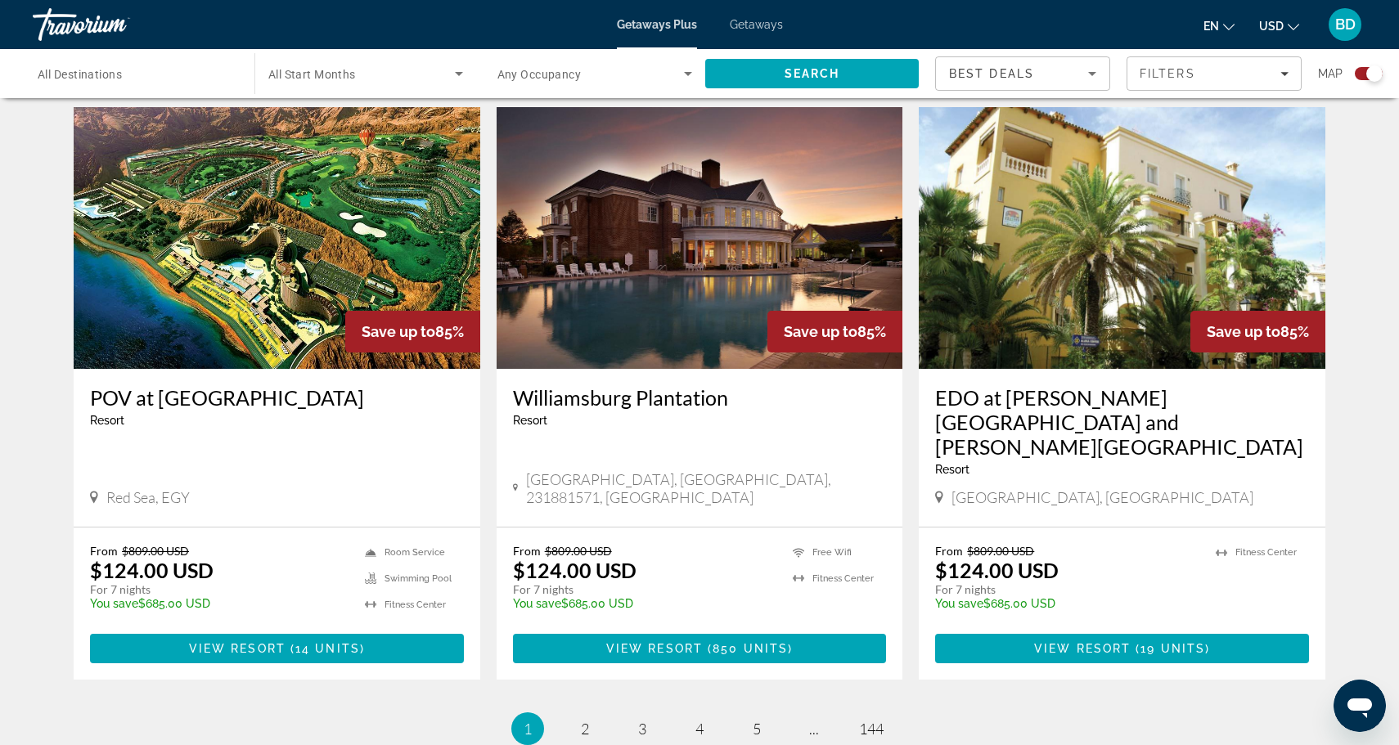
scroll to position [2307, 0]
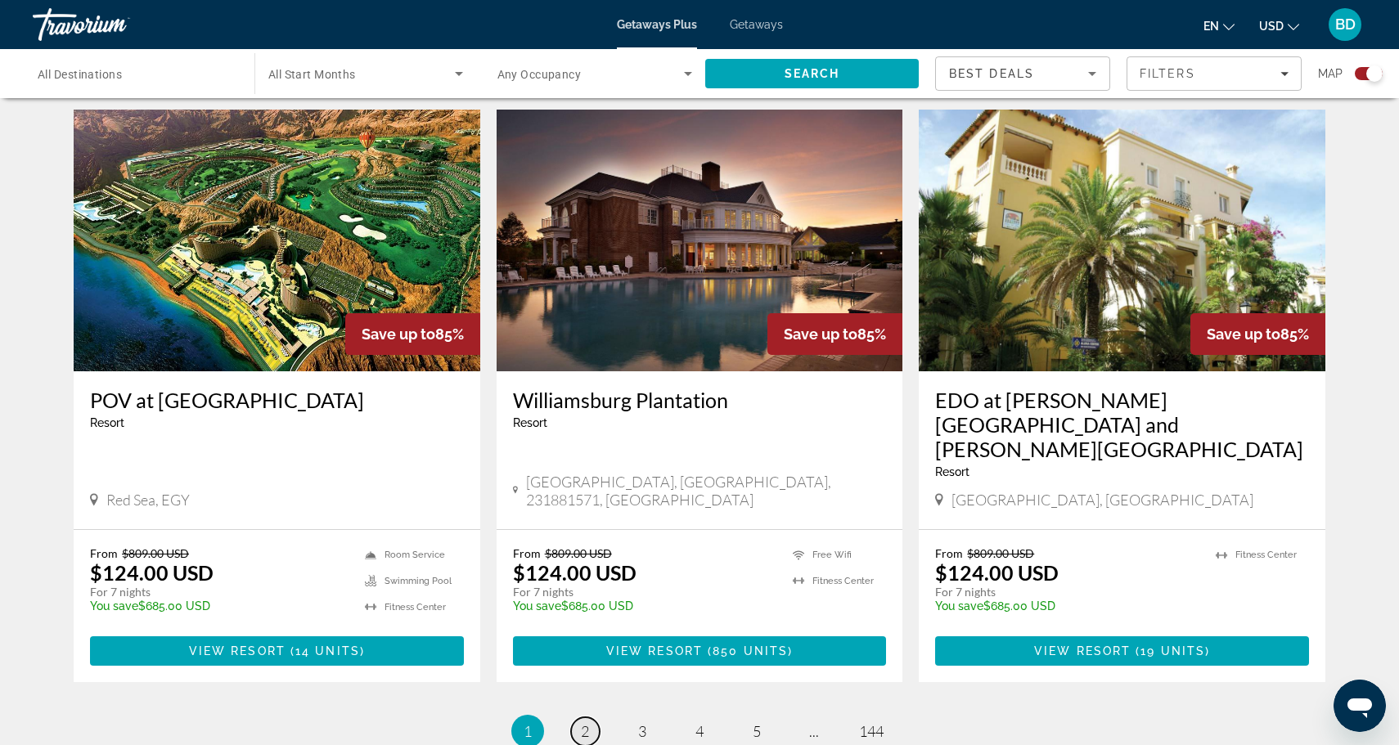
click at [589, 722] on span "2" at bounding box center [585, 731] width 8 height 18
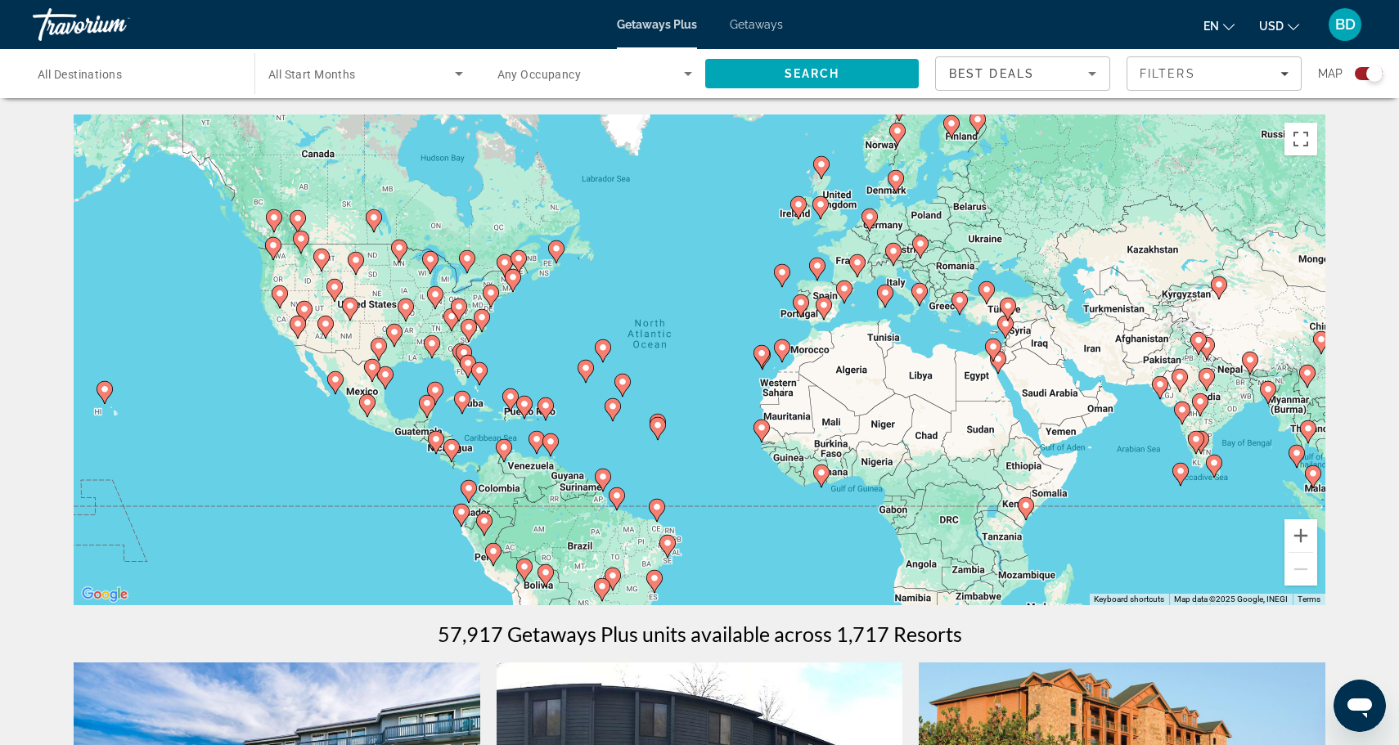
click at [481, 372] on image "Main content" at bounding box center [480, 371] width 10 height 10
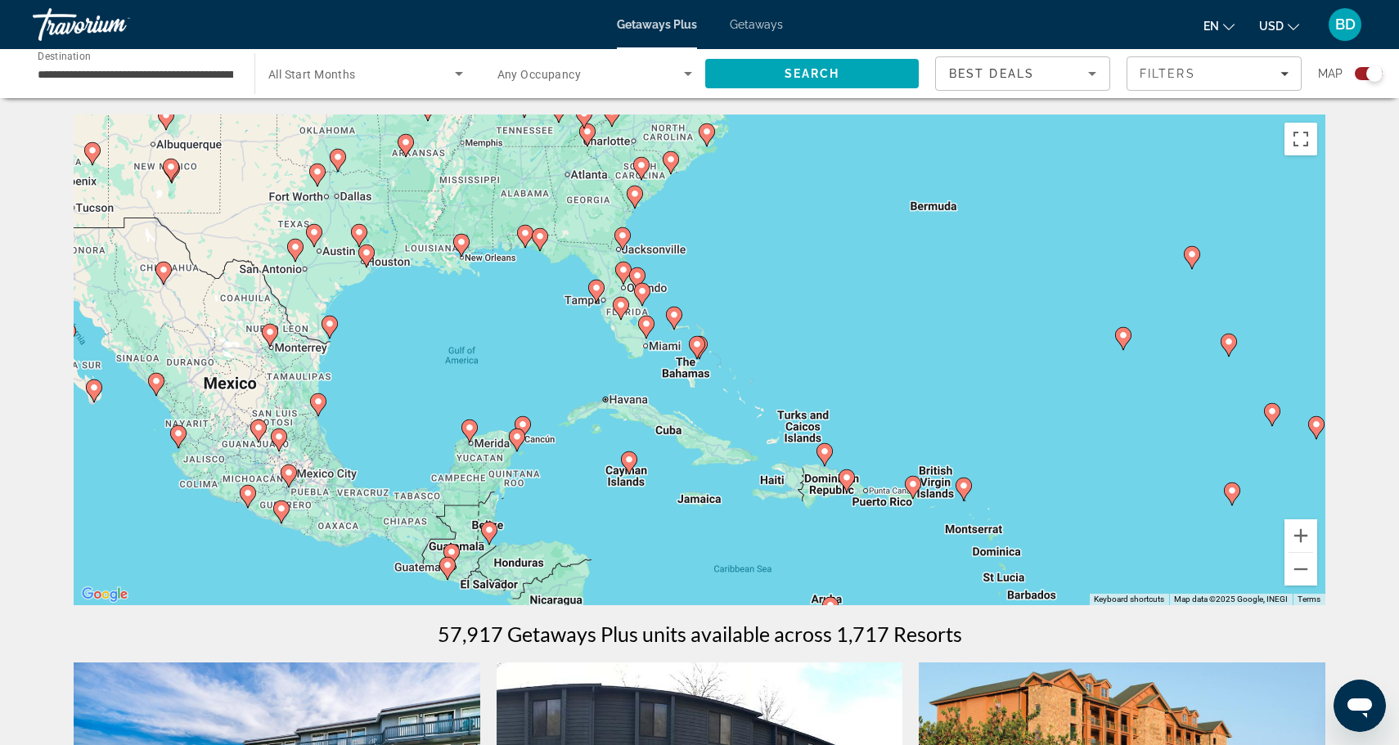
click at [649, 340] on div "To activate drag with keyboard, press Alt + Enter. Once in keyboard drag state,…" at bounding box center [700, 360] width 1252 height 491
click at [641, 304] on icon "Main content" at bounding box center [642, 294] width 16 height 23
type input "**********"
